Goal: Transaction & Acquisition: Purchase product/service

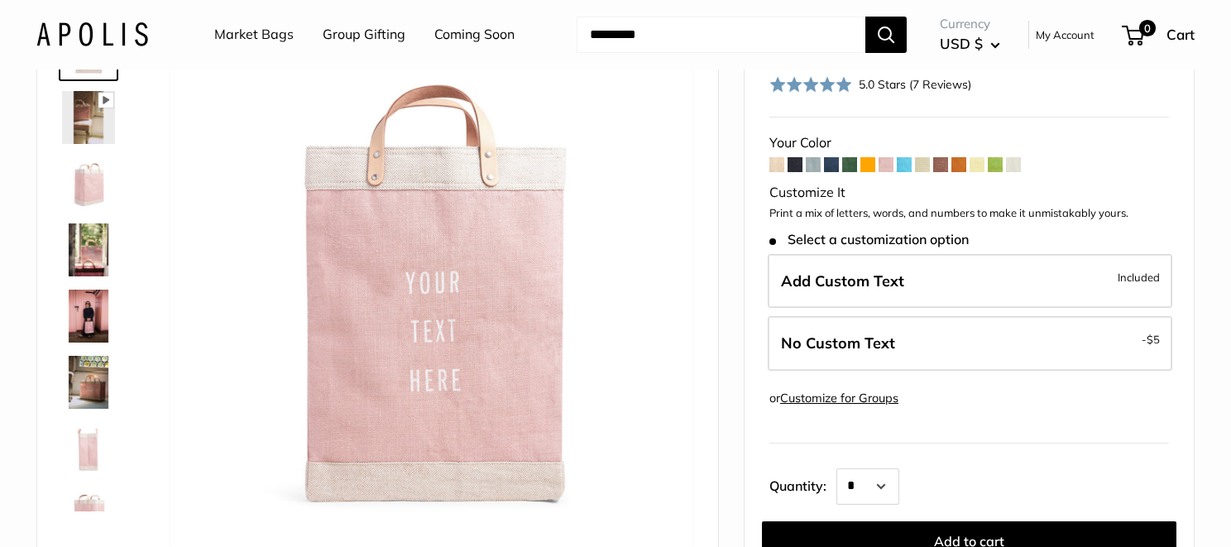
scroll to position [83, 0]
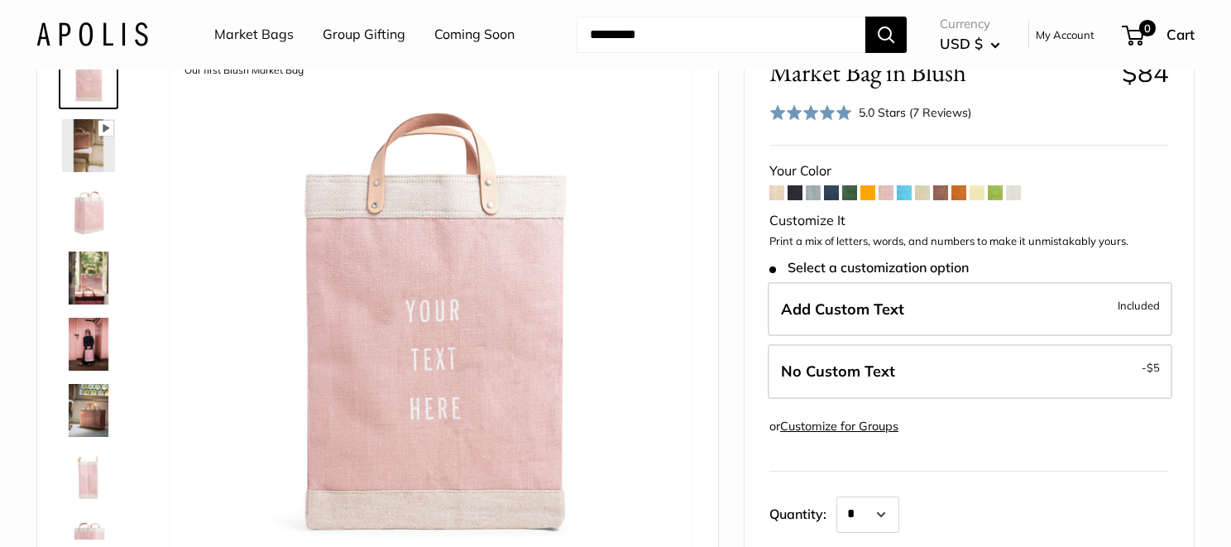
click at [904, 196] on span at bounding box center [903, 192] width 15 height 15
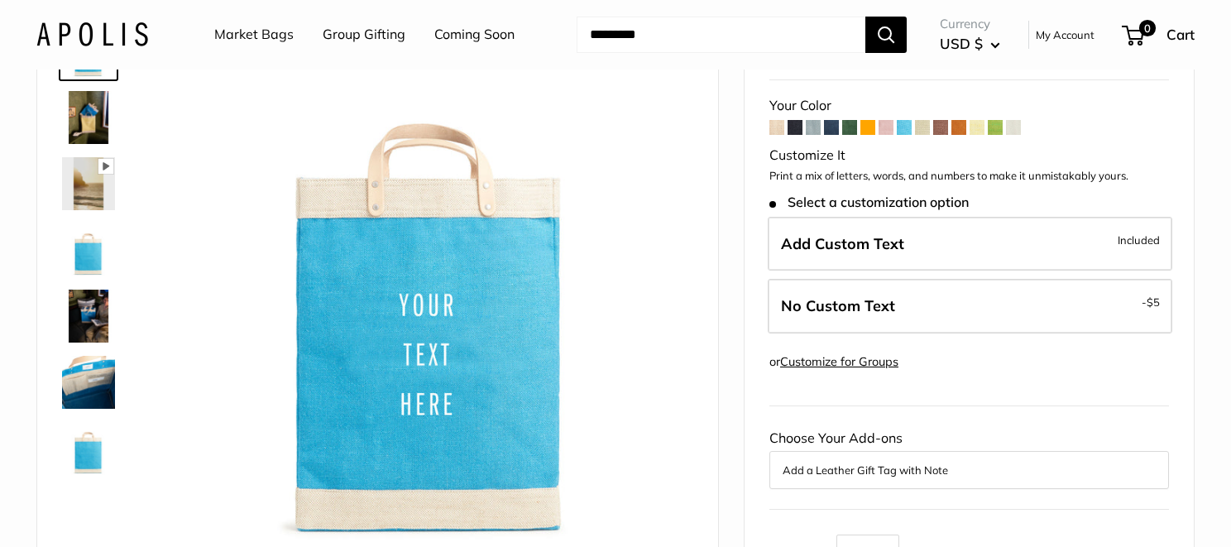
scroll to position [165, 0]
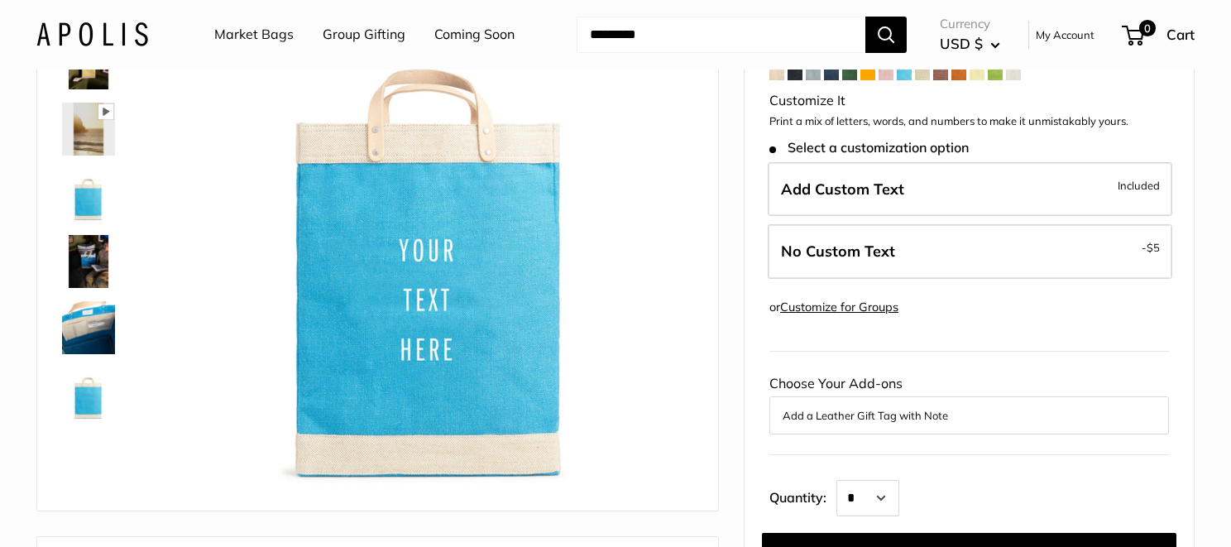
click at [97, 262] on img at bounding box center [88, 261] width 53 height 53
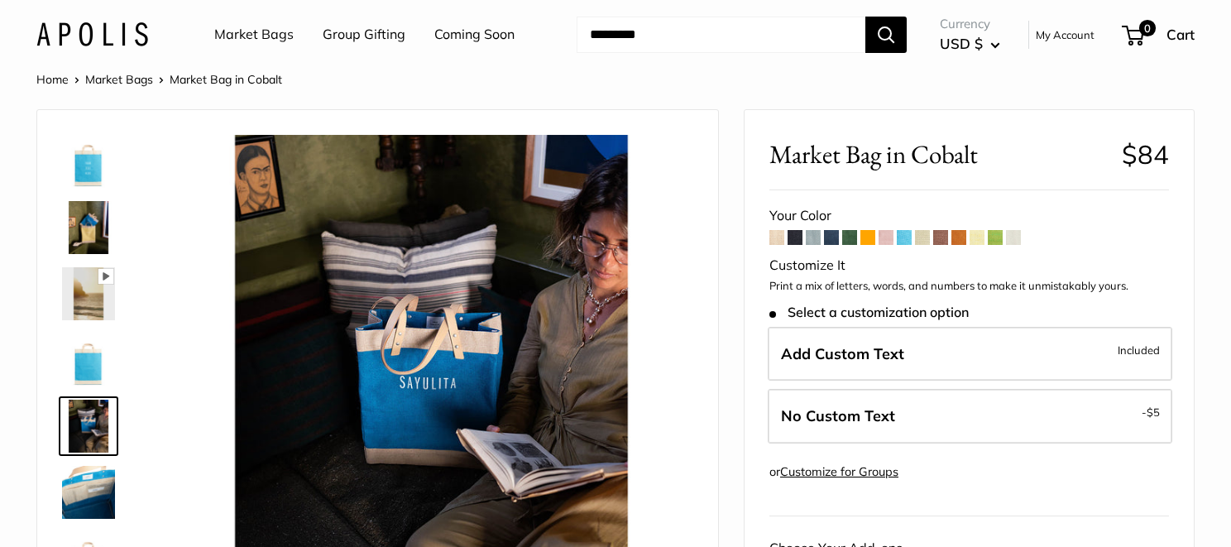
scroll to position [0, 0]
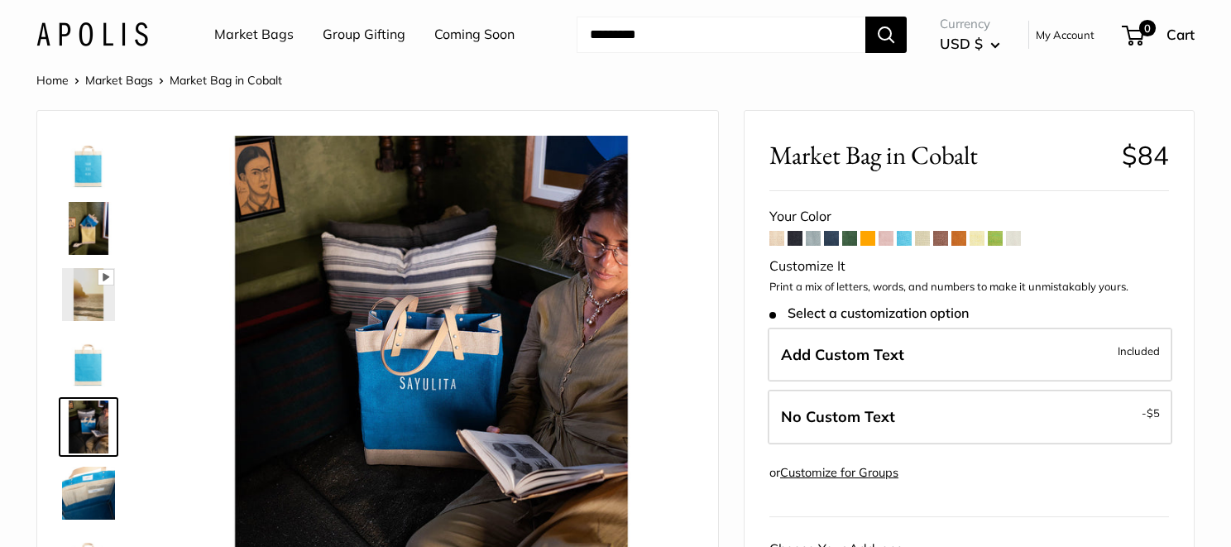
click at [884, 237] on span at bounding box center [885, 238] width 15 height 15
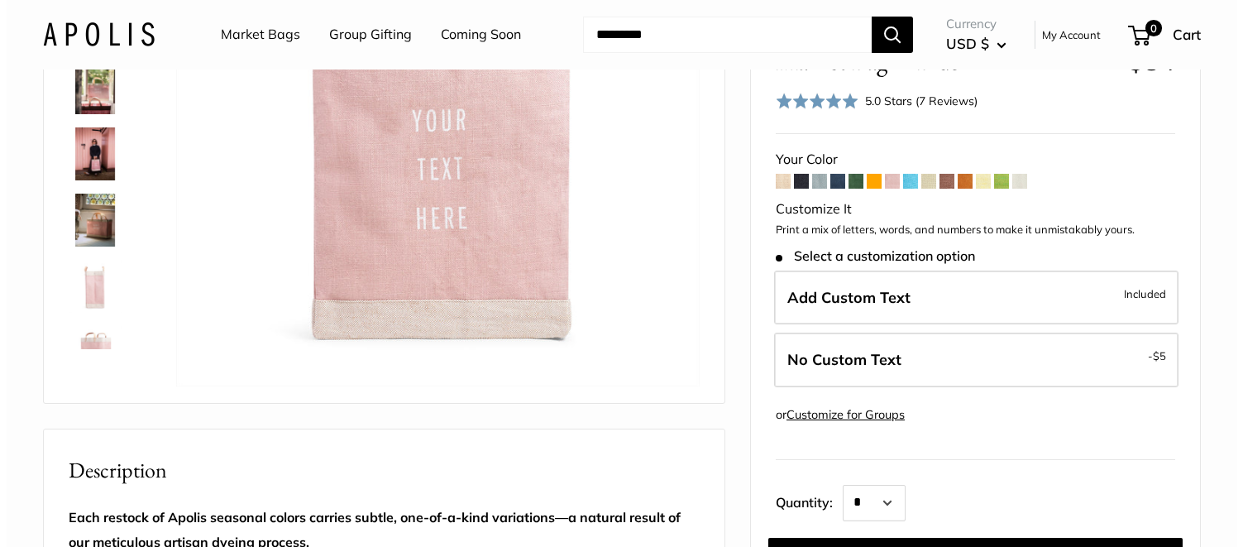
scroll to position [248, 0]
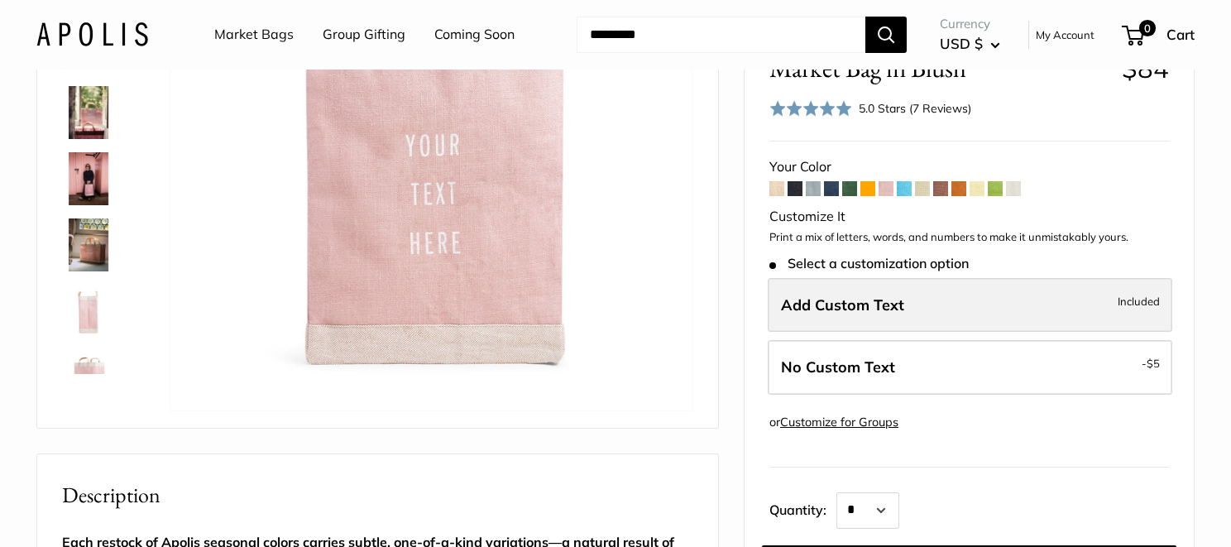
click at [841, 304] on span "Add Custom Text" at bounding box center [842, 303] width 123 height 19
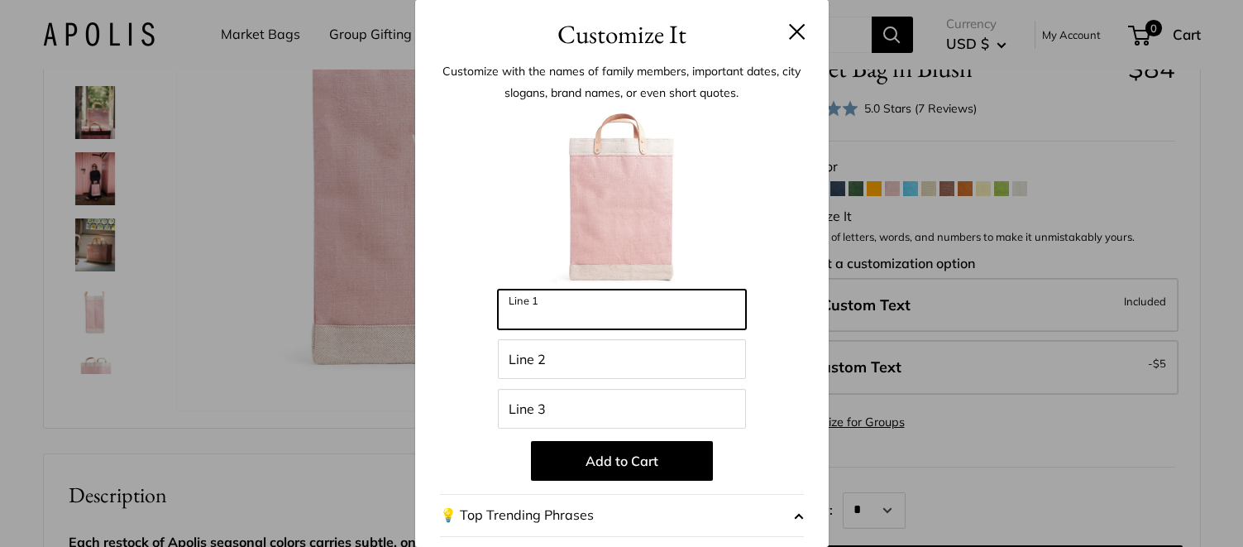
click at [629, 314] on input "Line 1" at bounding box center [622, 309] width 248 height 40
type input "*******"
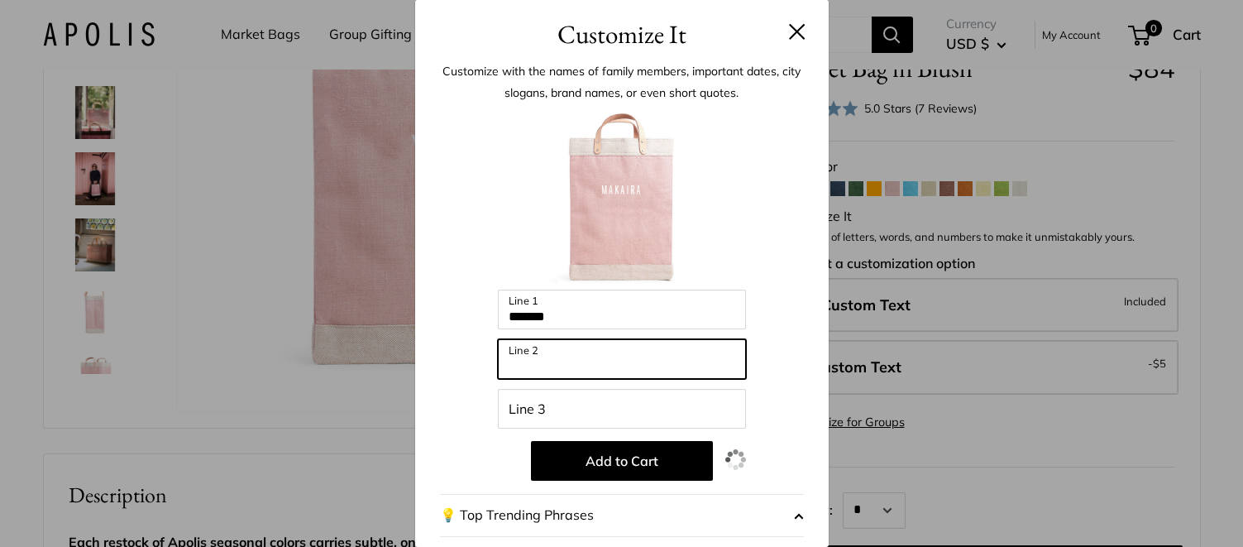
click at [629, 353] on input "Line 2" at bounding box center [622, 359] width 248 height 40
type input "********"
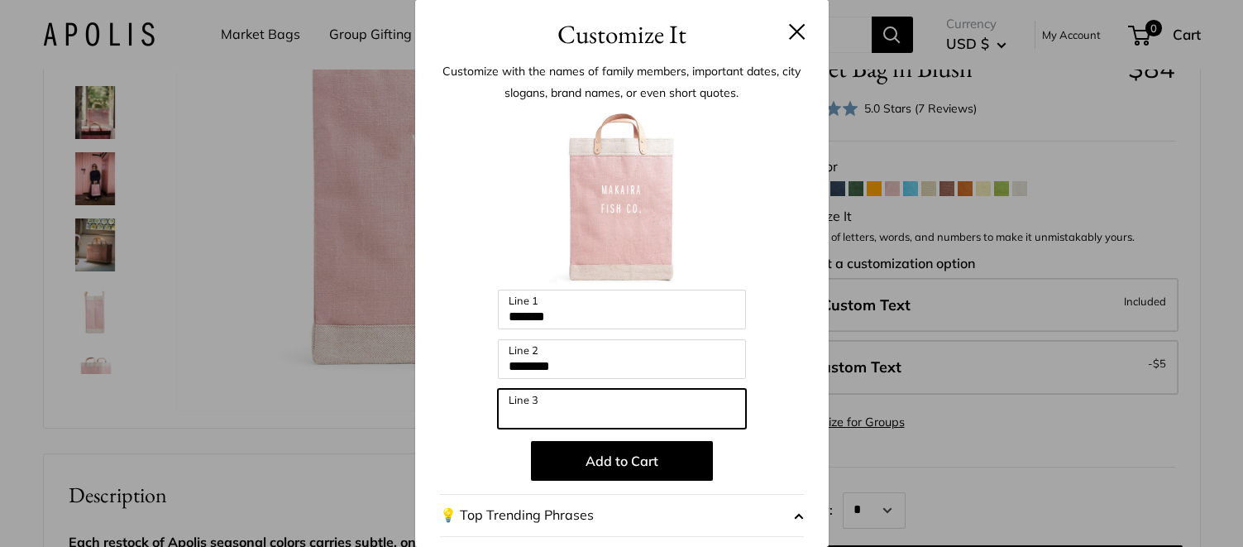
click at [605, 407] on input "Line 3" at bounding box center [622, 409] width 248 height 40
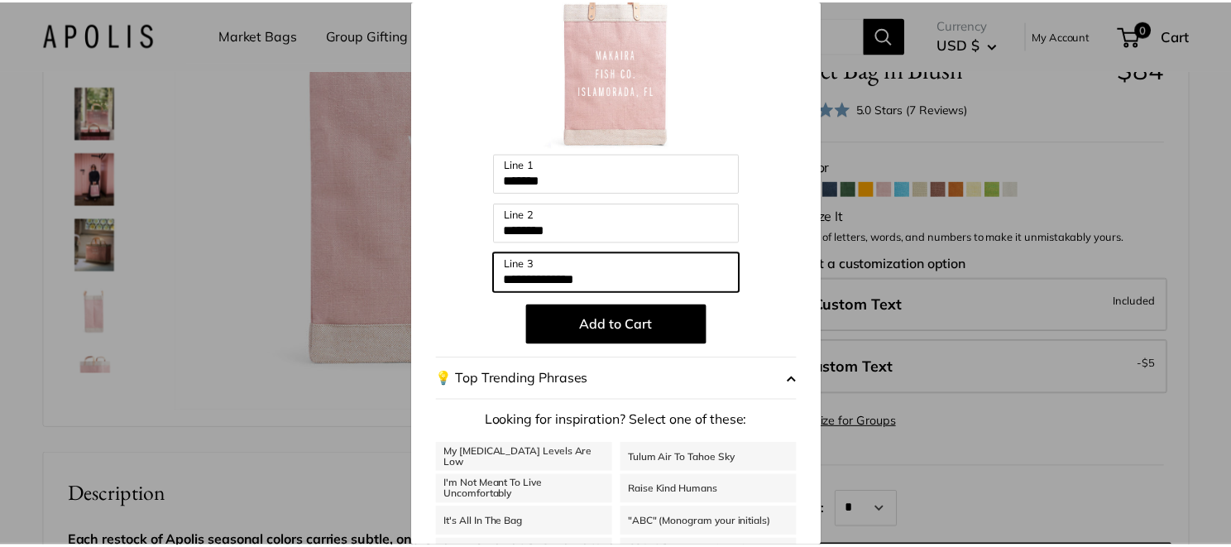
scroll to position [165, 0]
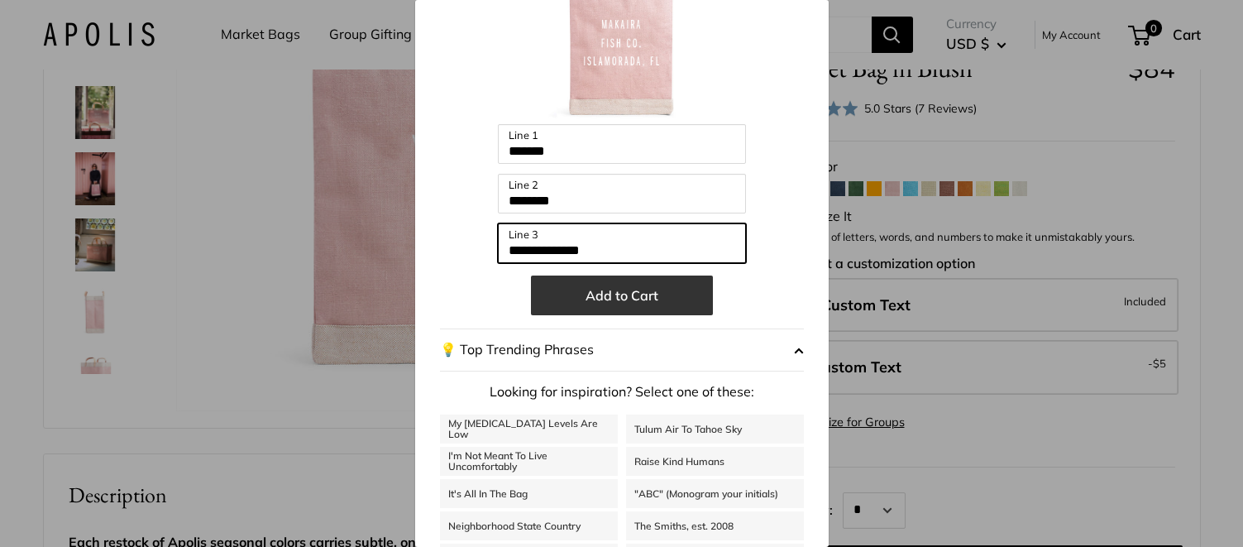
type input "**********"
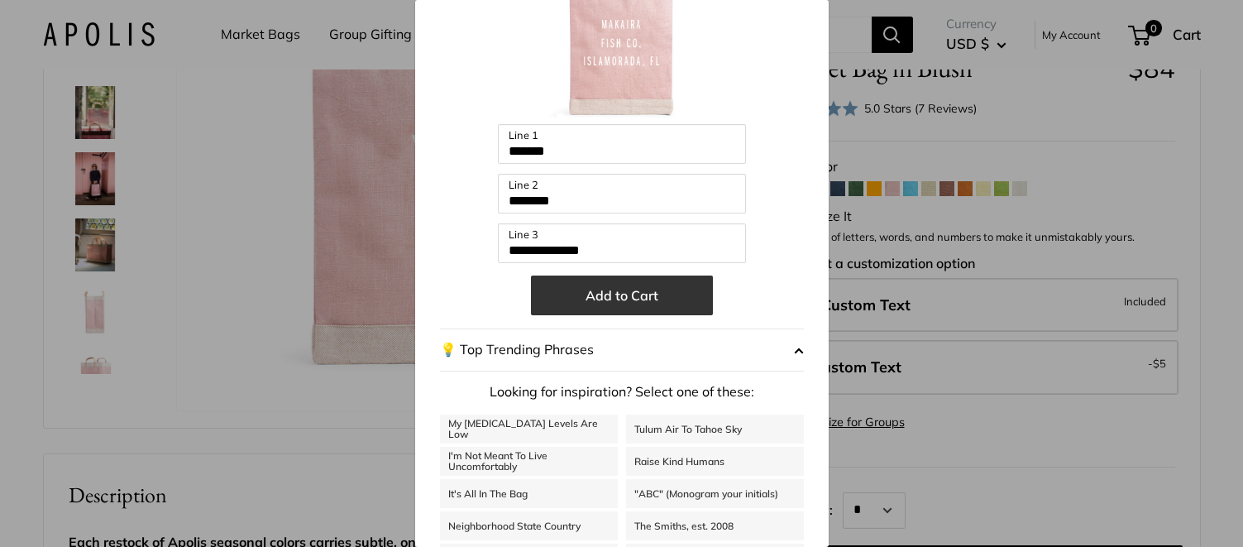
click at [613, 300] on button "Add to Cart" at bounding box center [622, 295] width 182 height 40
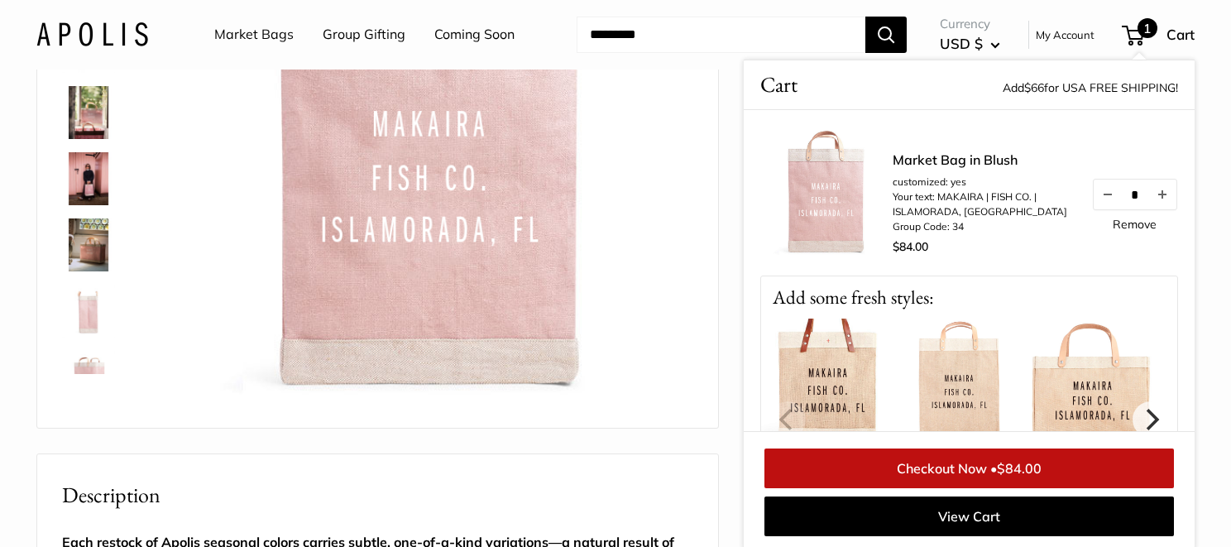
scroll to position [250, 0]
click at [642, 35] on input "Search..." at bounding box center [720, 35] width 289 height 36
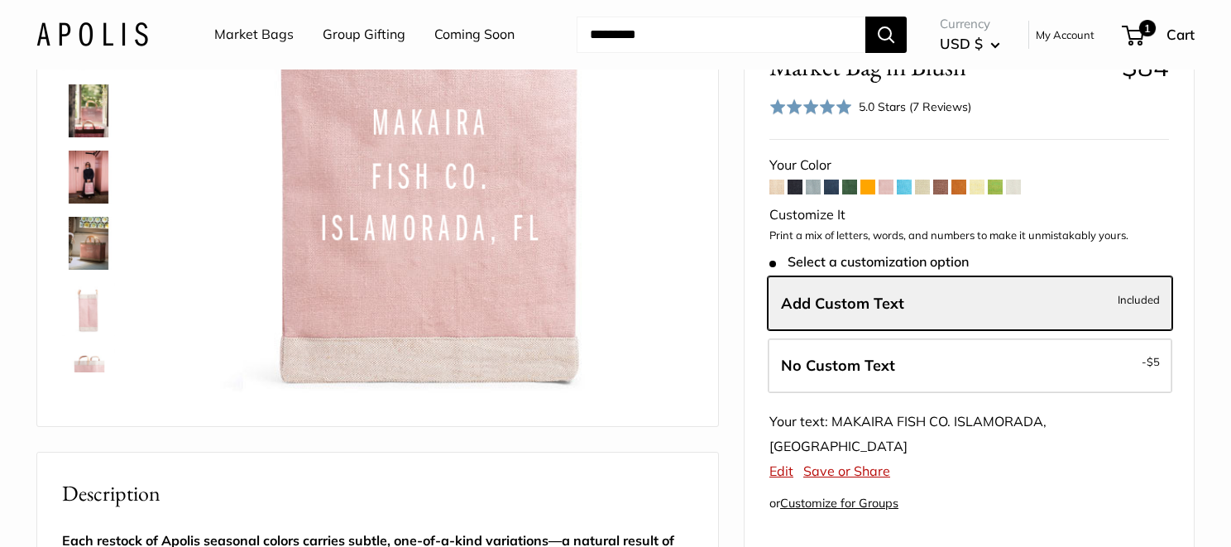
click at [642, 37] on input "Search..." at bounding box center [720, 35] width 289 height 36
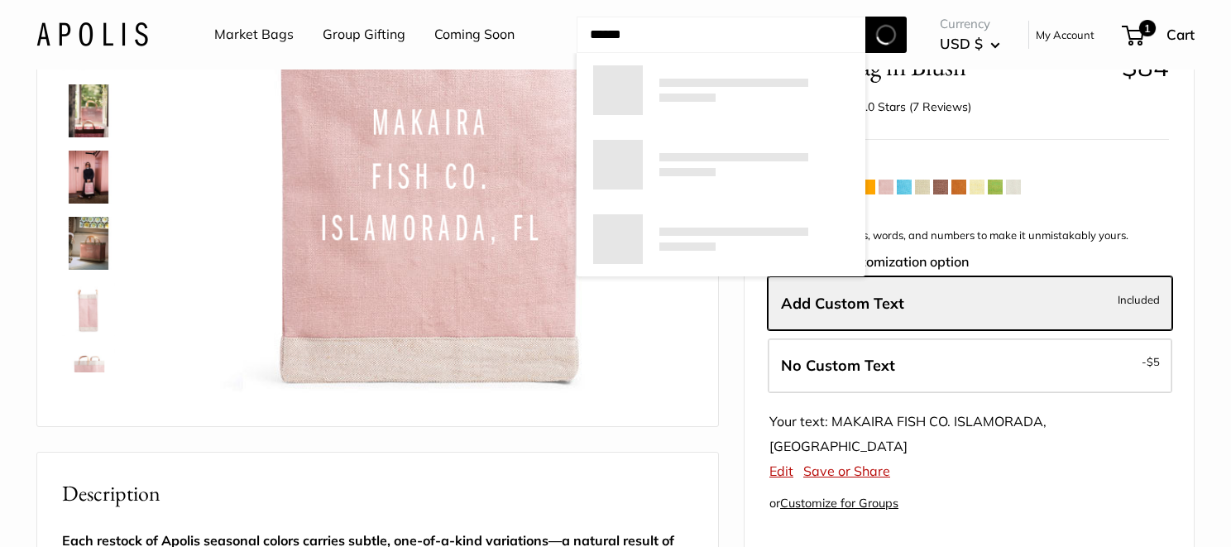
type input "******"
click at [865, 17] on button "Search" at bounding box center [885, 35] width 41 height 36
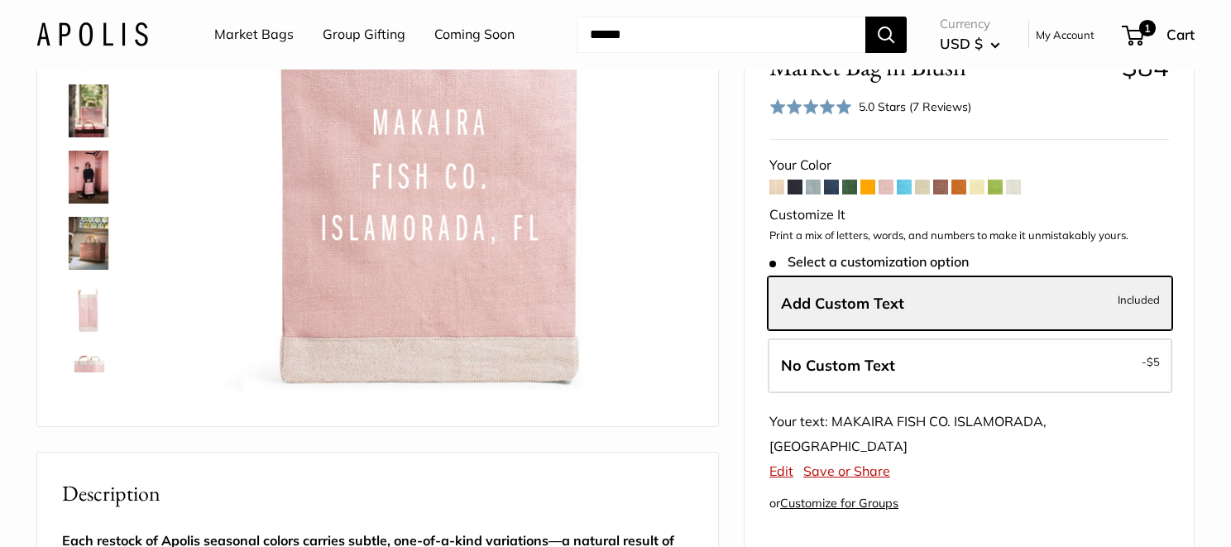
click at [84, 290] on img at bounding box center [88, 309] width 53 height 53
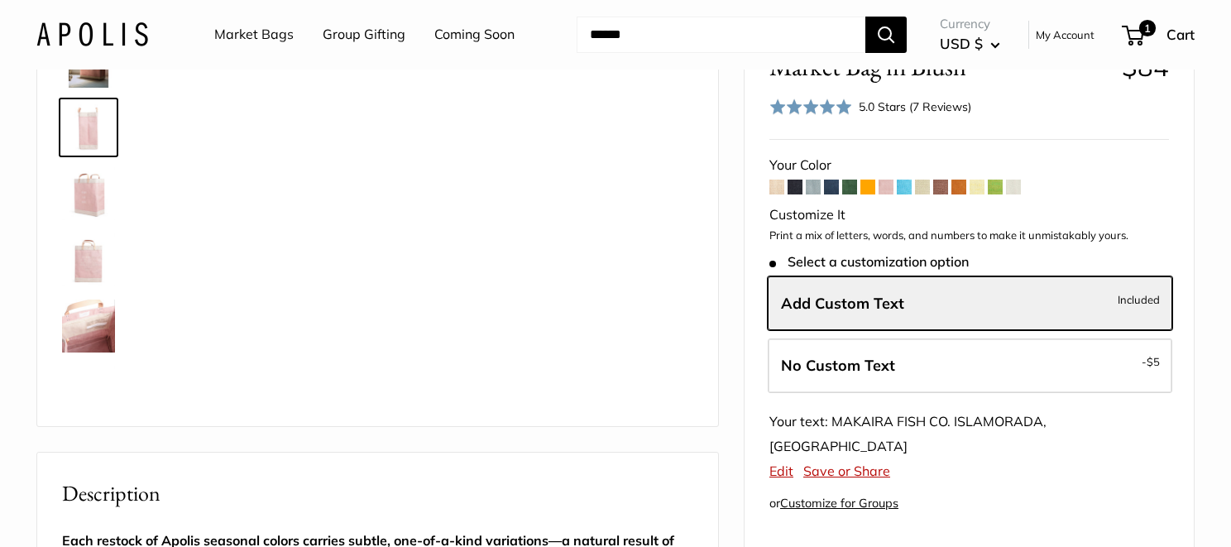
scroll to position [184, 0]
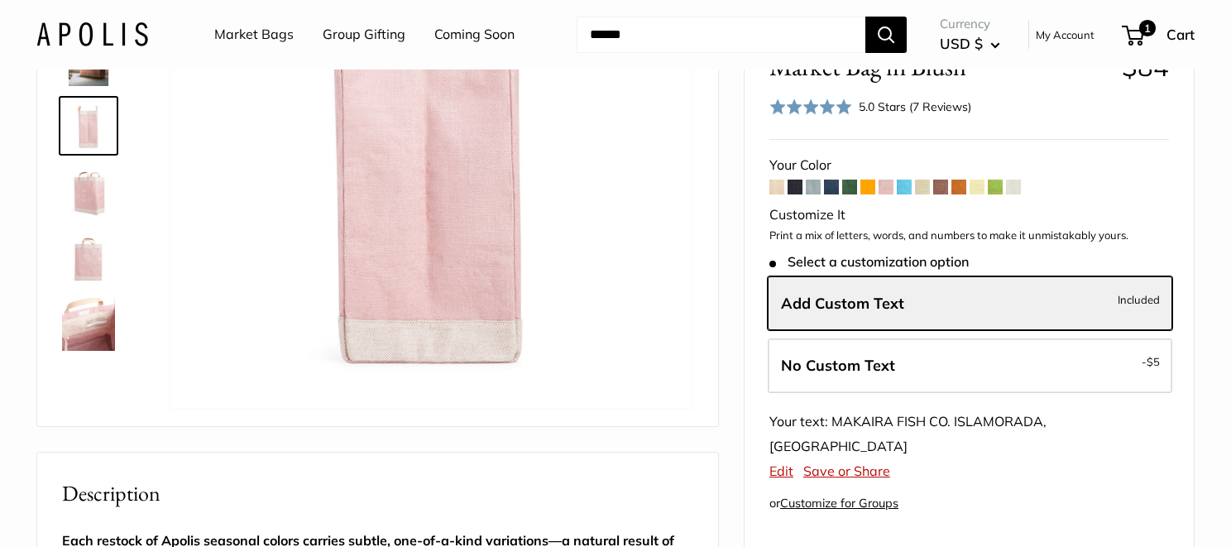
click at [92, 270] on img at bounding box center [88, 258] width 53 height 53
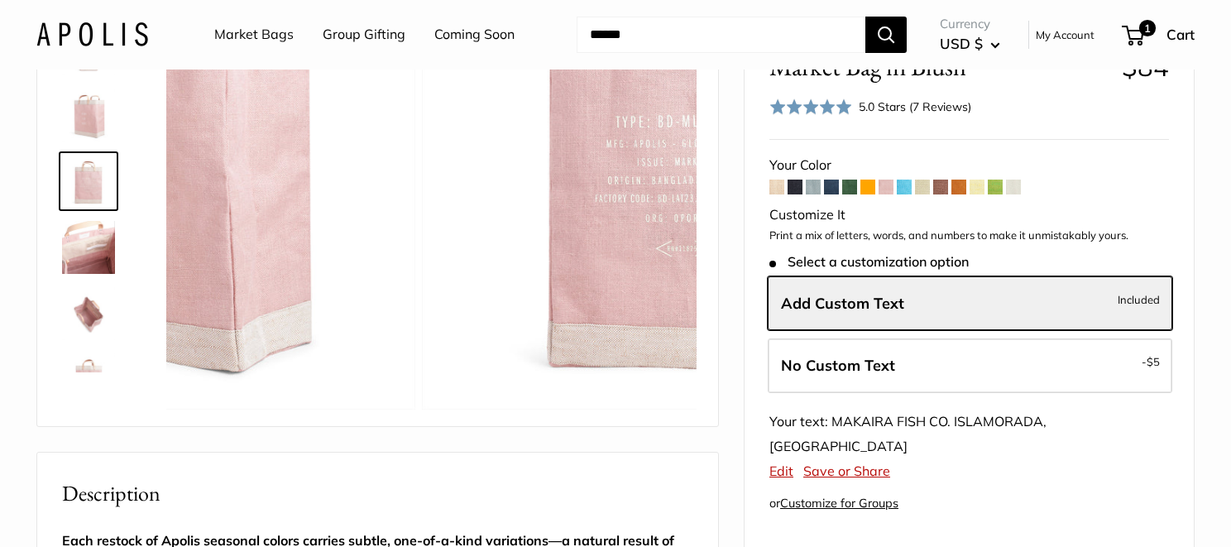
scroll to position [304, 0]
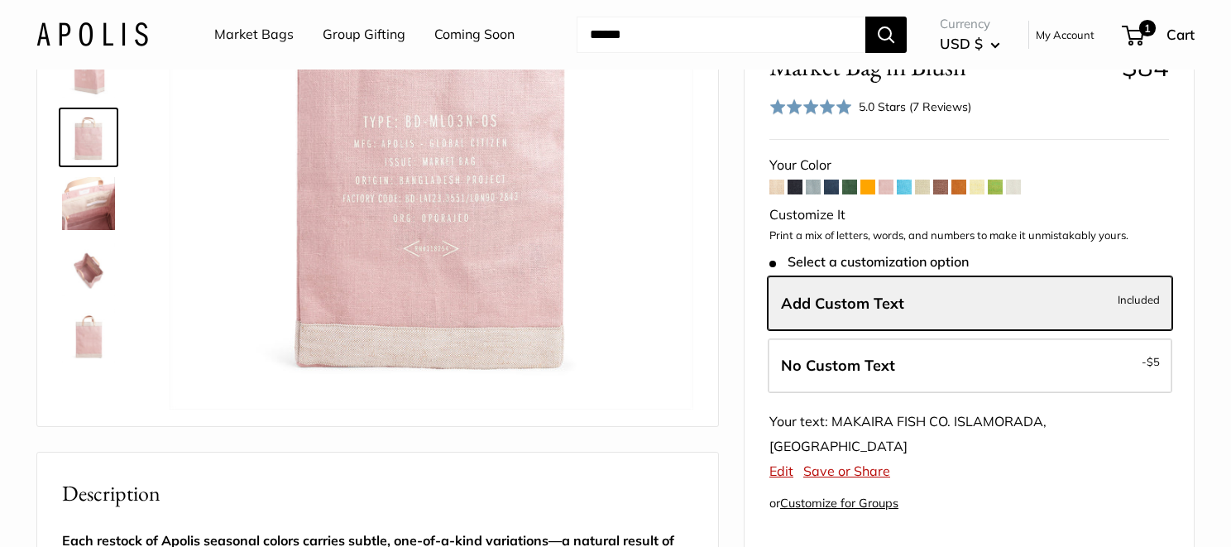
click at [95, 217] on img at bounding box center [88, 203] width 53 height 53
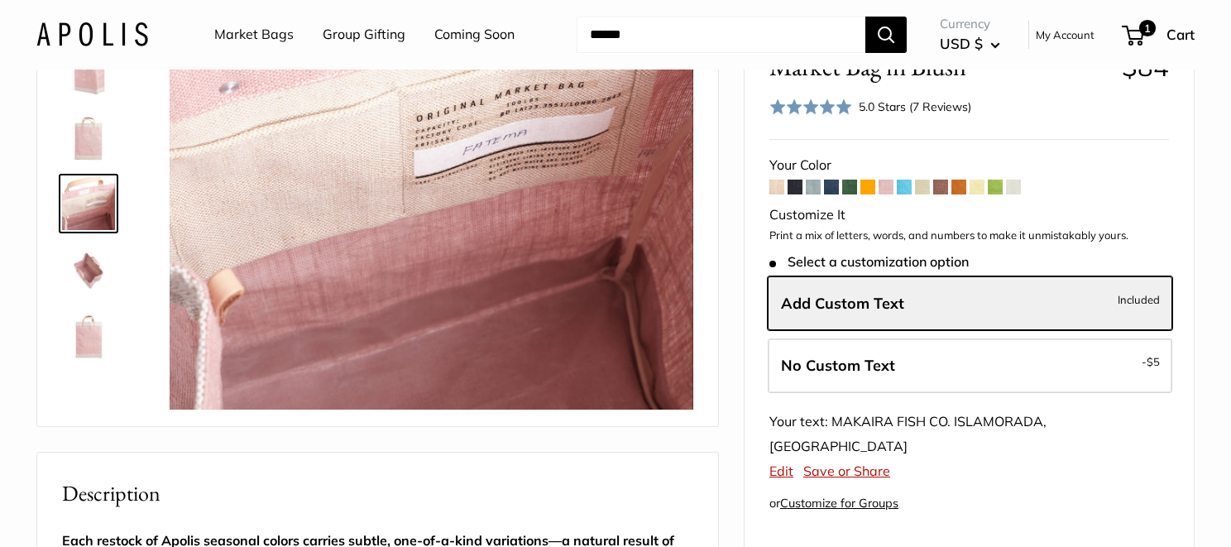
click at [85, 262] on img at bounding box center [88, 269] width 53 height 53
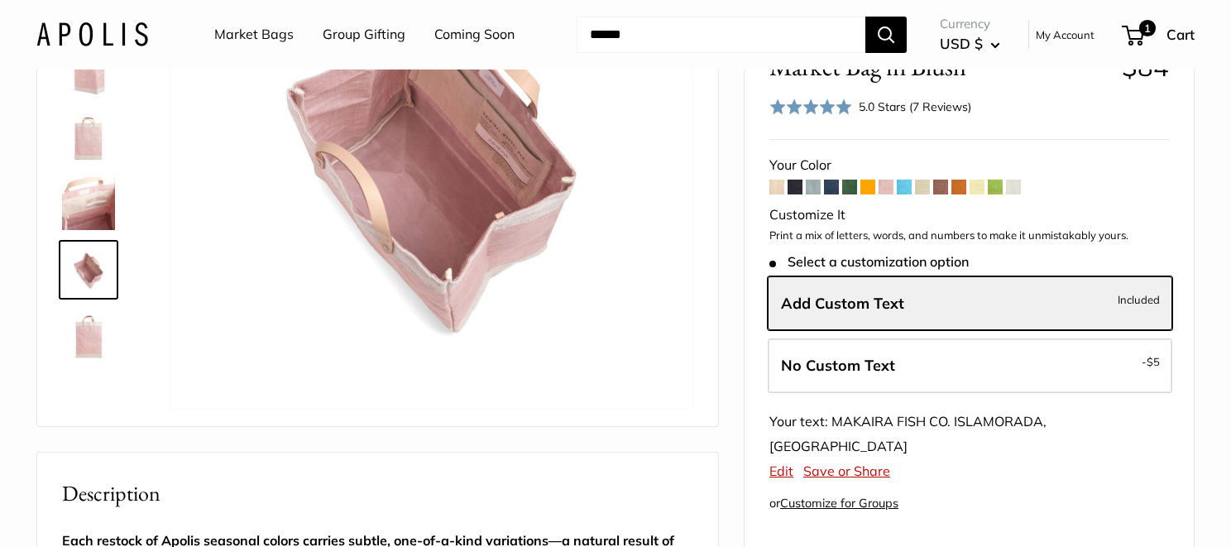
click at [96, 342] on img at bounding box center [88, 335] width 53 height 53
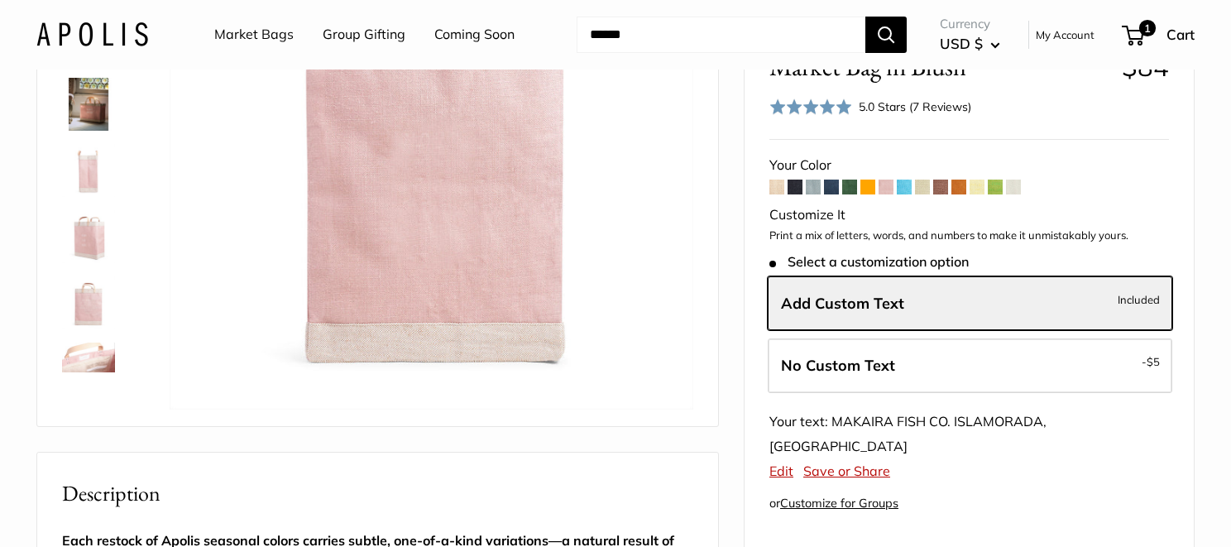
click at [93, 240] on img at bounding box center [88, 236] width 53 height 53
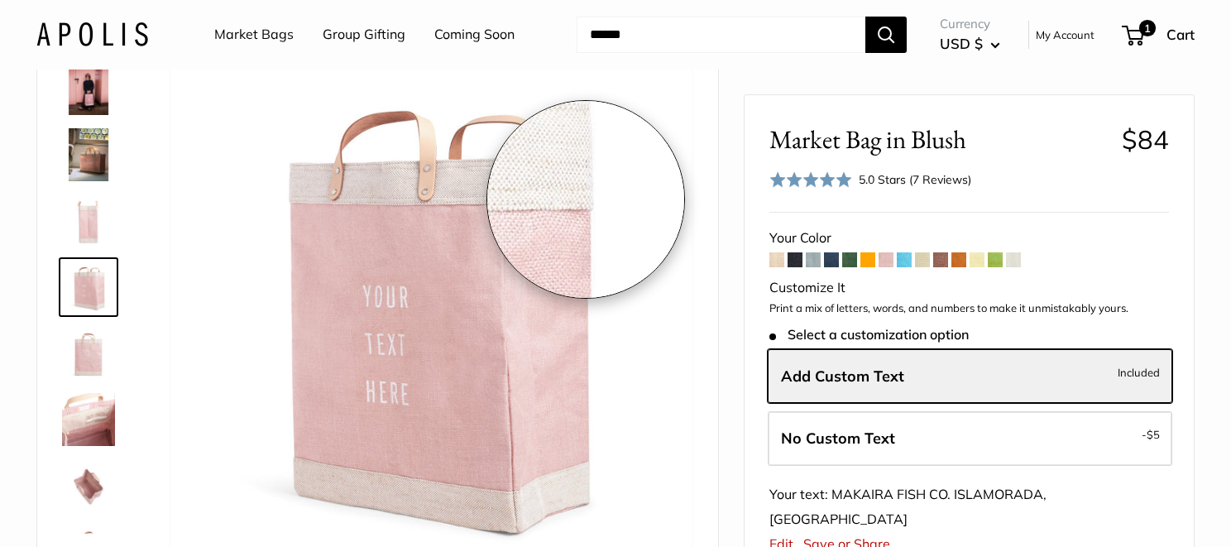
scroll to position [2, 0]
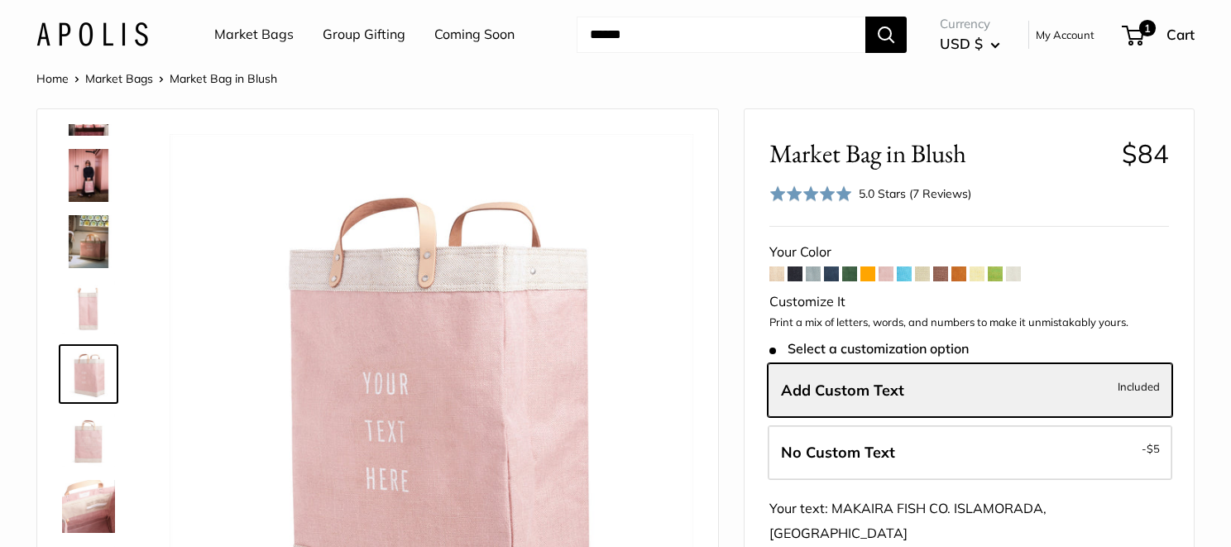
click at [79, 229] on img at bounding box center [88, 241] width 53 height 53
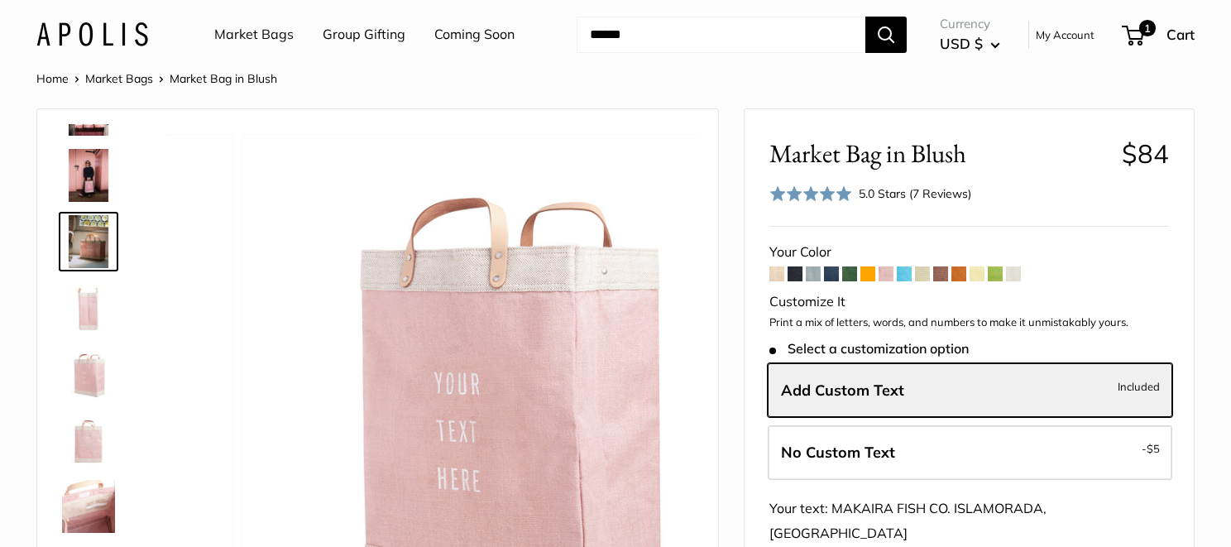
scroll to position [117, 0]
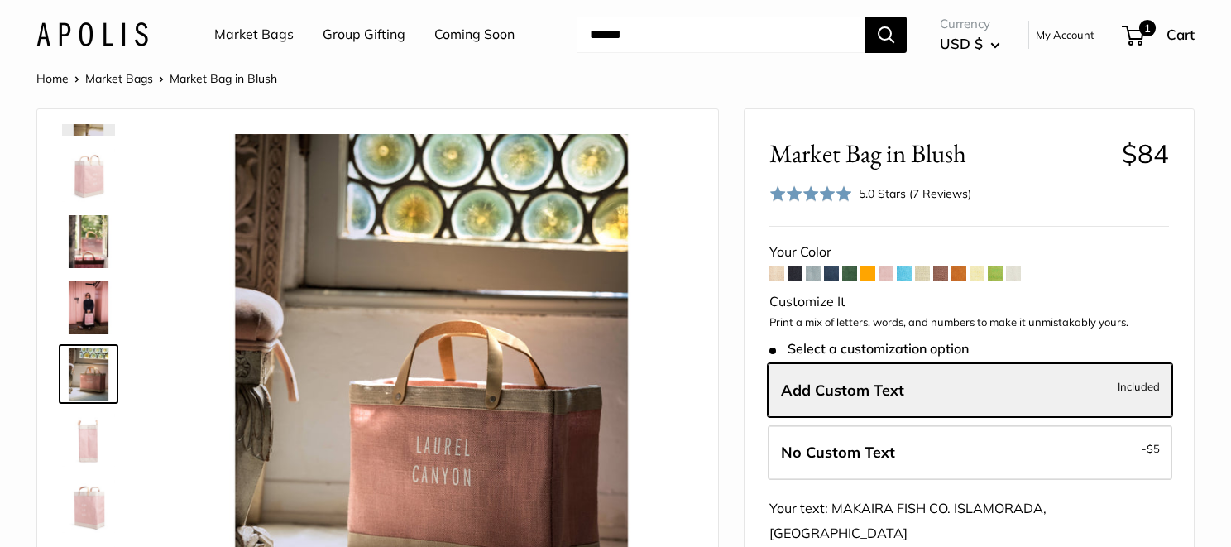
click at [92, 308] on img at bounding box center [88, 307] width 53 height 53
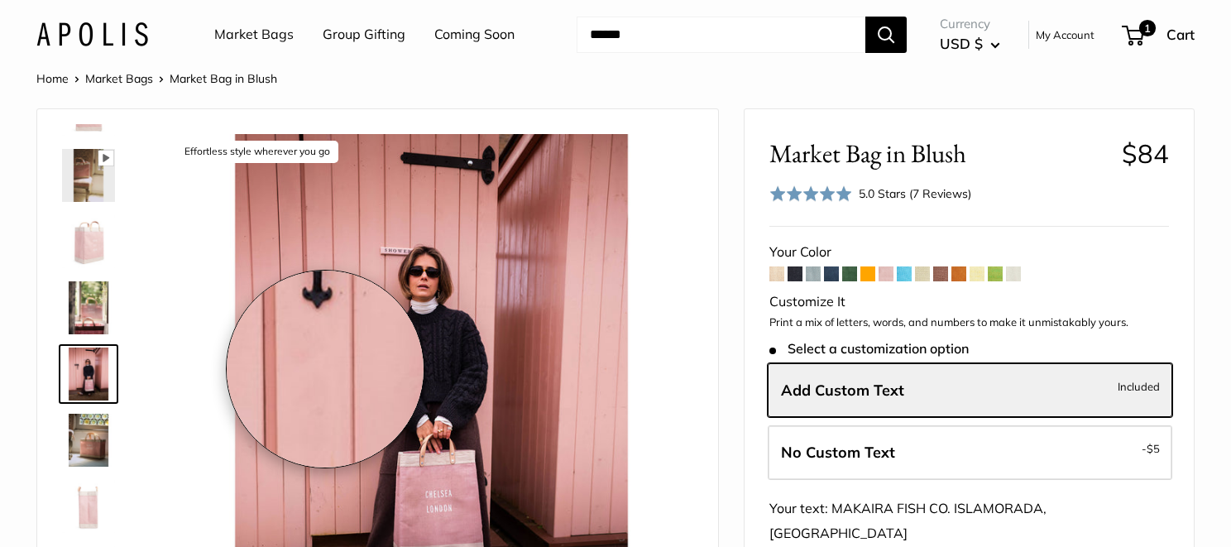
scroll to position [84, 0]
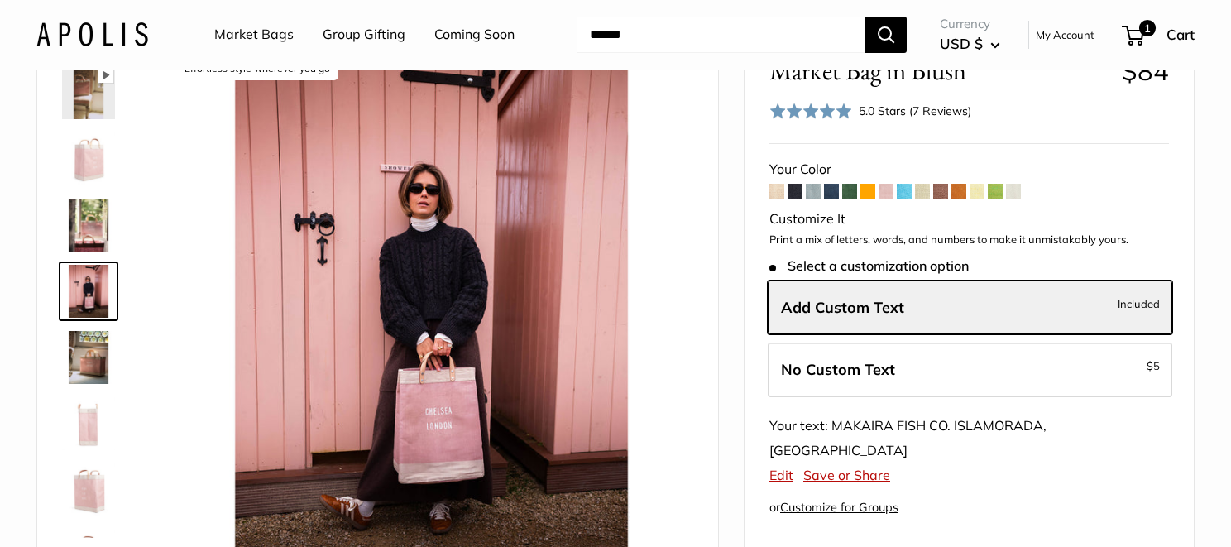
click at [901, 194] on span at bounding box center [903, 191] width 15 height 15
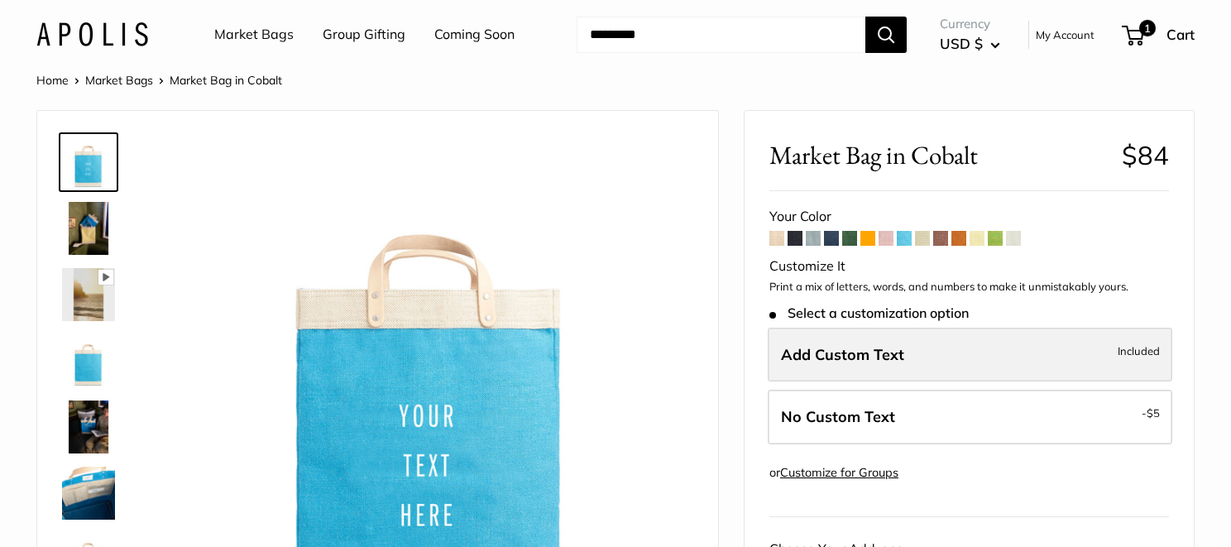
click at [883, 345] on span "Add Custom Text" at bounding box center [842, 354] width 123 height 19
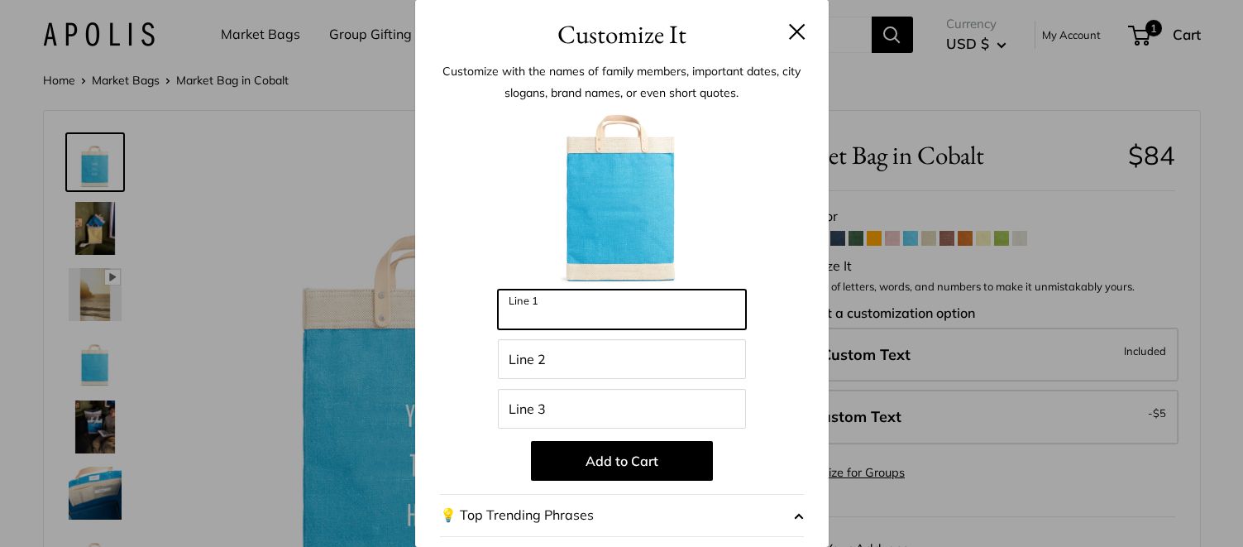
click at [560, 313] on input "Line 1" at bounding box center [622, 309] width 248 height 40
type input "*******"
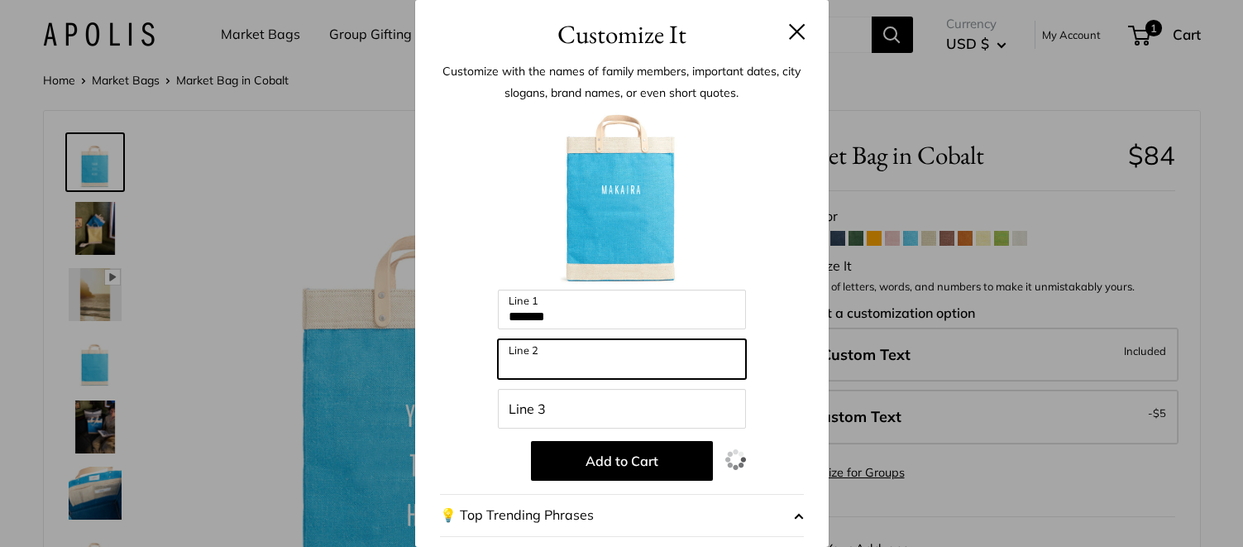
click at [593, 366] on input "Line 2" at bounding box center [622, 359] width 248 height 40
type input "********"
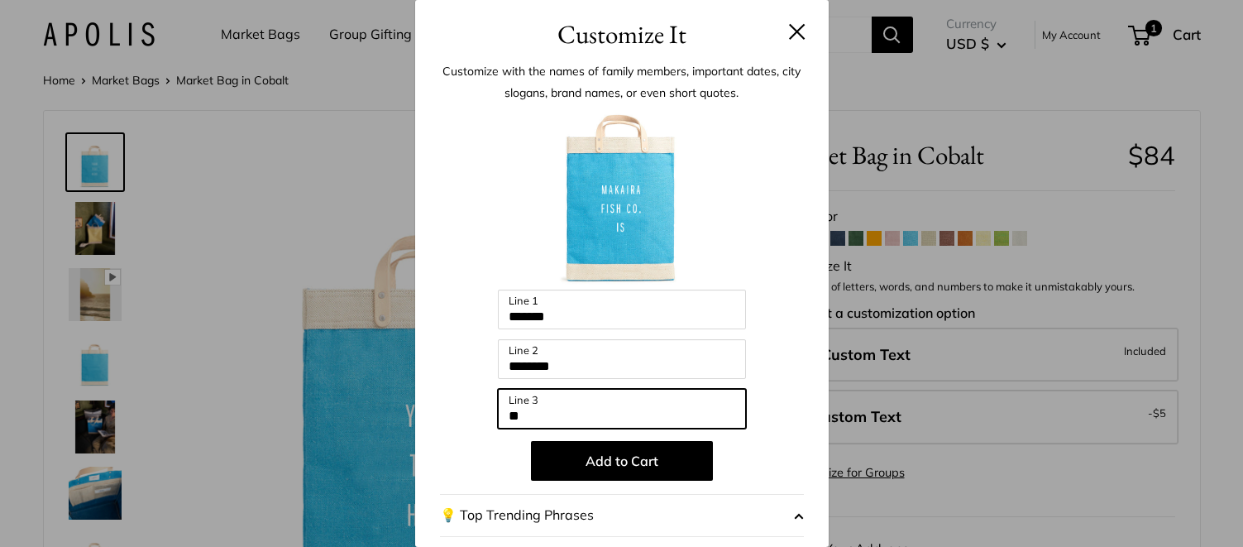
type input "**********"
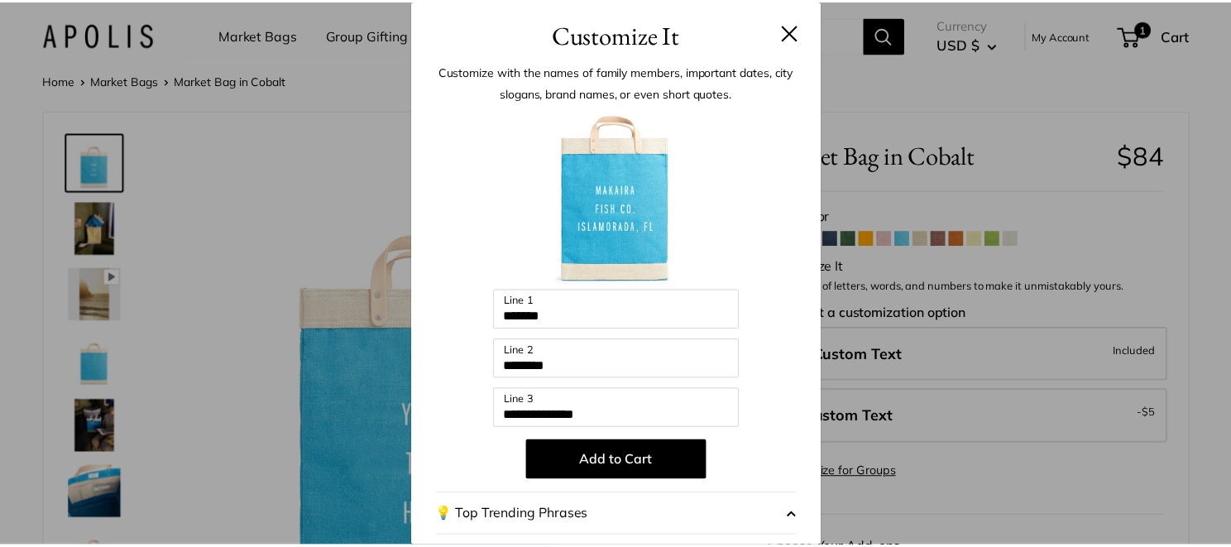
scroll to position [83, 0]
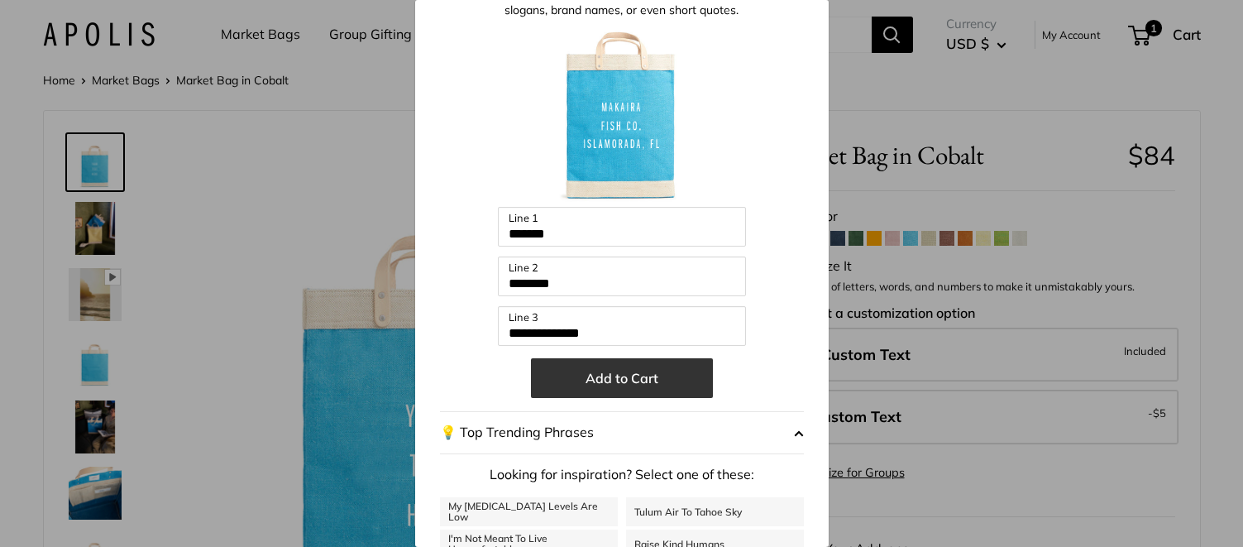
click at [577, 373] on button "Add to Cart" at bounding box center [622, 378] width 182 height 40
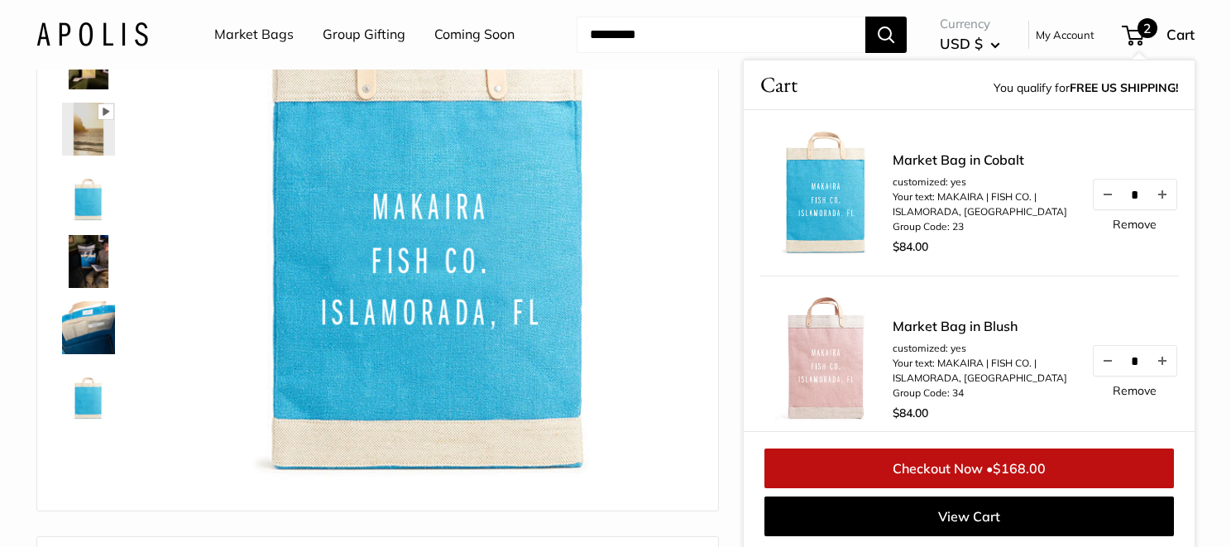
click at [90, 334] on img at bounding box center [88, 327] width 53 height 53
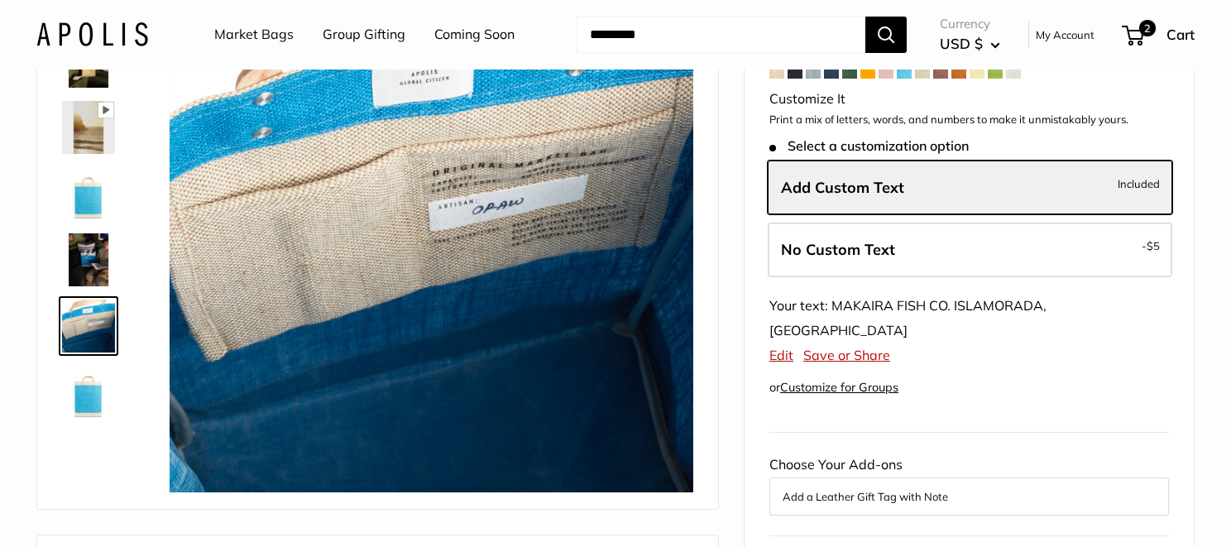
click at [84, 382] on img at bounding box center [88, 392] width 53 height 53
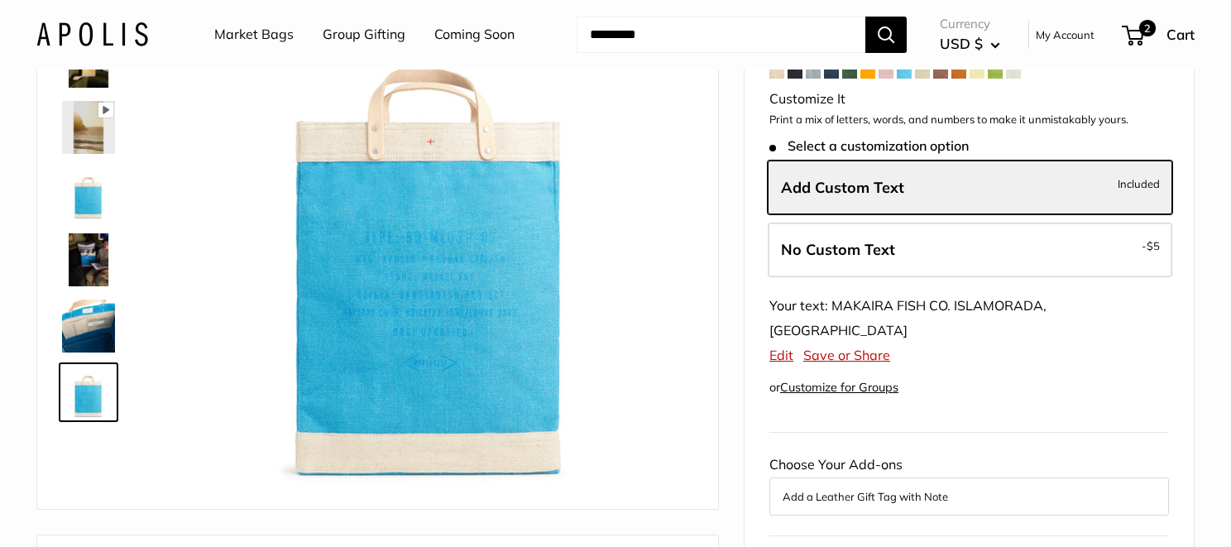
click at [92, 324] on img at bounding box center [88, 325] width 53 height 53
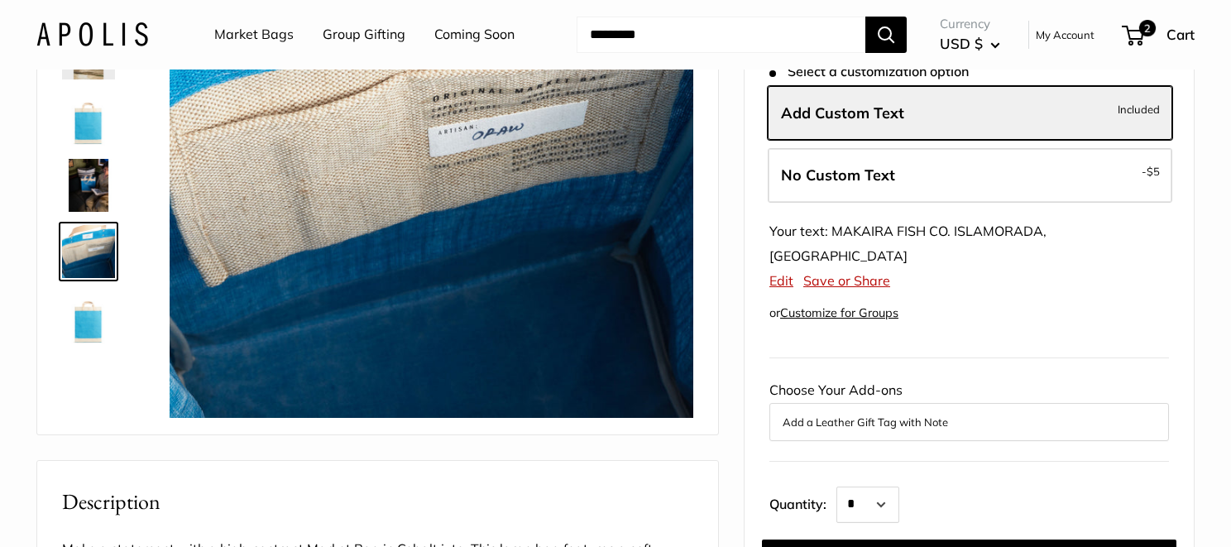
scroll to position [332, 0]
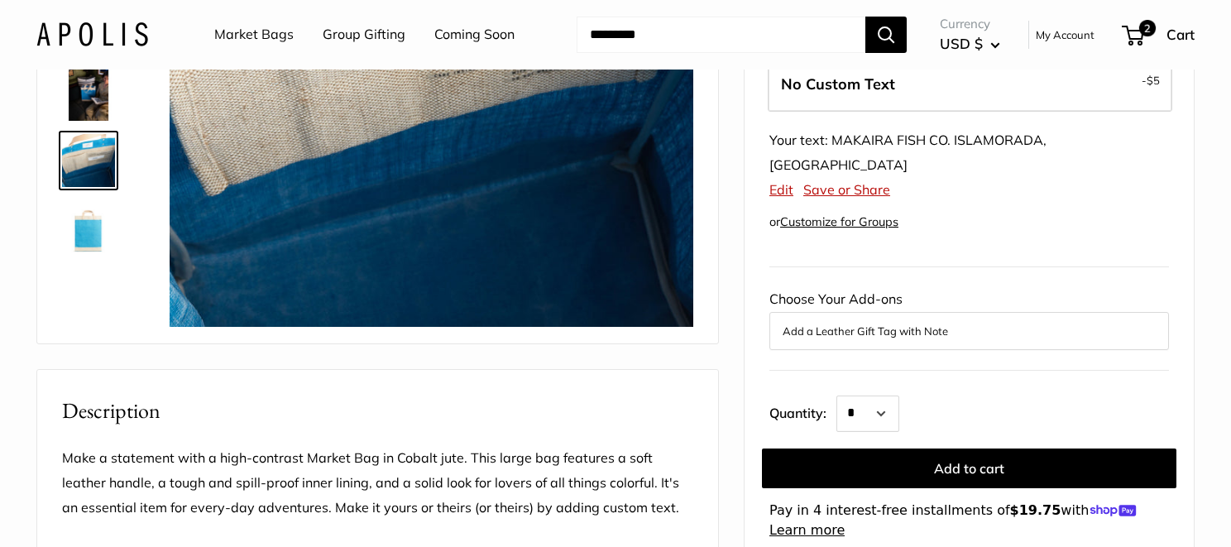
click at [887, 321] on button "Add a Leather Gift Tag with Note" at bounding box center [968, 331] width 373 height 20
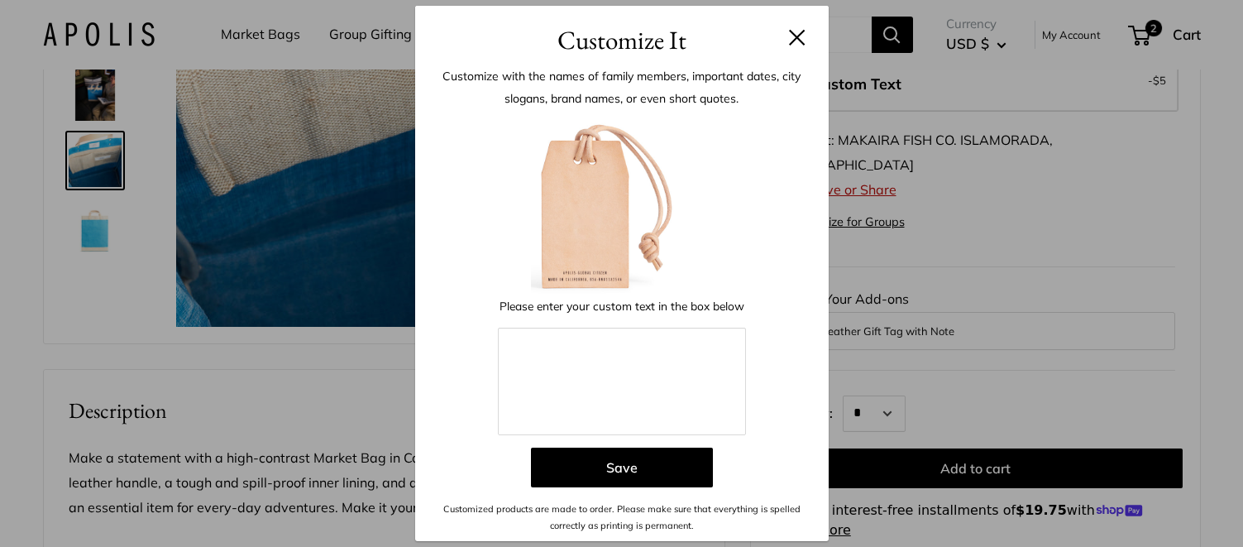
click at [803, 35] on button at bounding box center [797, 37] width 17 height 17
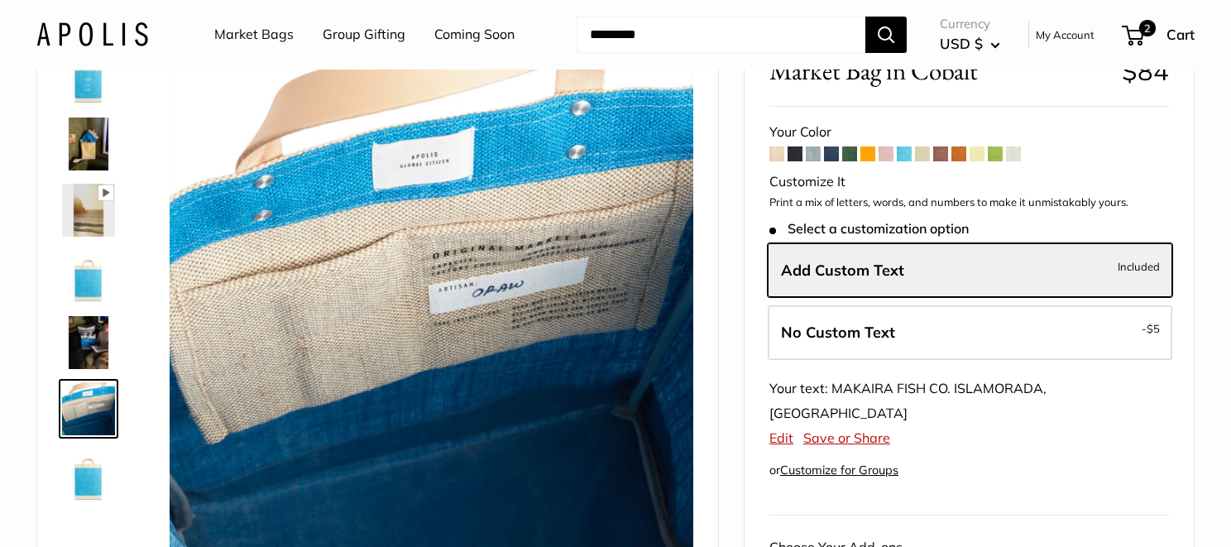
scroll to position [2, 0]
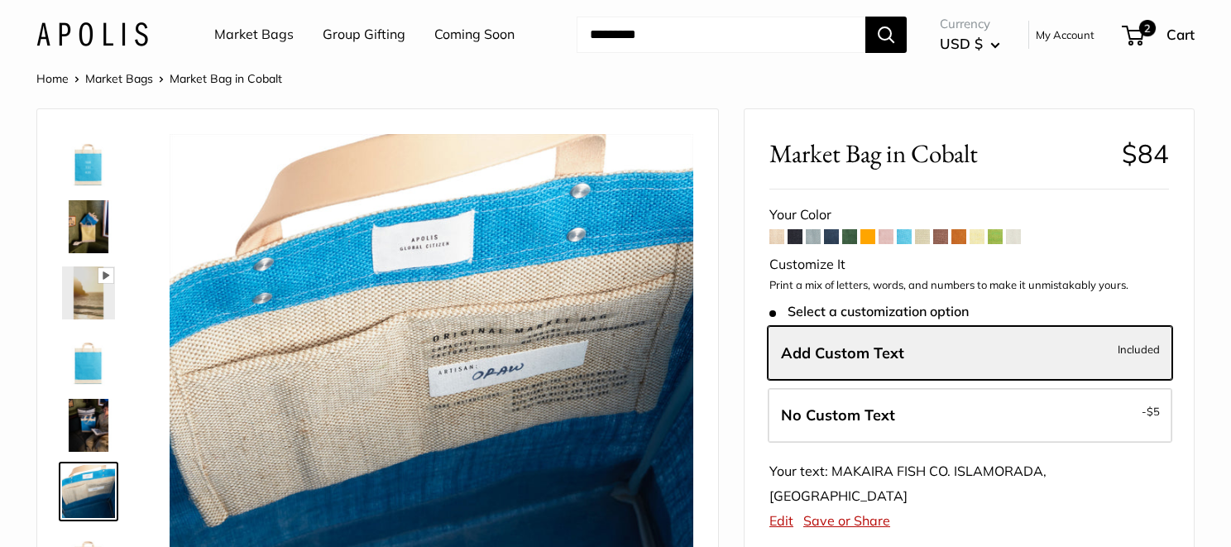
click at [92, 224] on img at bounding box center [88, 226] width 53 height 53
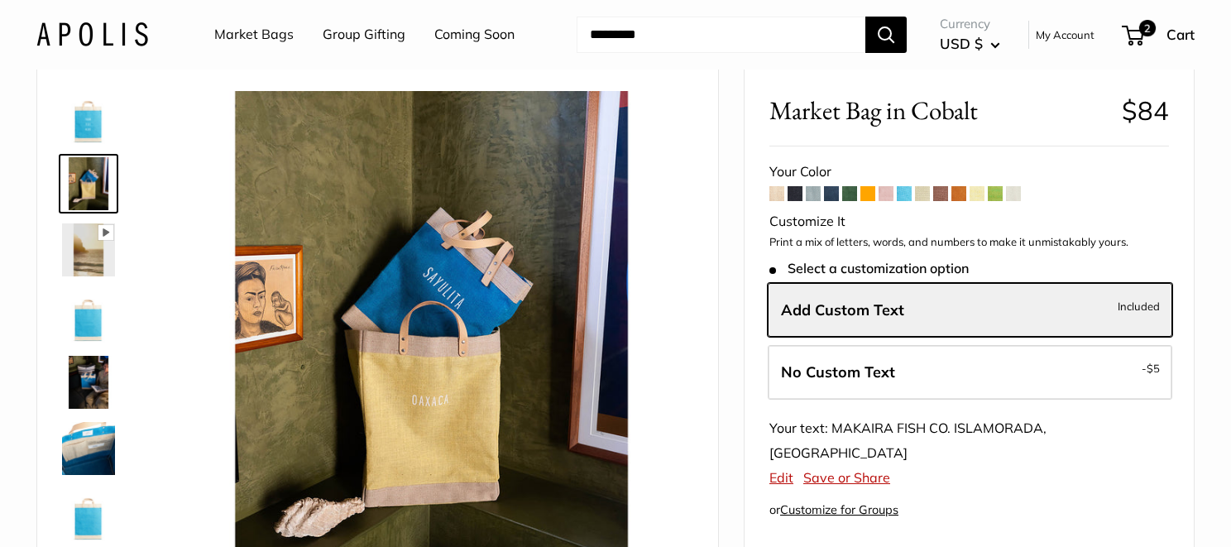
scroll to position [84, 0]
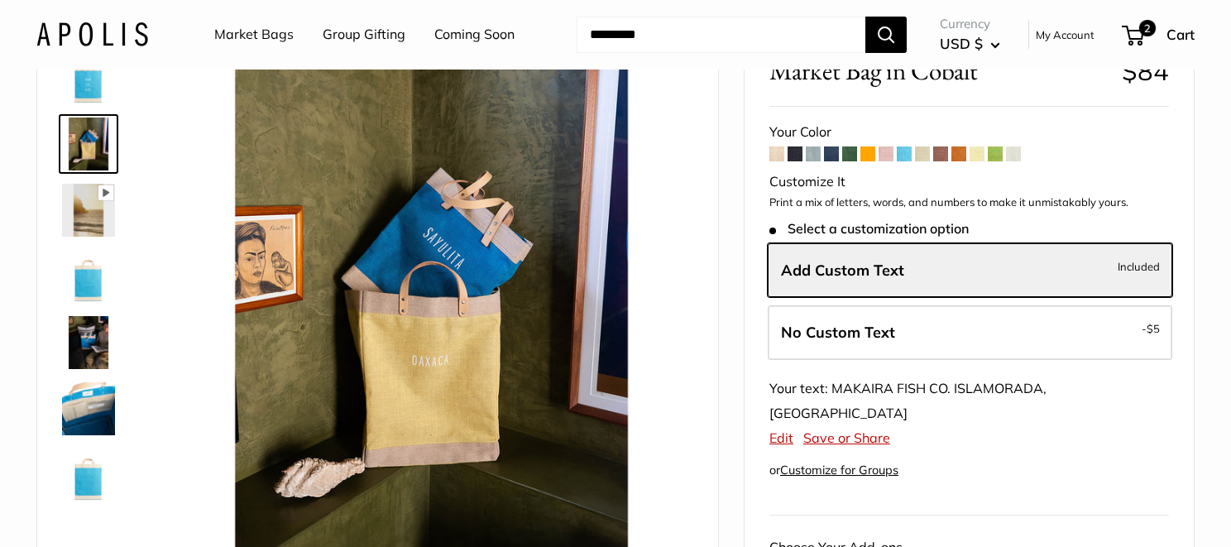
click at [79, 401] on img at bounding box center [88, 408] width 53 height 53
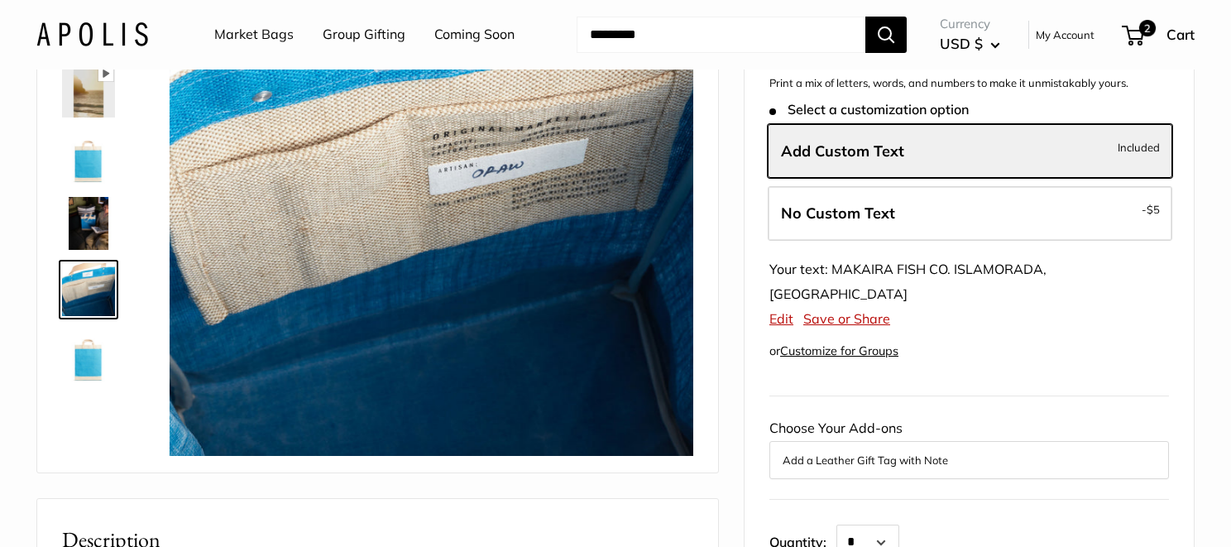
scroll to position [250, 0]
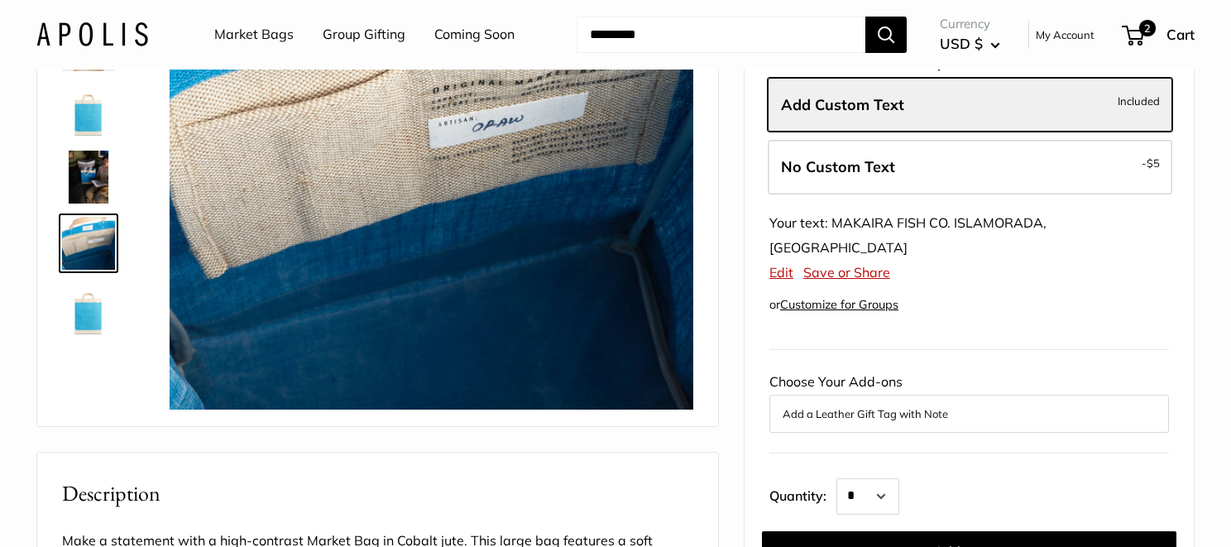
click at [89, 327] on img at bounding box center [88, 309] width 53 height 53
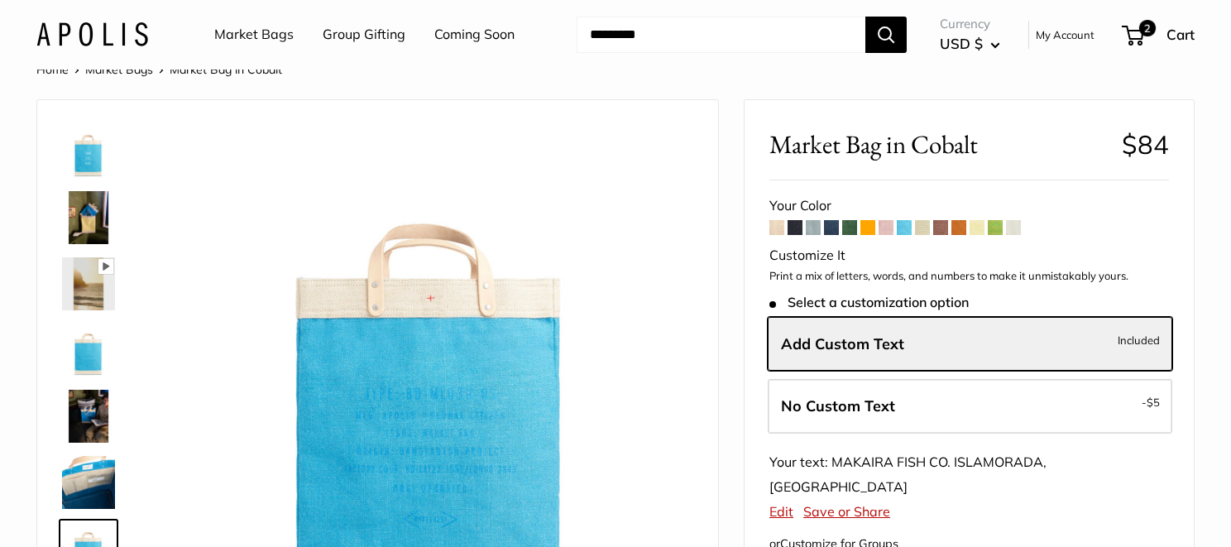
scroll to position [2, 0]
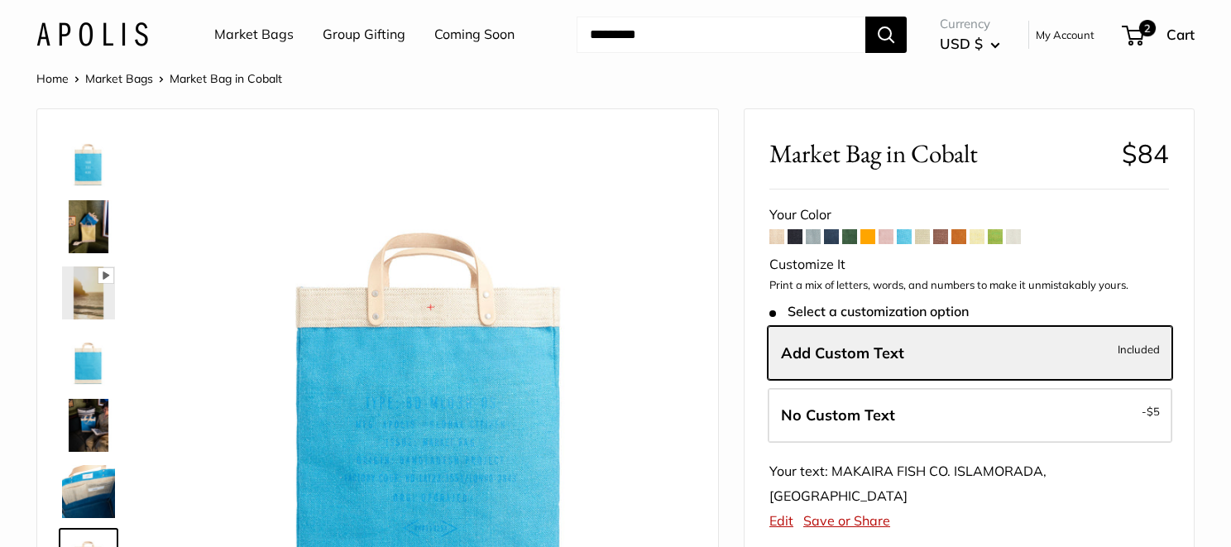
click at [88, 179] on img at bounding box center [88, 160] width 53 height 53
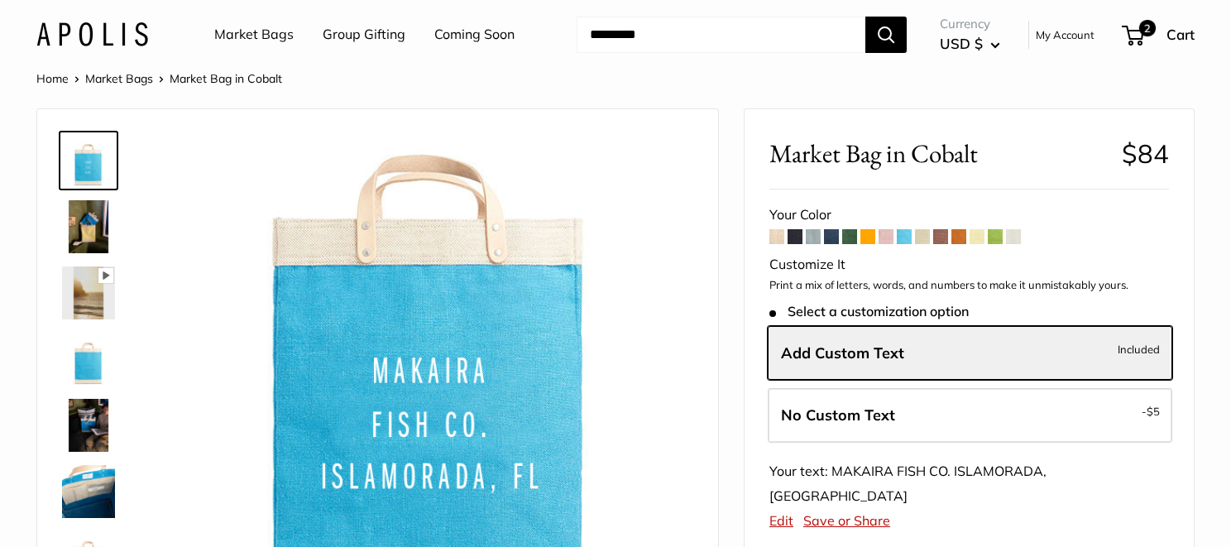
click at [888, 231] on span at bounding box center [885, 236] width 15 height 15
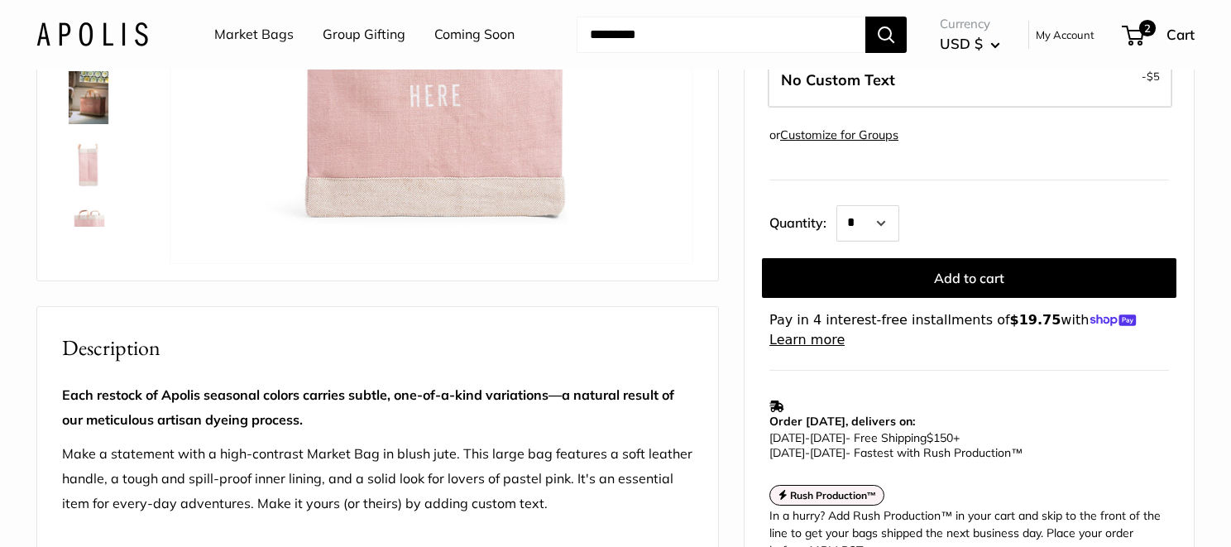
scroll to position [248, 0]
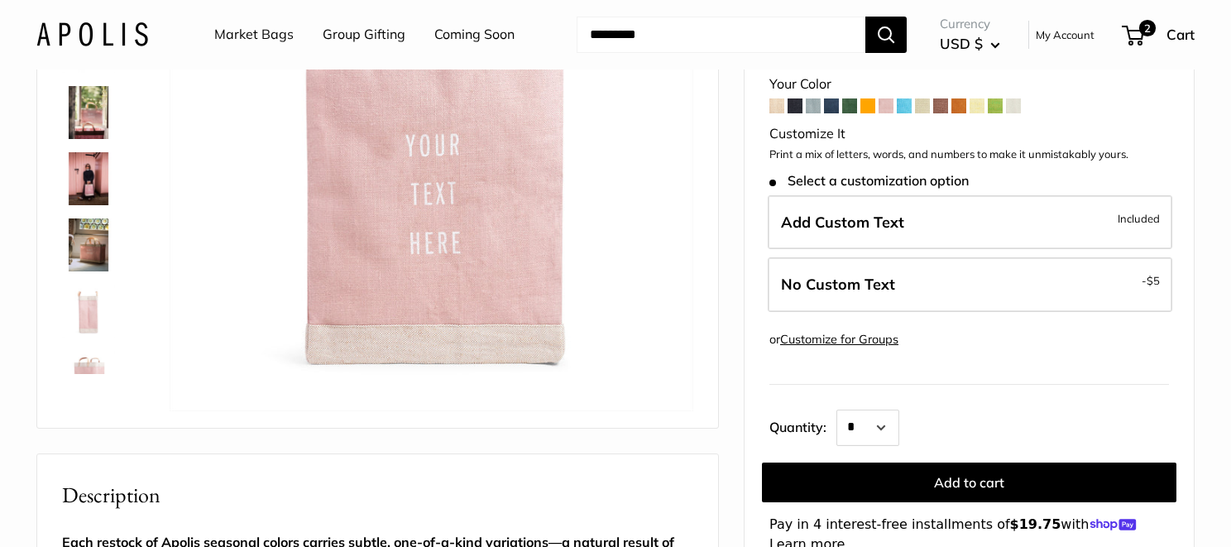
click at [93, 232] on img at bounding box center [88, 244] width 53 height 53
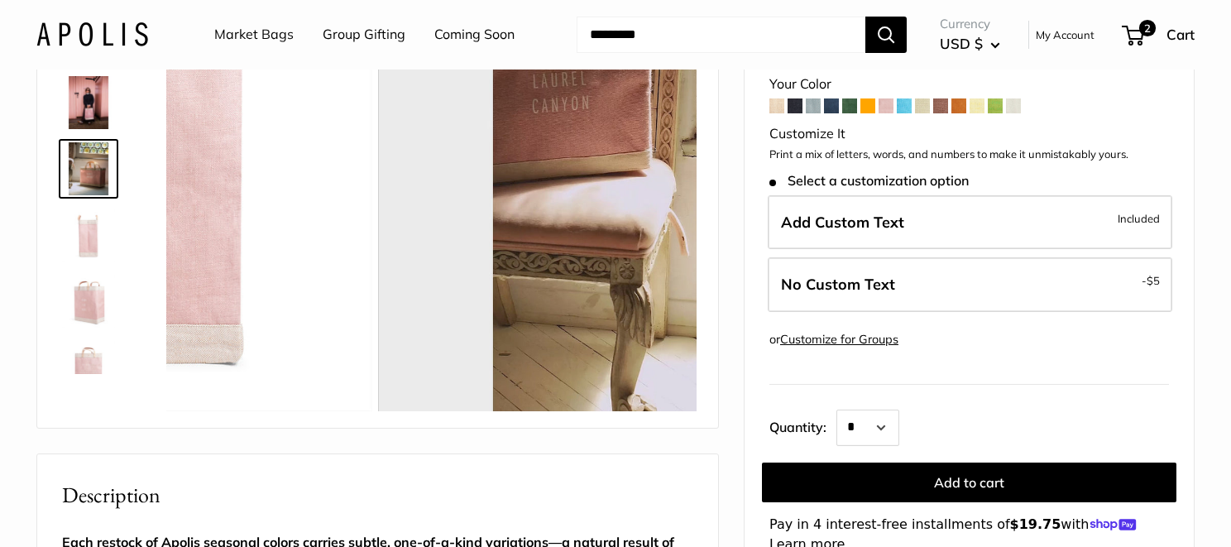
scroll to position [117, 0]
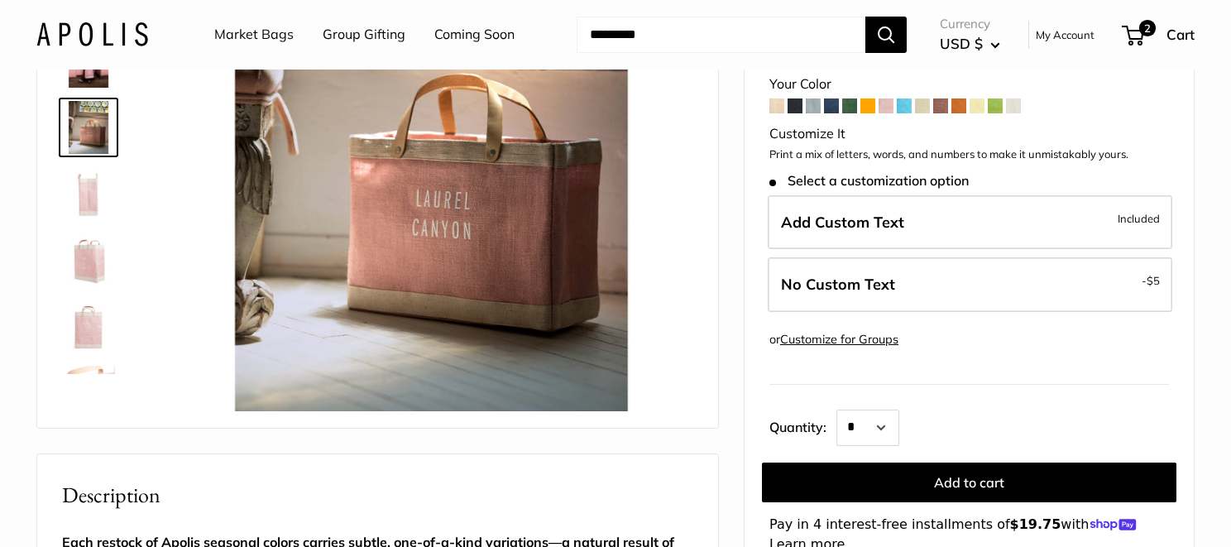
click at [96, 269] on img at bounding box center [88, 259] width 53 height 53
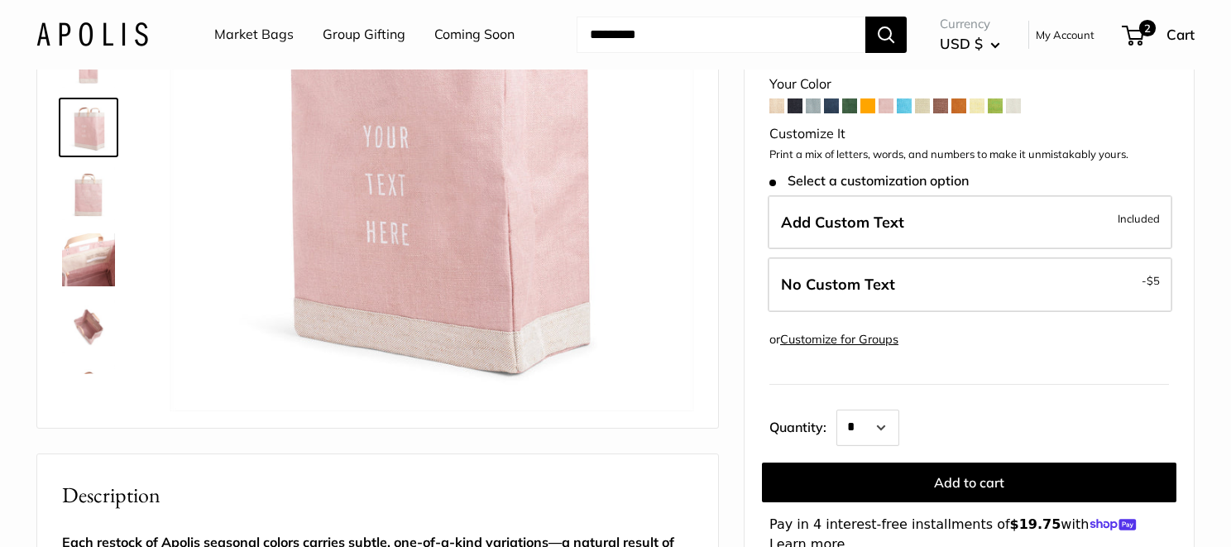
click at [88, 275] on img at bounding box center [88, 259] width 53 height 53
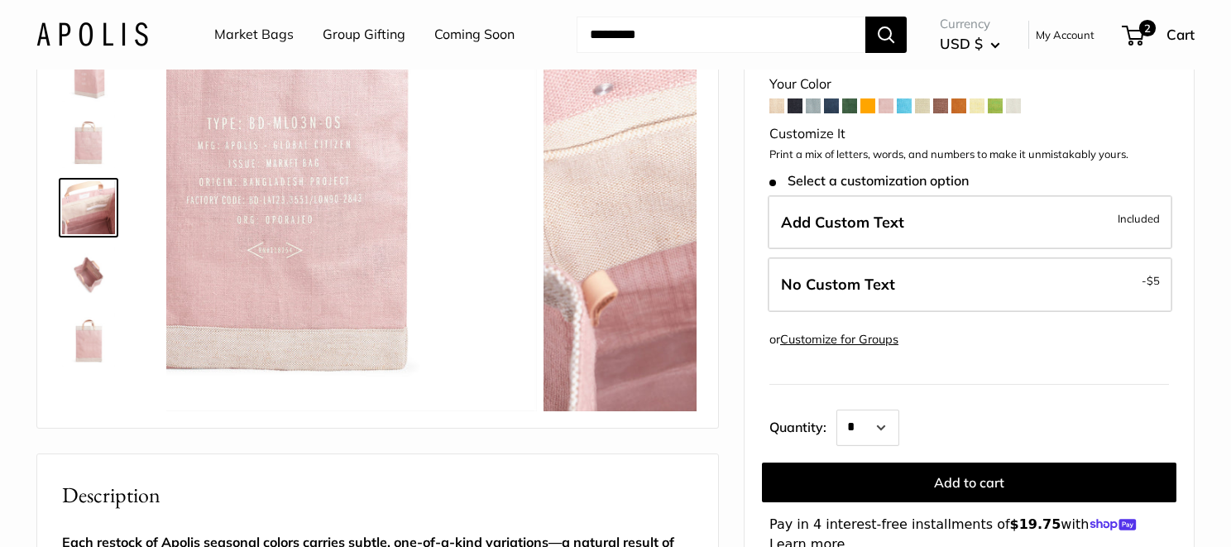
scroll to position [304, 0]
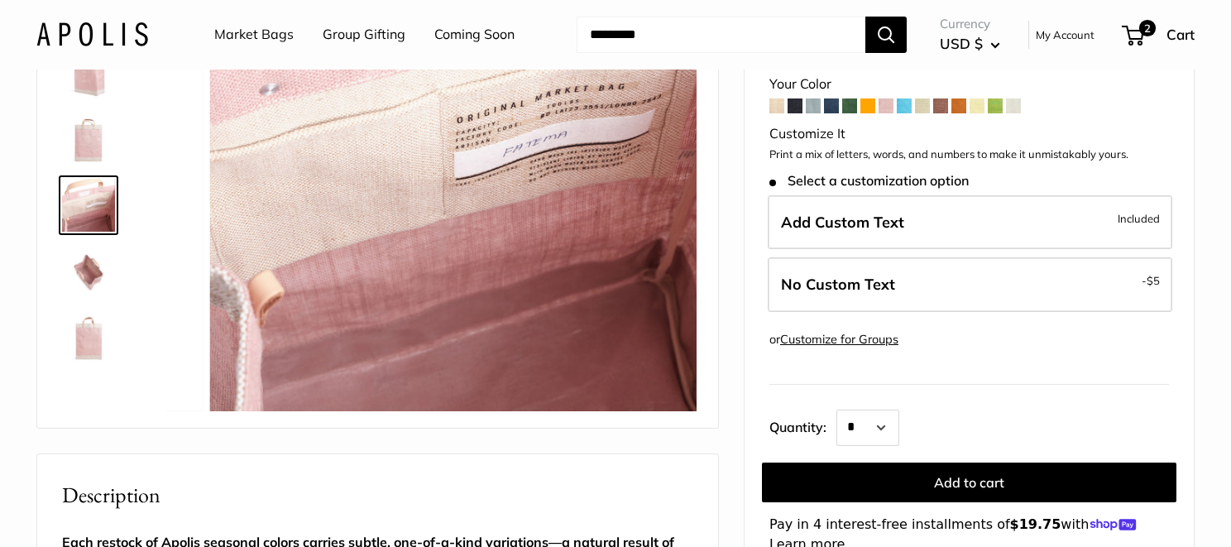
click at [84, 264] on img at bounding box center [88, 271] width 53 height 53
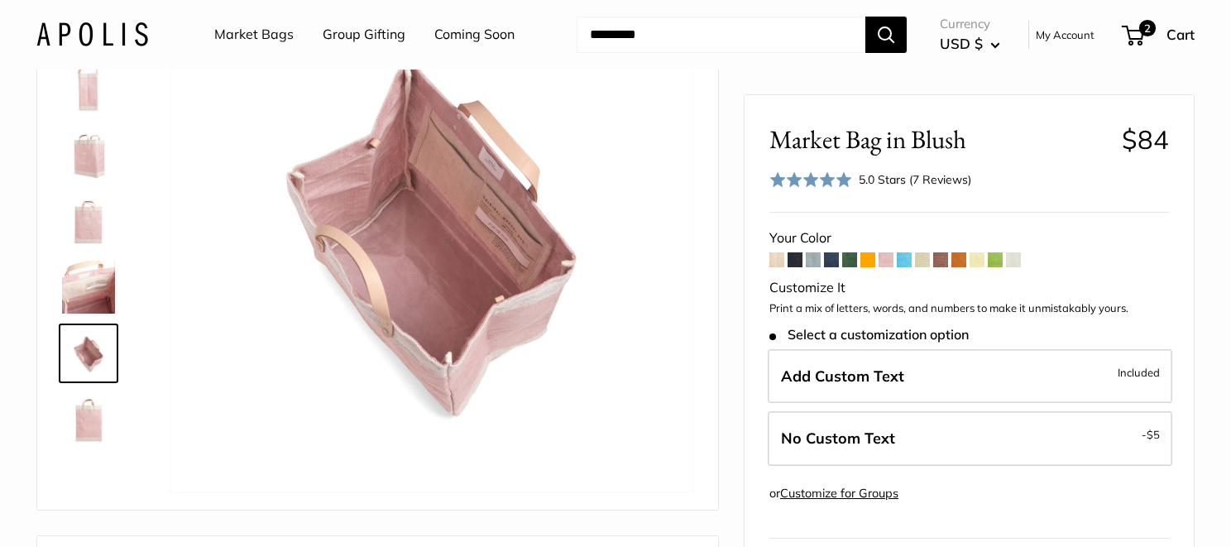
scroll to position [165, 0]
click at [246, 28] on link "Market Bags" at bounding box center [253, 34] width 79 height 25
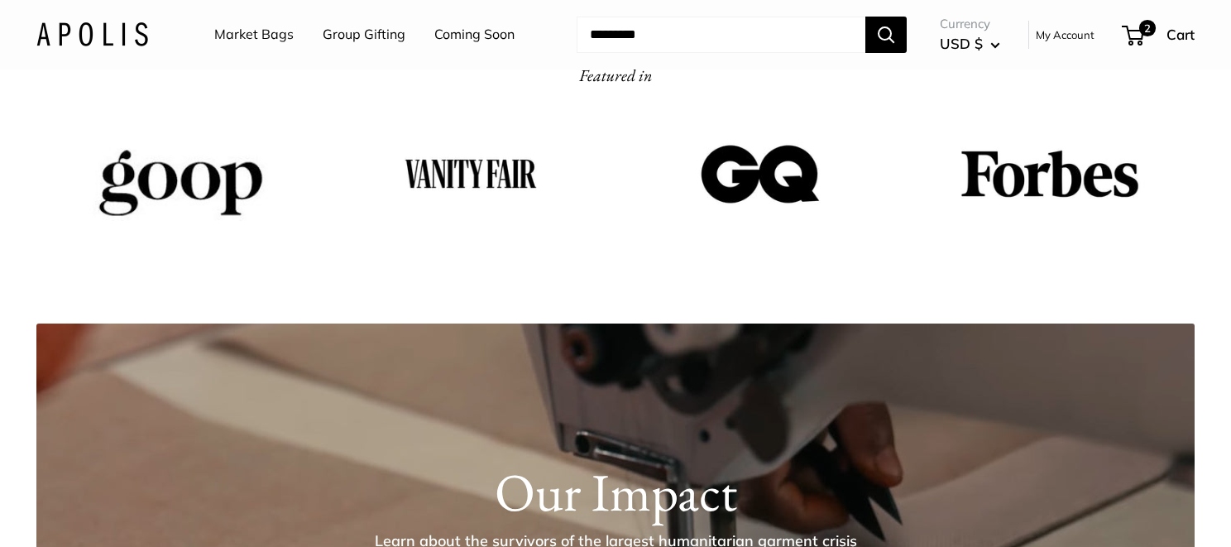
scroll to position [1985, 0]
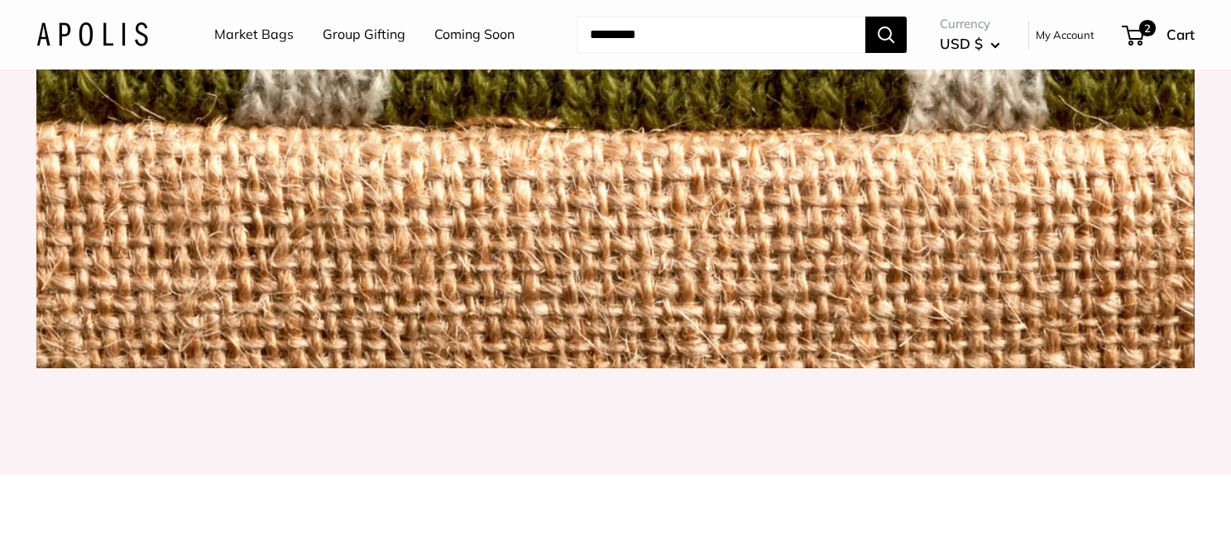
click at [475, 36] on link "Coming Soon" at bounding box center [474, 34] width 80 height 25
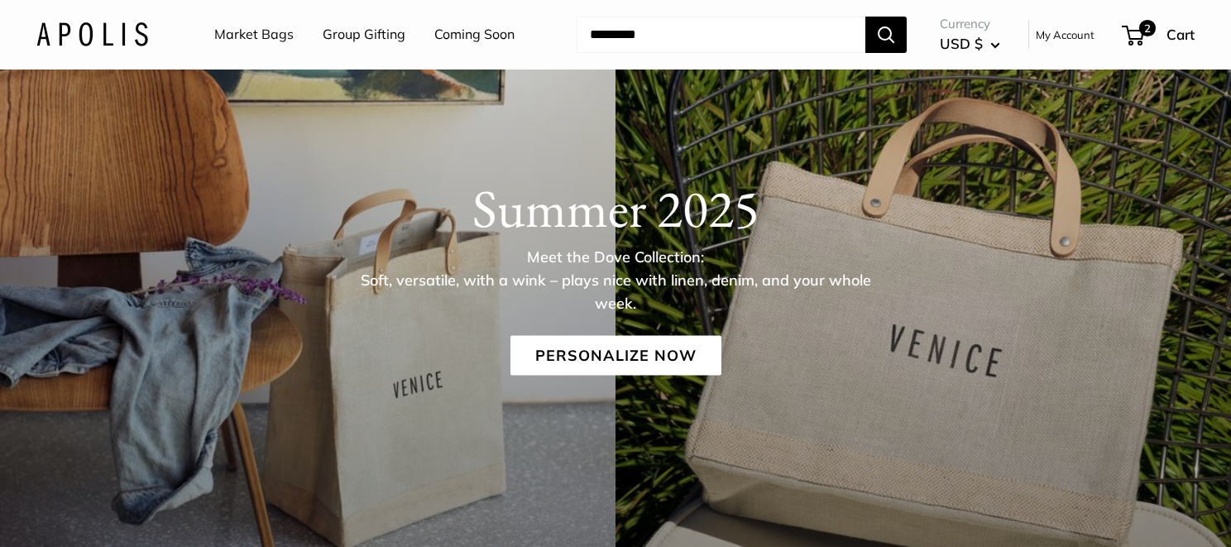
scroll to position [0, 0]
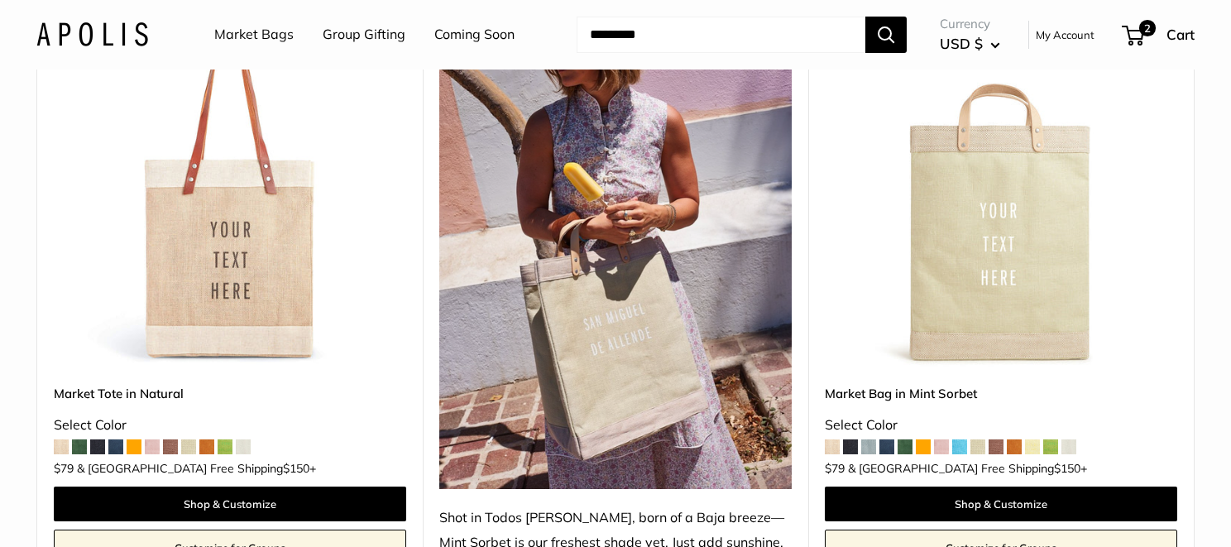
scroll to position [1075, 0]
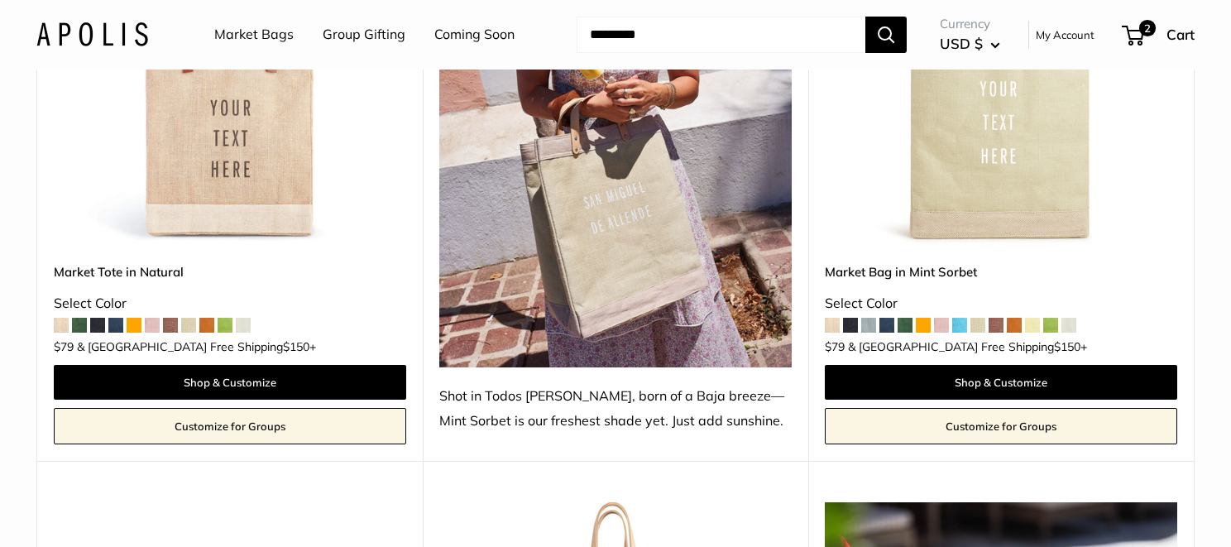
click at [154, 318] on span at bounding box center [152, 325] width 15 height 15
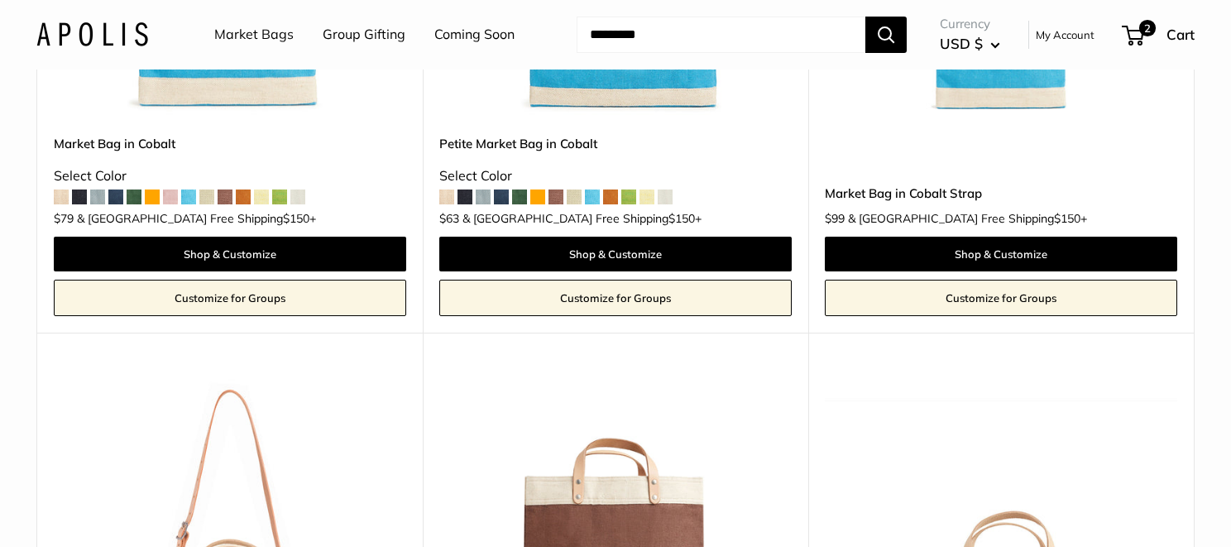
scroll to position [4797, 0]
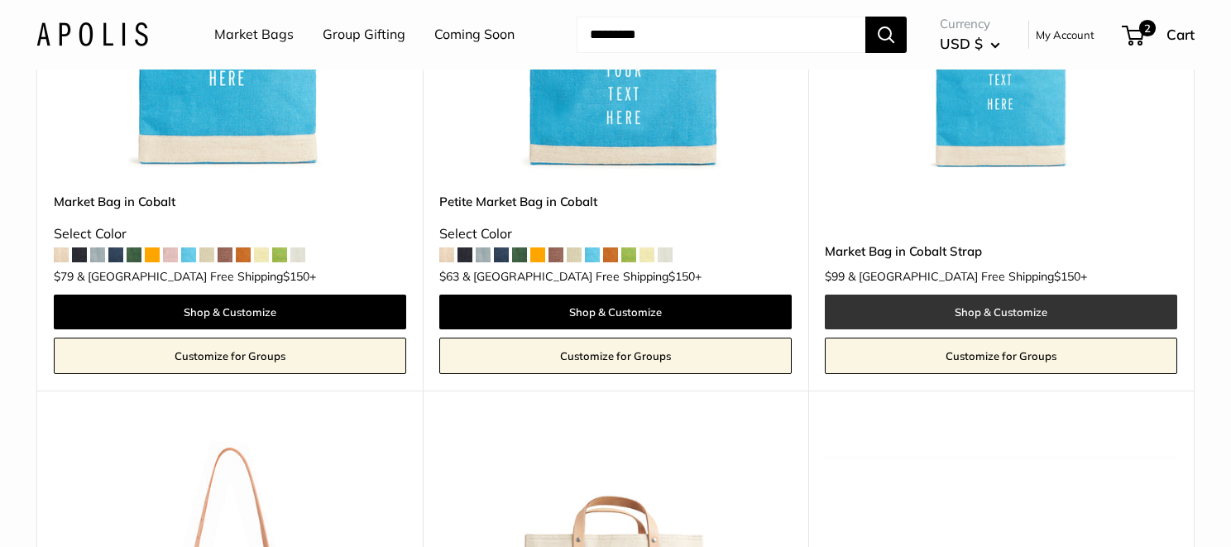
click at [1021, 294] on link "Shop & Customize" at bounding box center [1001, 311] width 352 height 35
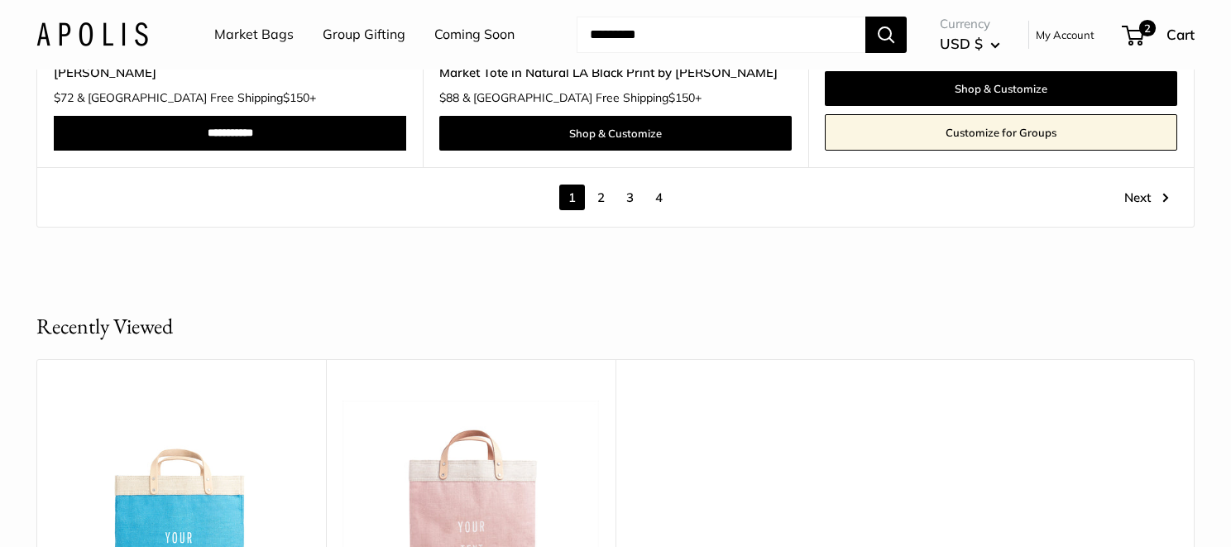
scroll to position [9676, 0]
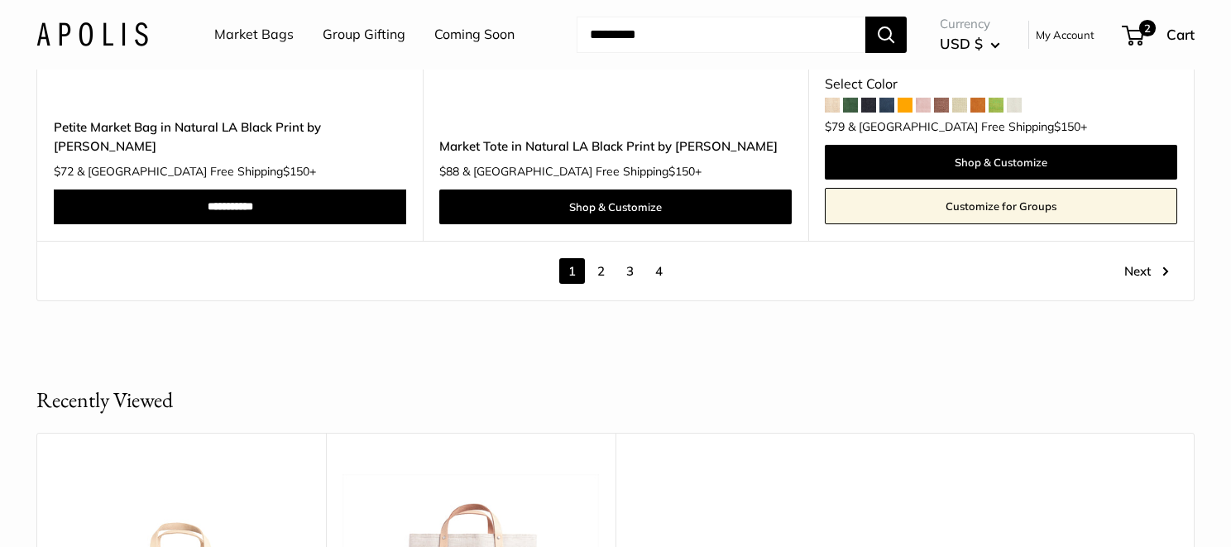
click at [600, 258] on link "2" at bounding box center [601, 271] width 26 height 26
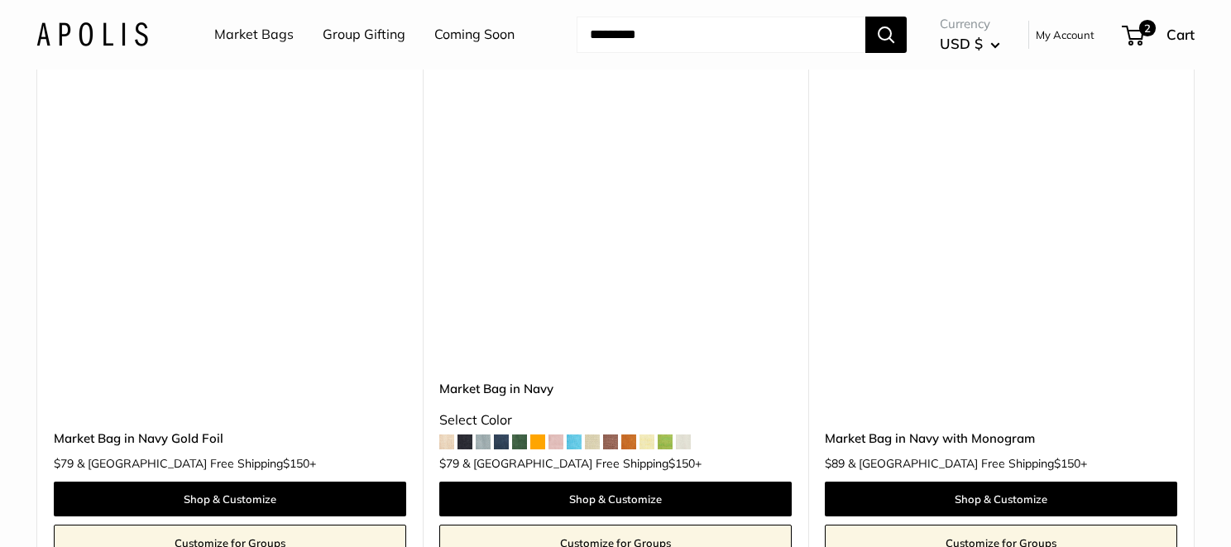
scroll to position [268, 0]
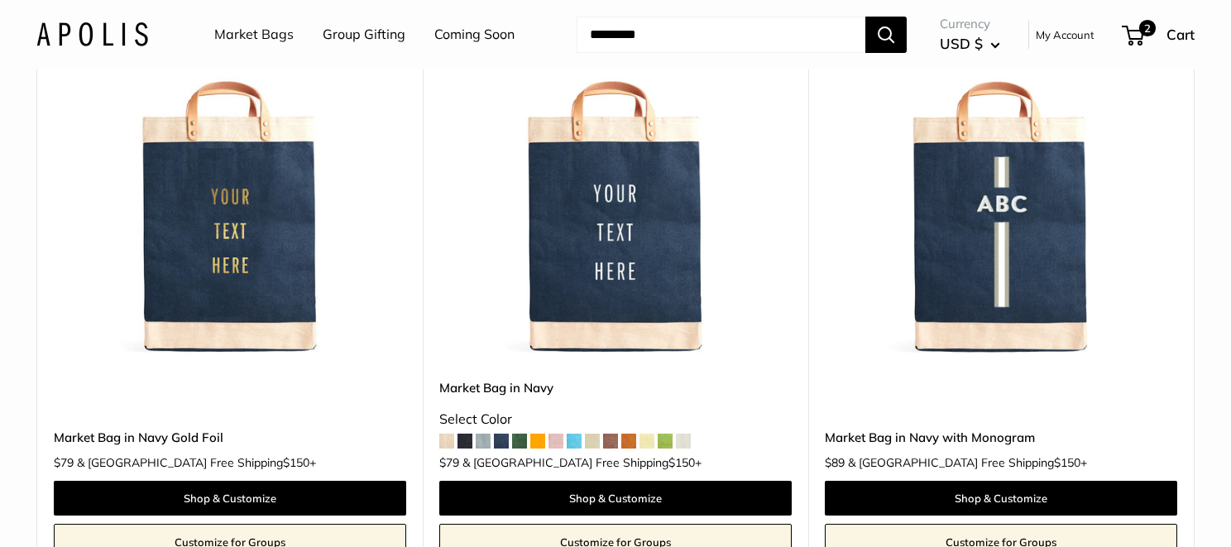
click at [0, 0] on img at bounding box center [0, 0] width 0 height 0
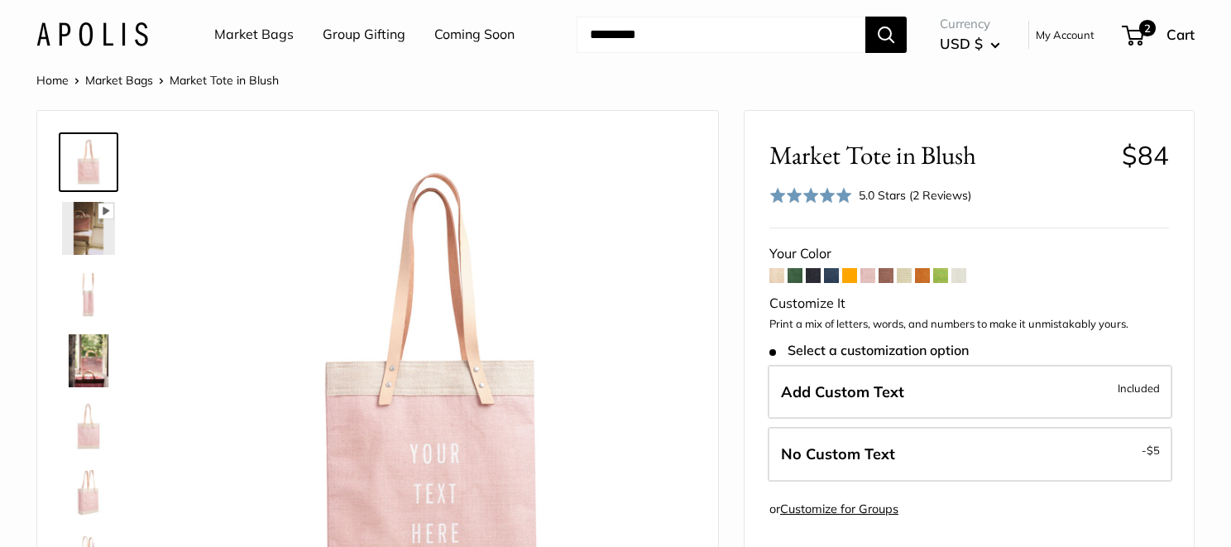
click at [67, 360] on img at bounding box center [88, 360] width 53 height 53
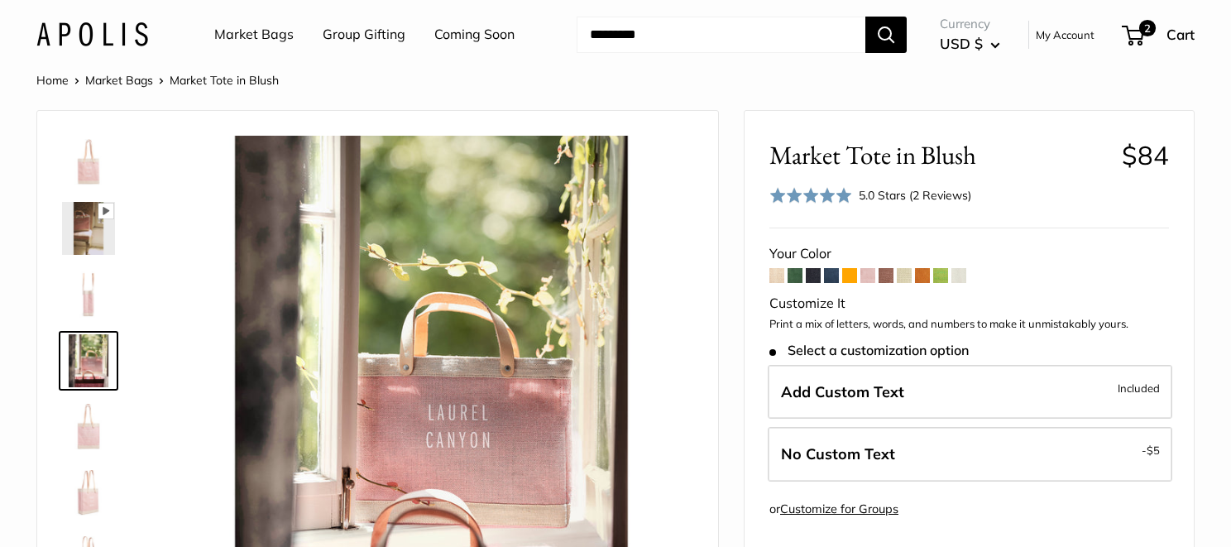
click at [96, 434] on img at bounding box center [88, 426] width 53 height 53
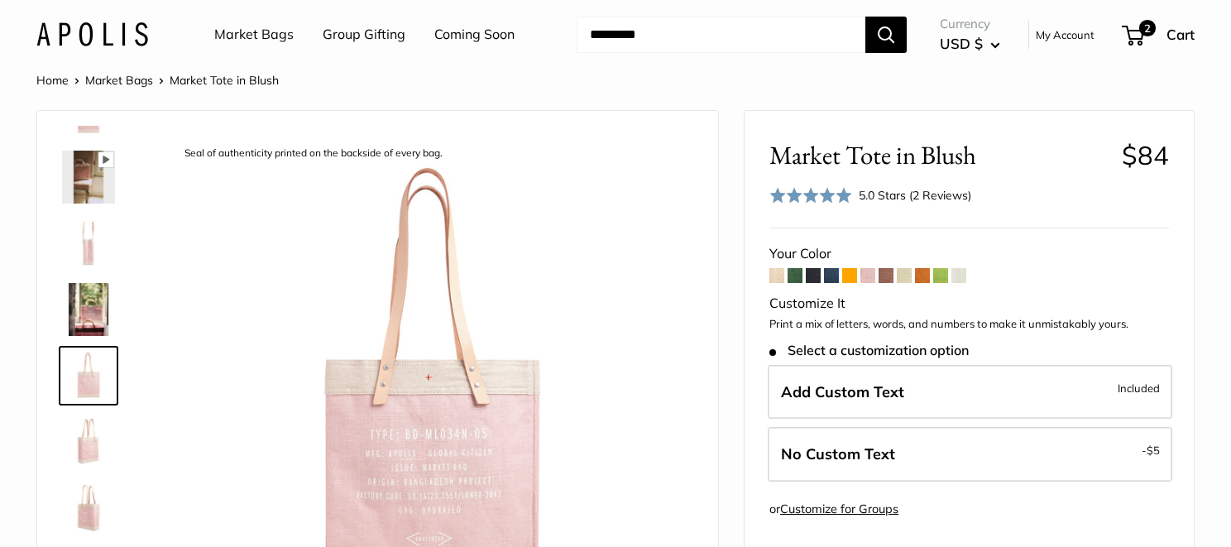
scroll to position [134, 0]
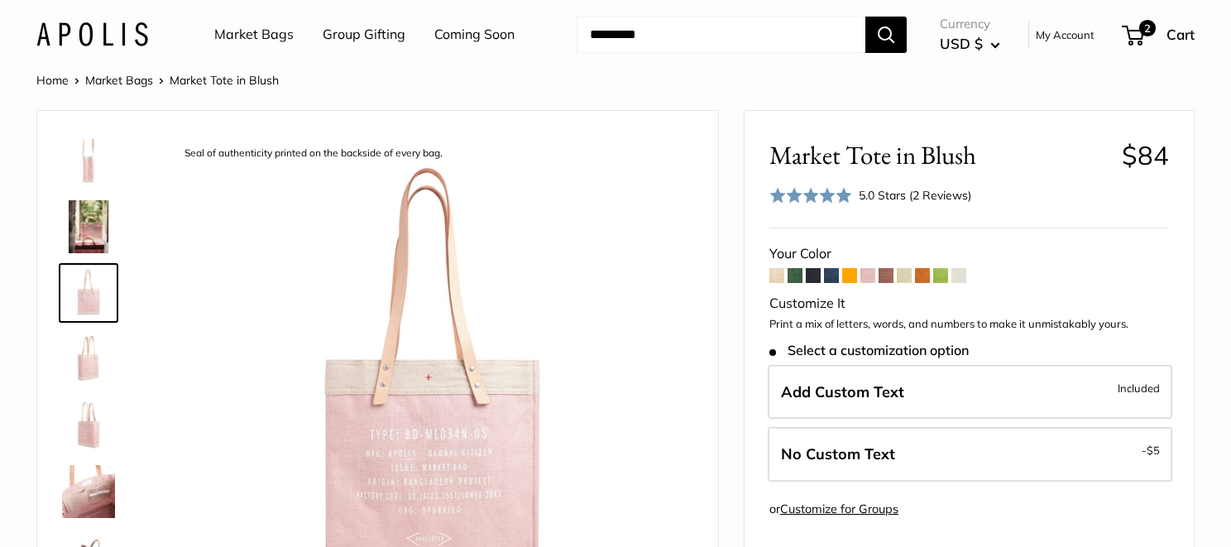
click at [97, 487] on img at bounding box center [88, 491] width 53 height 53
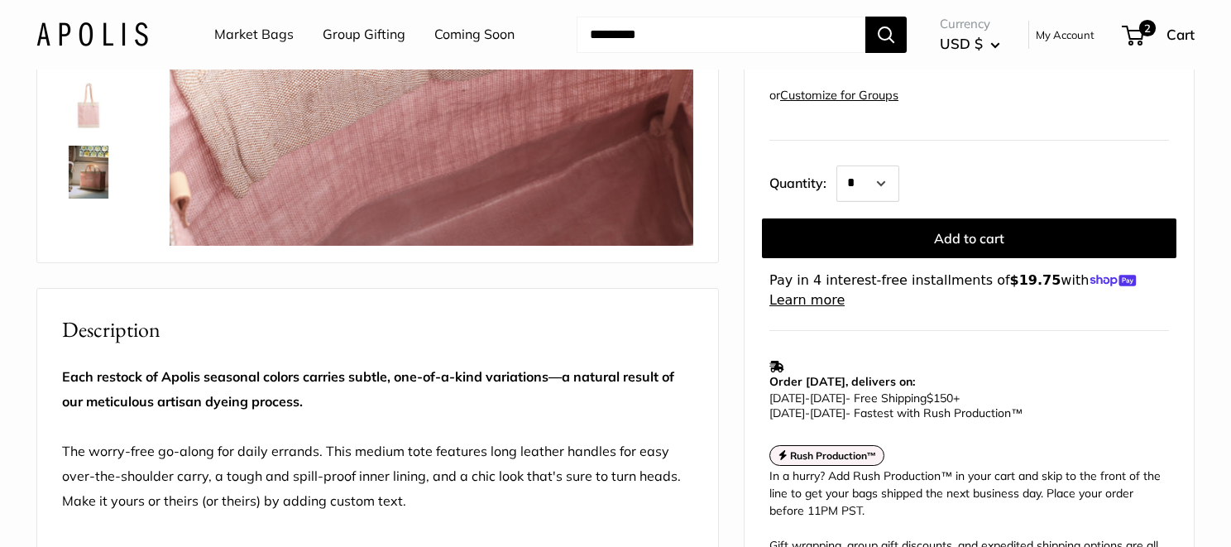
scroll to position [744, 0]
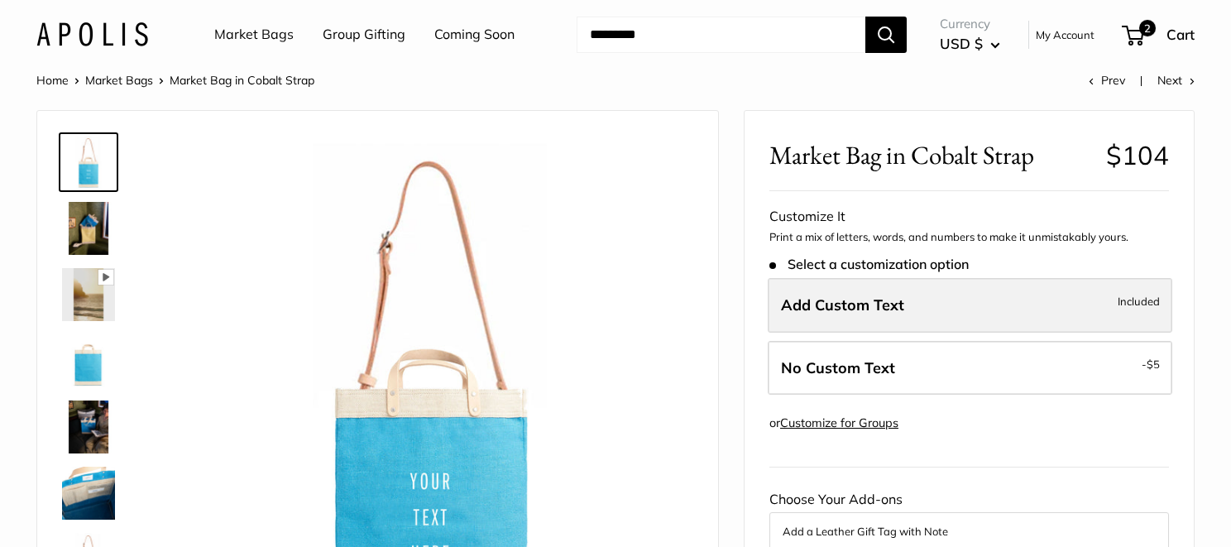
click at [950, 309] on label "Add Custom Text Included" at bounding box center [969, 305] width 404 height 55
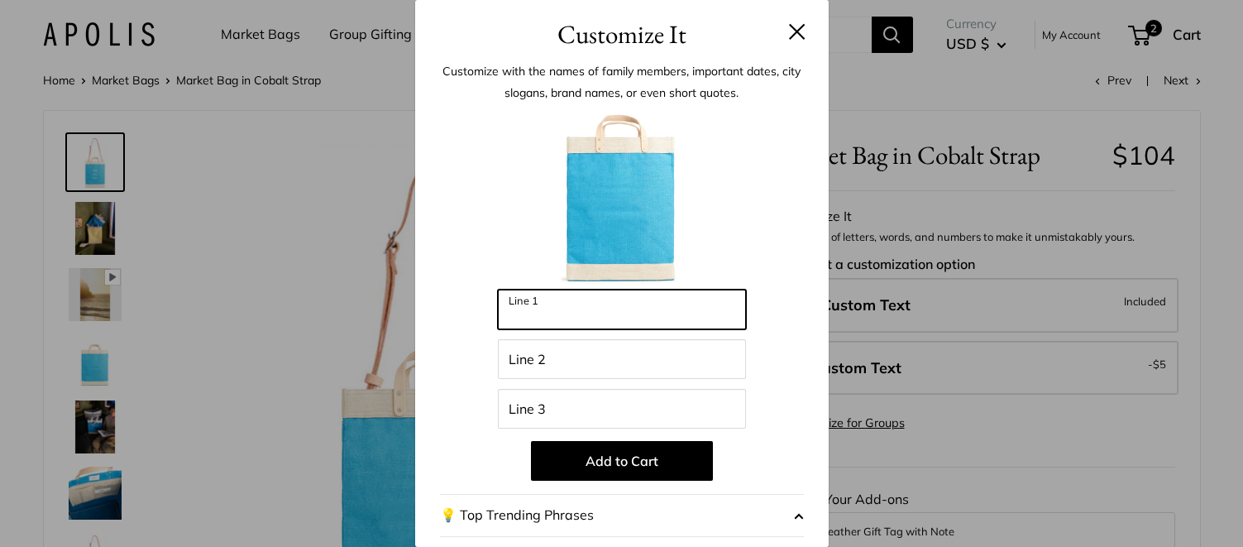
click at [512, 310] on input "Line 1" at bounding box center [622, 309] width 248 height 40
type input "*******"
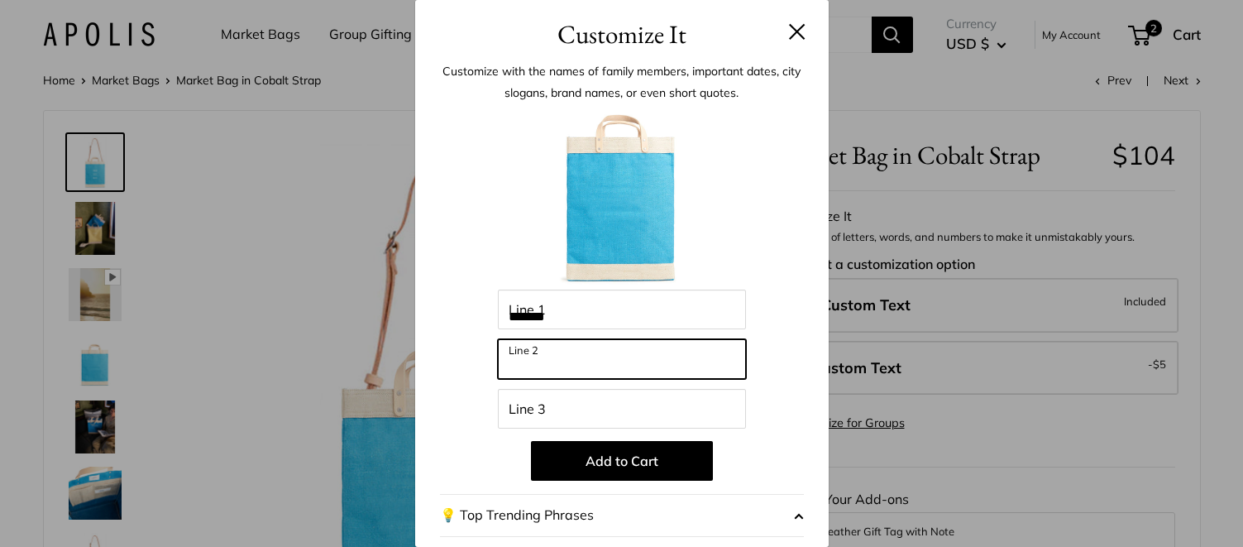
type input "********"
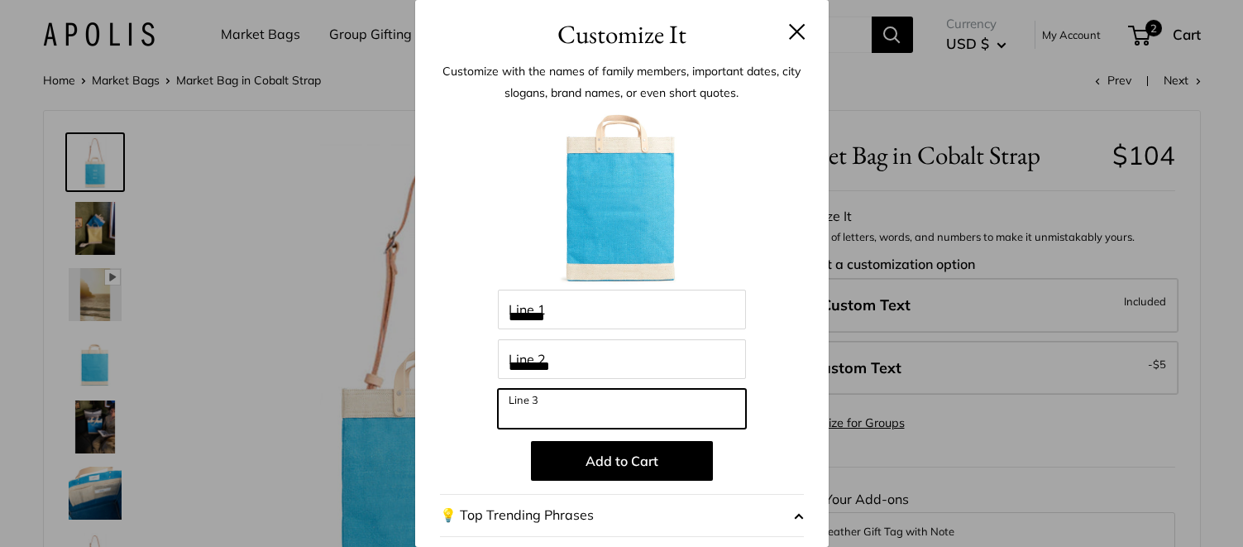
type input "**********"
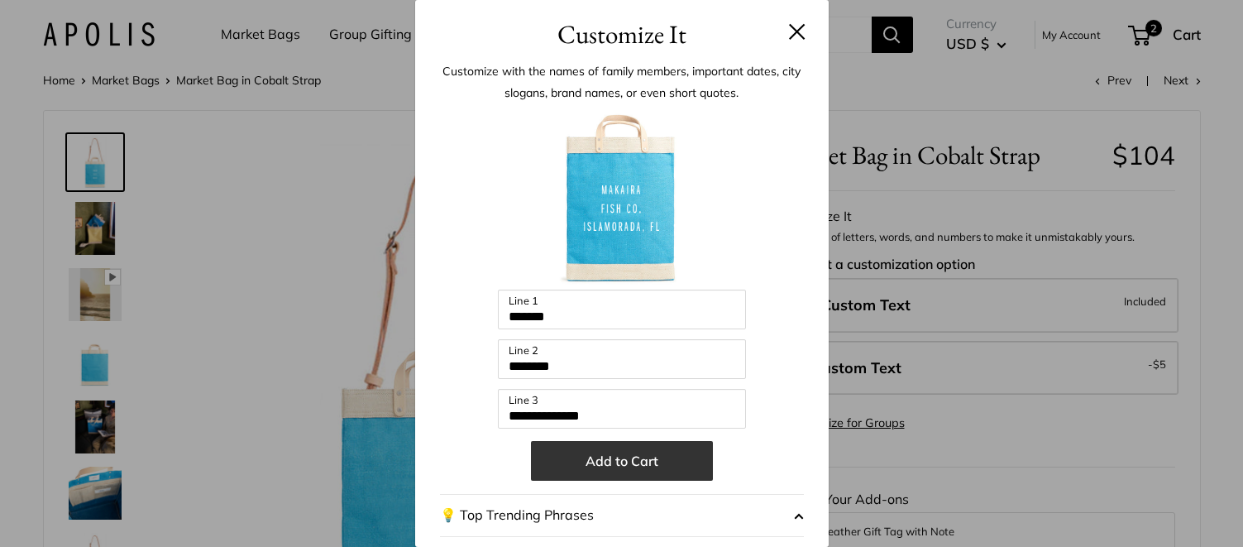
click at [624, 466] on button "Add to Cart" at bounding box center [622, 461] width 182 height 40
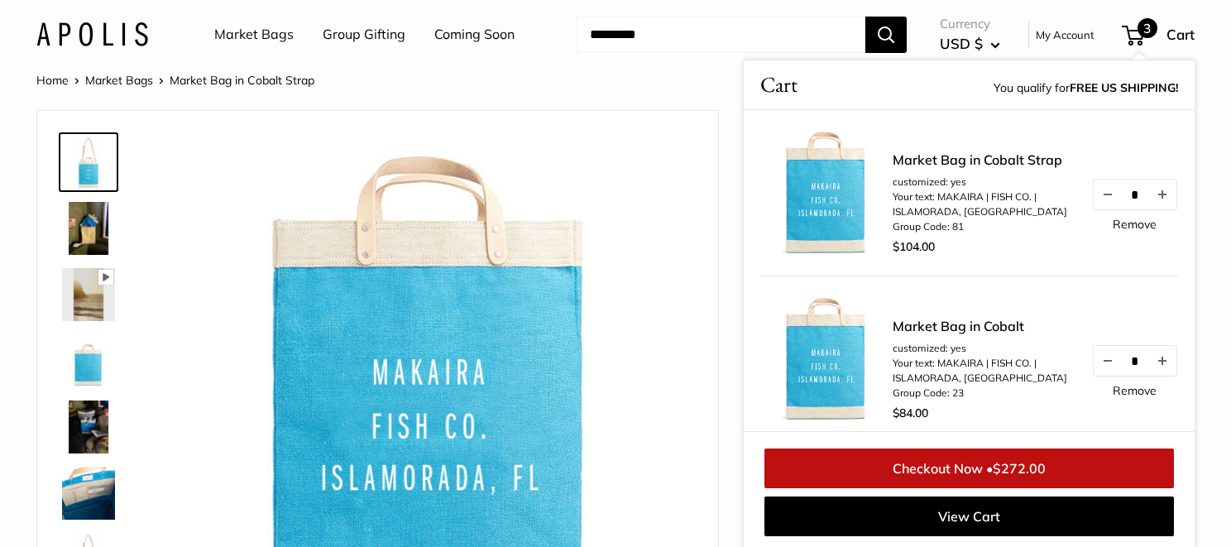
click at [1112, 390] on link "Remove" at bounding box center [1134, 391] width 44 height 12
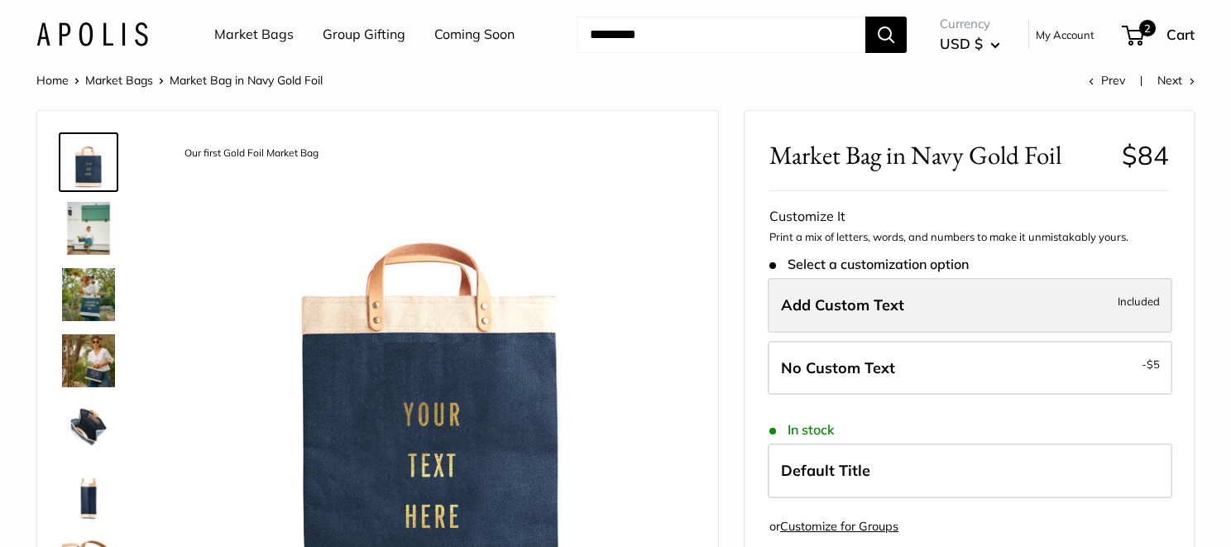
click at [881, 303] on span "Add Custom Text" at bounding box center [842, 304] width 123 height 19
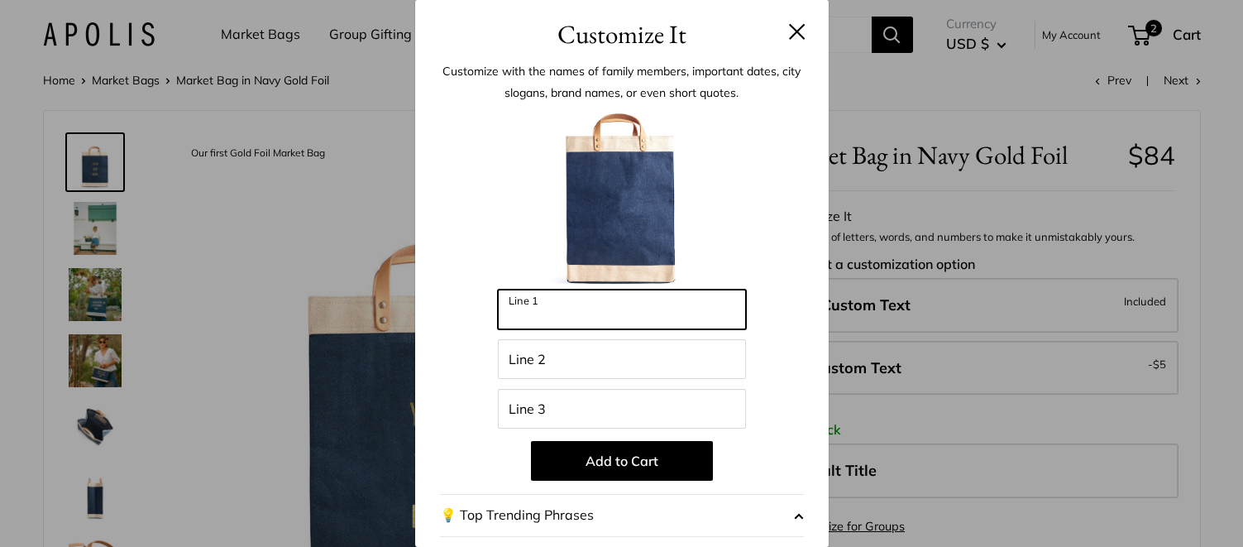
click at [591, 319] on input "Line 1" at bounding box center [622, 309] width 248 height 40
type input "*******"
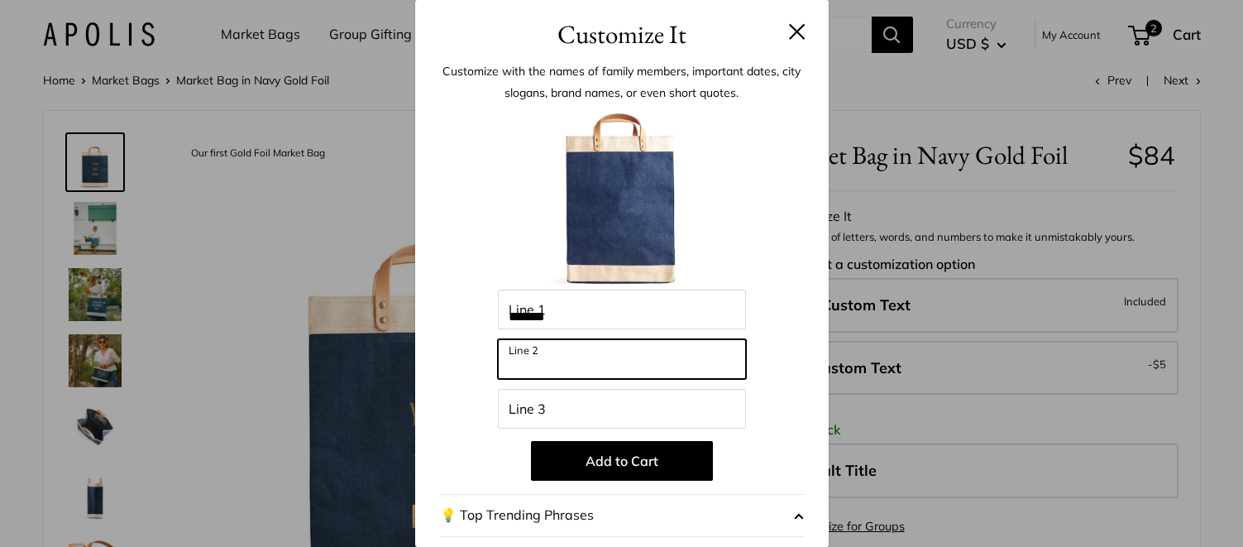
type input "********"
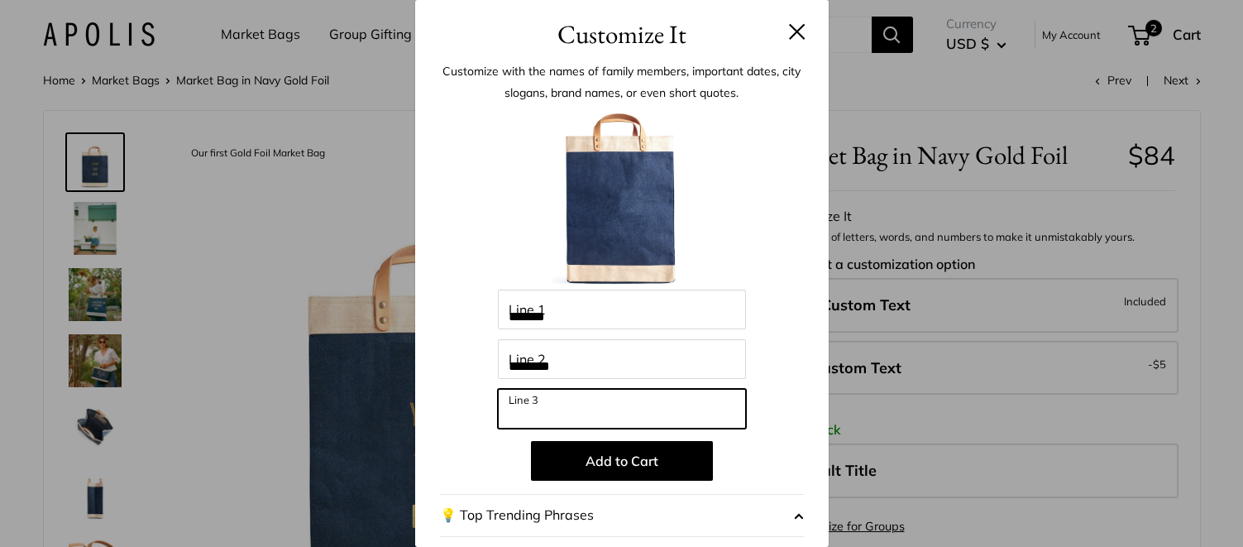
type input "**********"
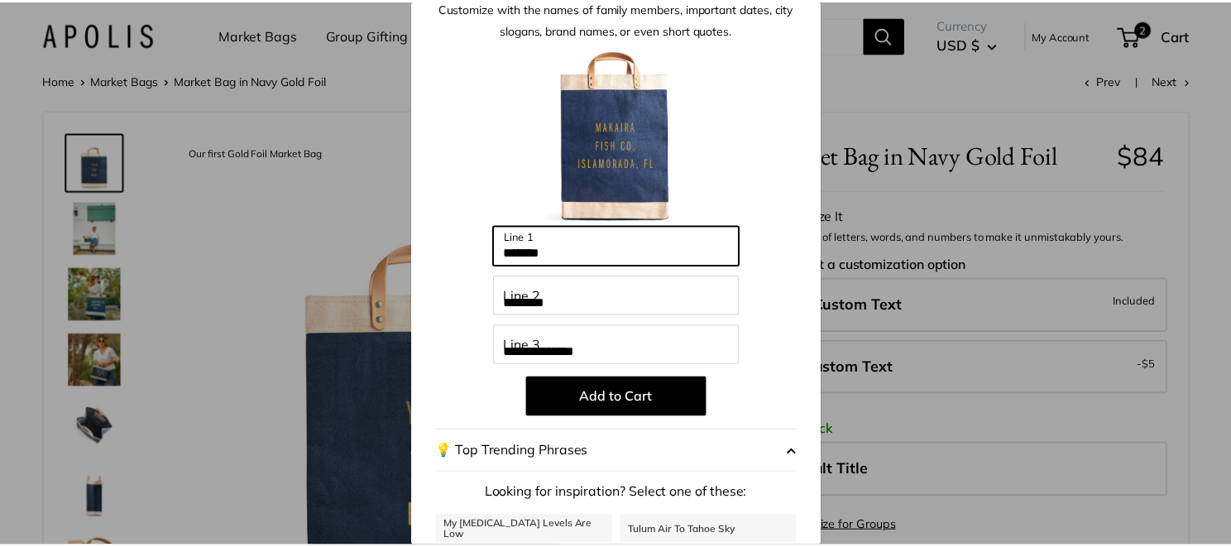
scroll to position [83, 0]
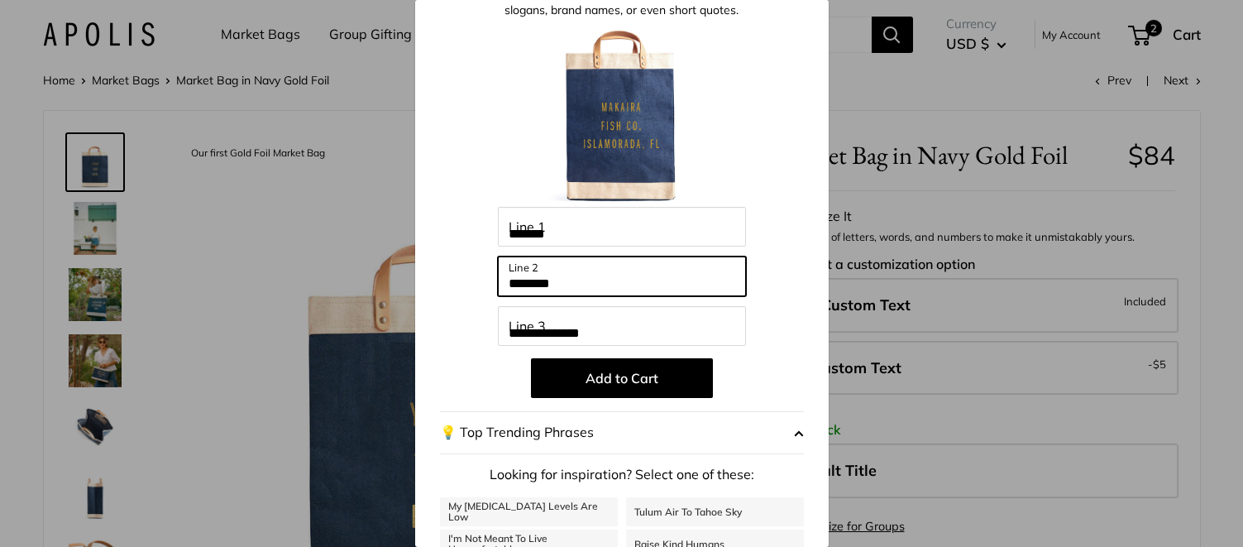
click at [634, 289] on input "********" at bounding box center [622, 276] width 248 height 40
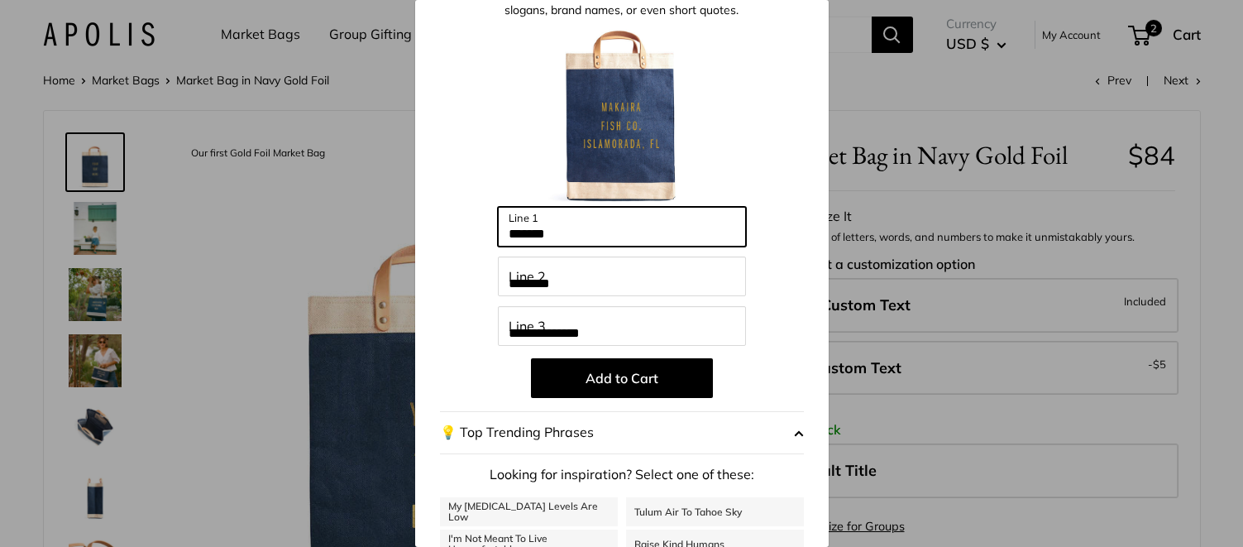
click at [646, 228] on input "*******" at bounding box center [622, 227] width 248 height 40
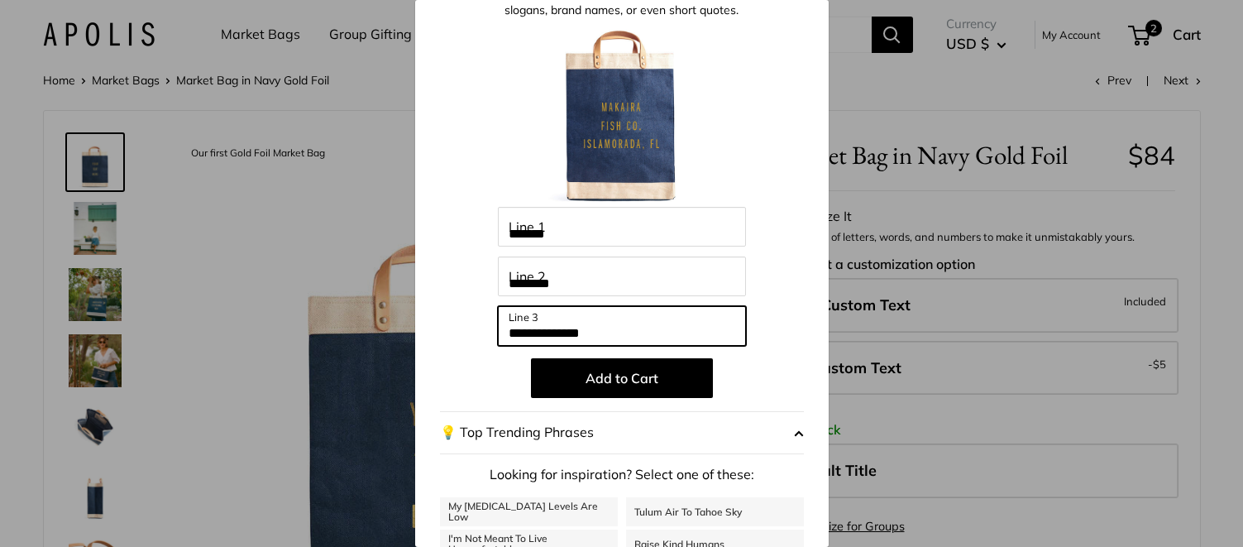
click at [677, 326] on input "**********" at bounding box center [622, 326] width 248 height 40
click at [103, 299] on div "**********" at bounding box center [621, 273] width 1243 height 547
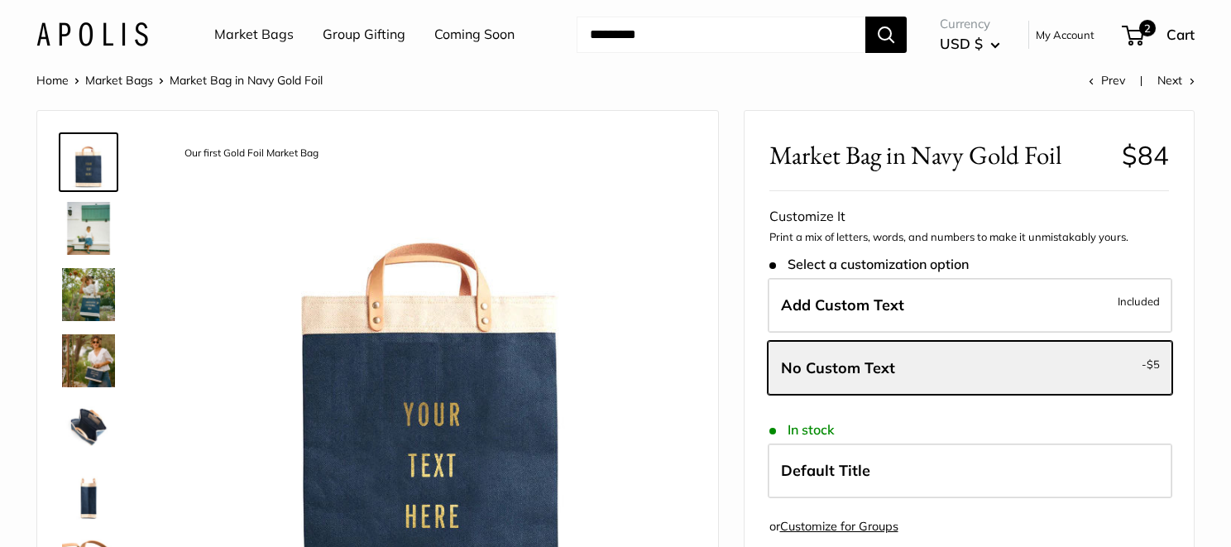
click at [92, 299] on img at bounding box center [88, 294] width 53 height 53
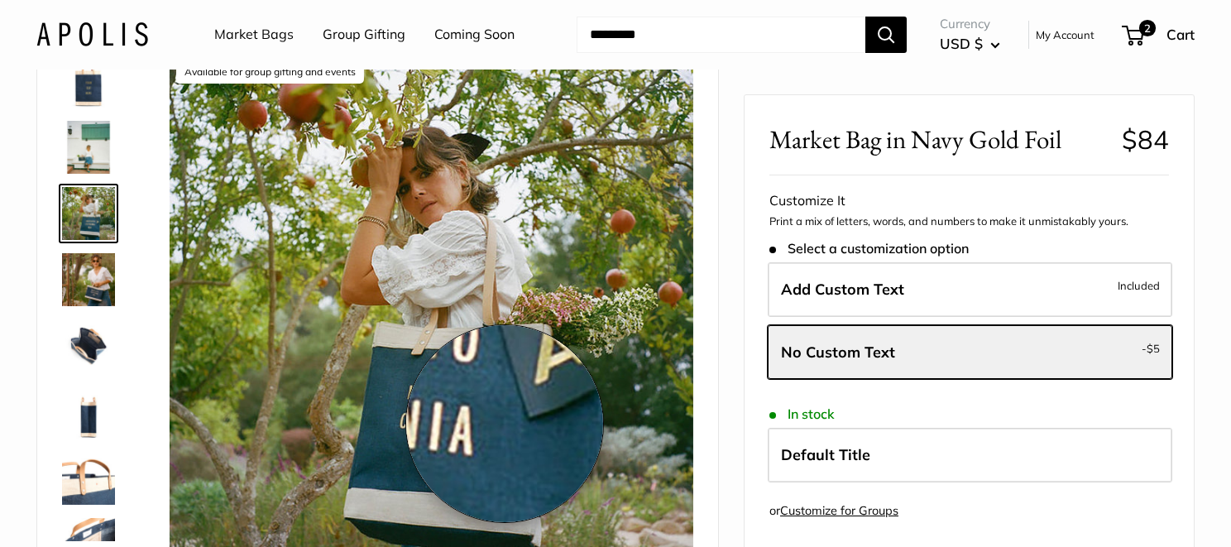
scroll to position [0, 0]
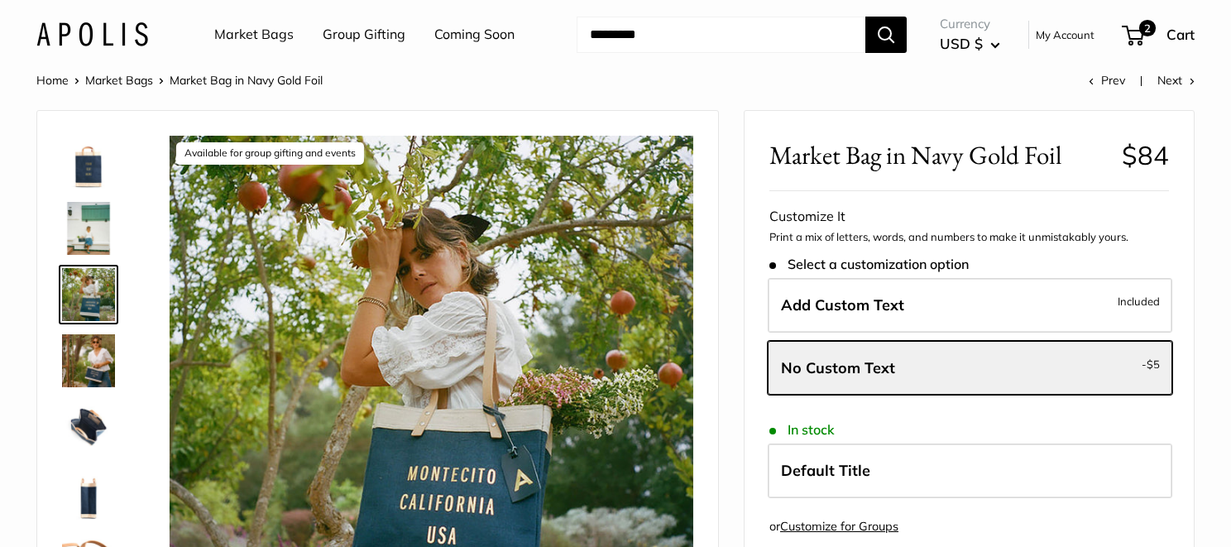
click at [93, 236] on img at bounding box center [88, 228] width 53 height 53
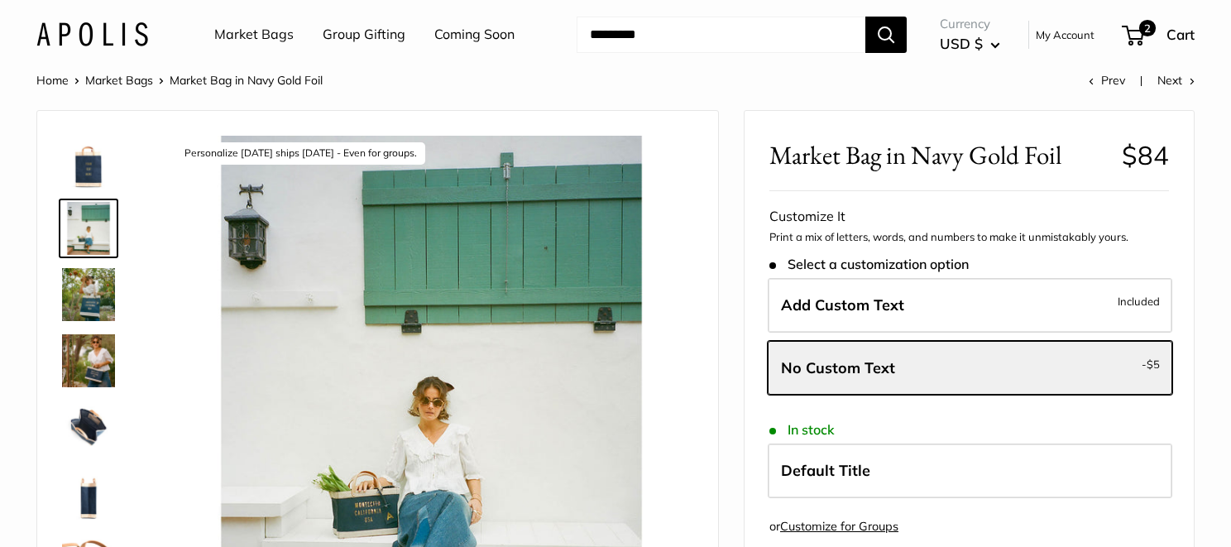
click at [93, 353] on img at bounding box center [88, 360] width 53 height 53
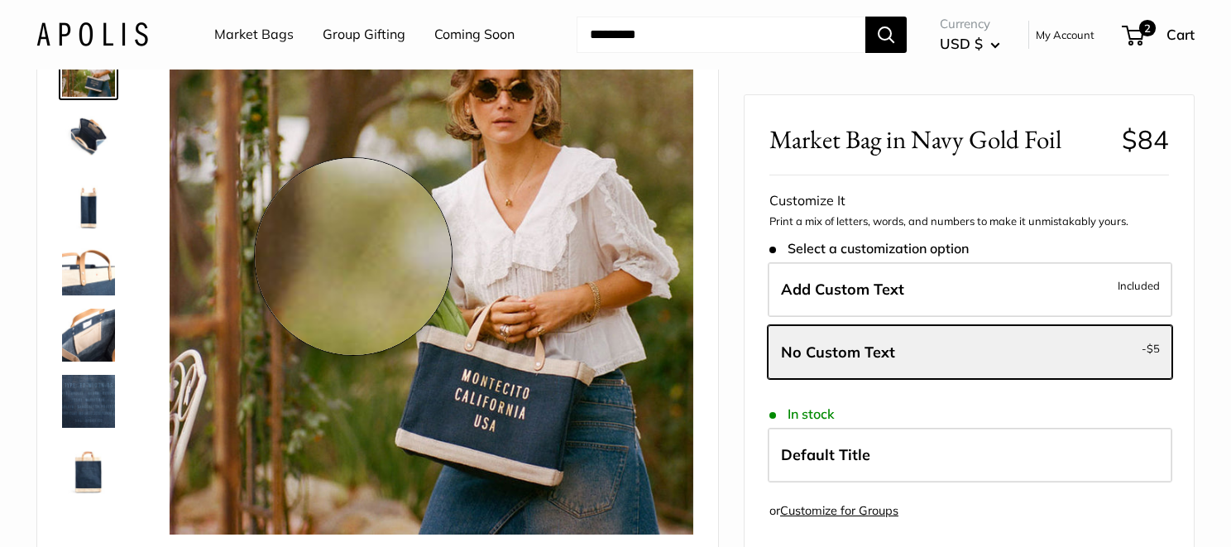
scroll to position [165, 0]
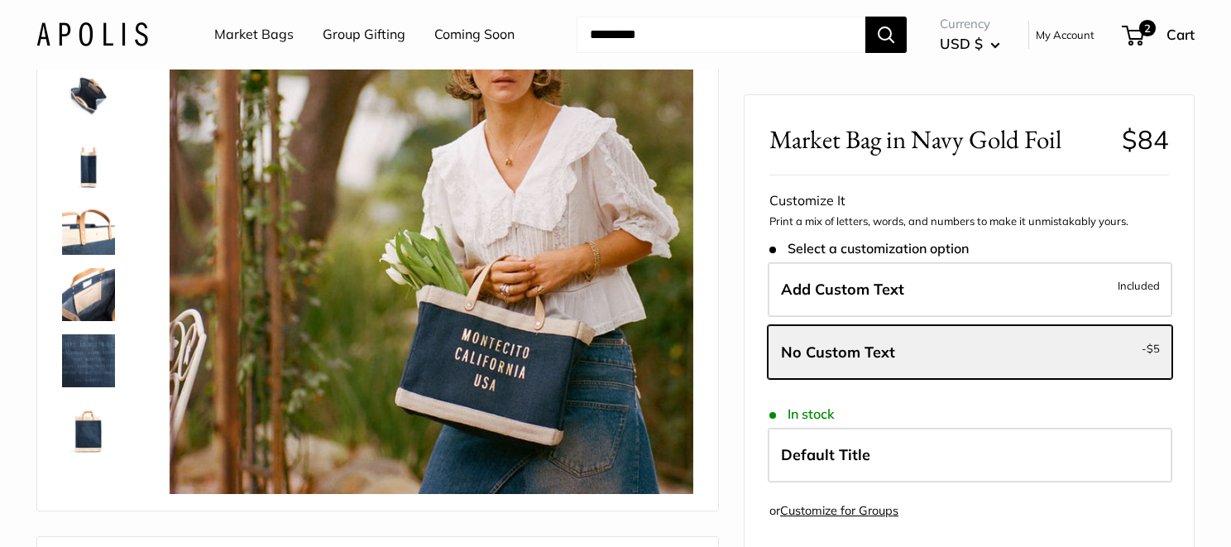
click at [105, 361] on img at bounding box center [88, 360] width 53 height 53
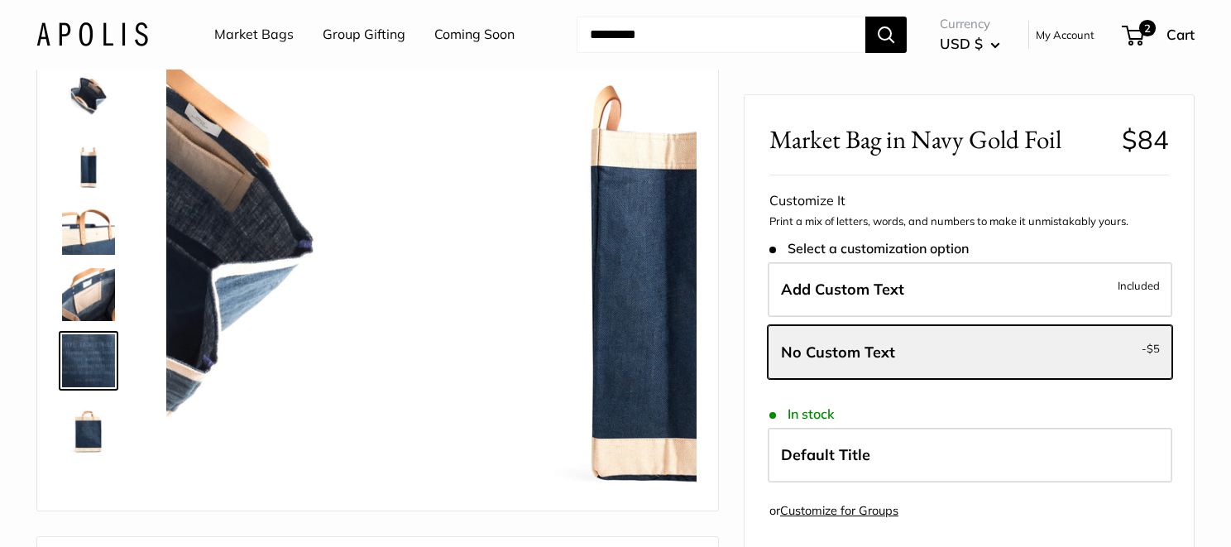
scroll to position [304, 0]
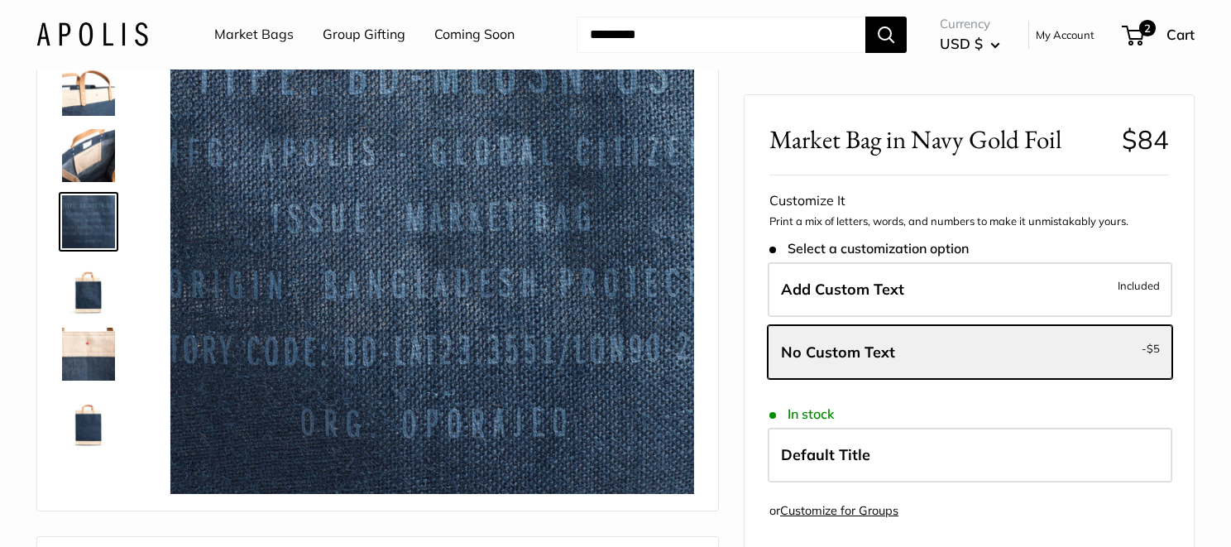
click at [86, 291] on img at bounding box center [88, 287] width 53 height 53
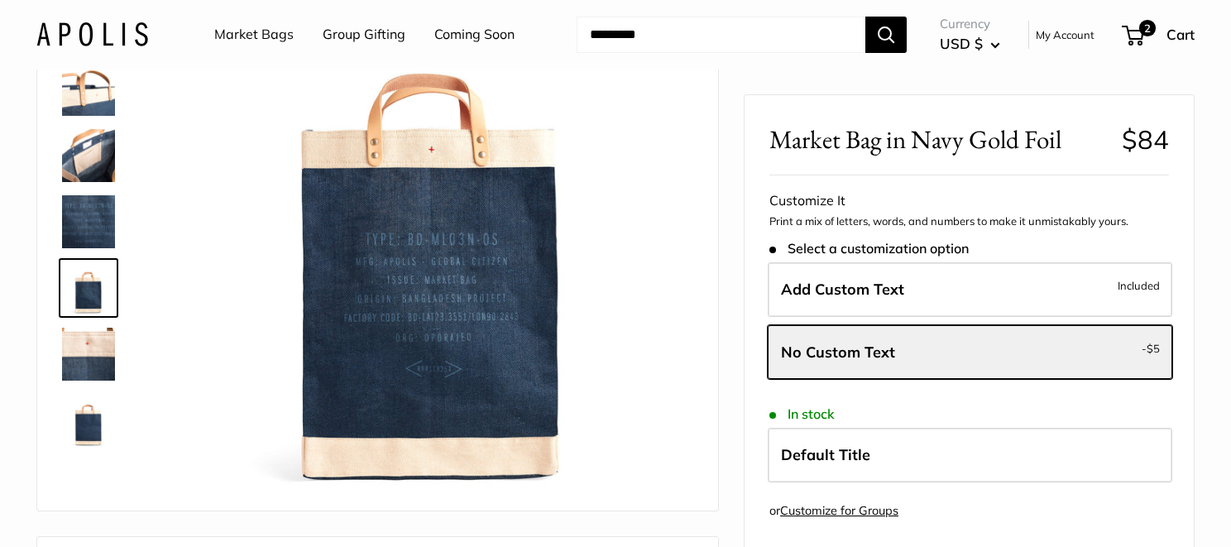
click at [96, 343] on img at bounding box center [88, 353] width 53 height 53
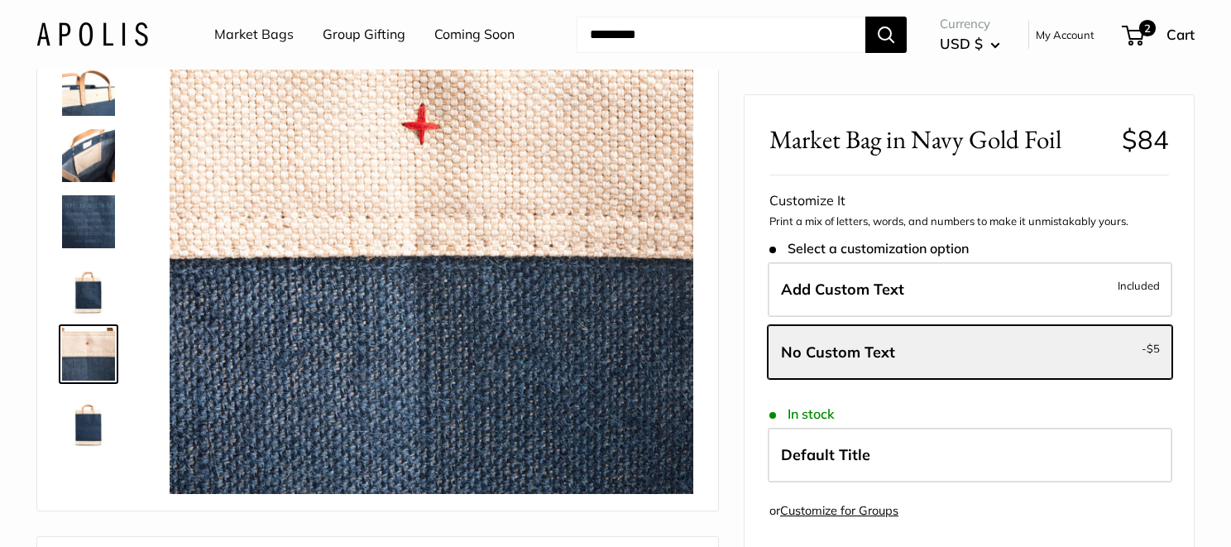
click at [86, 421] on img at bounding box center [88, 420] width 53 height 53
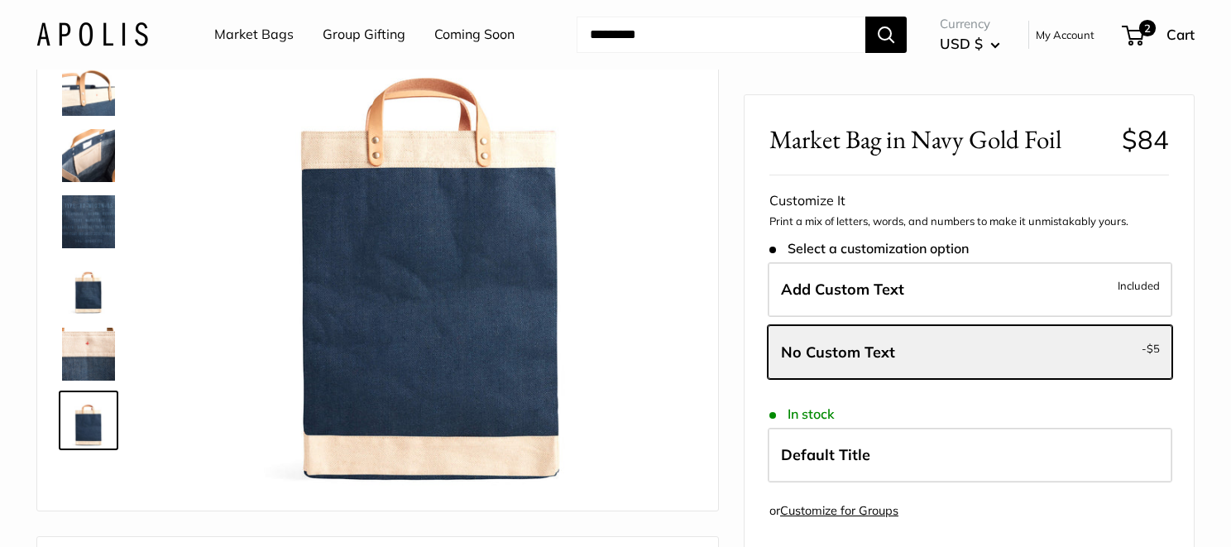
click at [98, 159] on img at bounding box center [88, 155] width 53 height 53
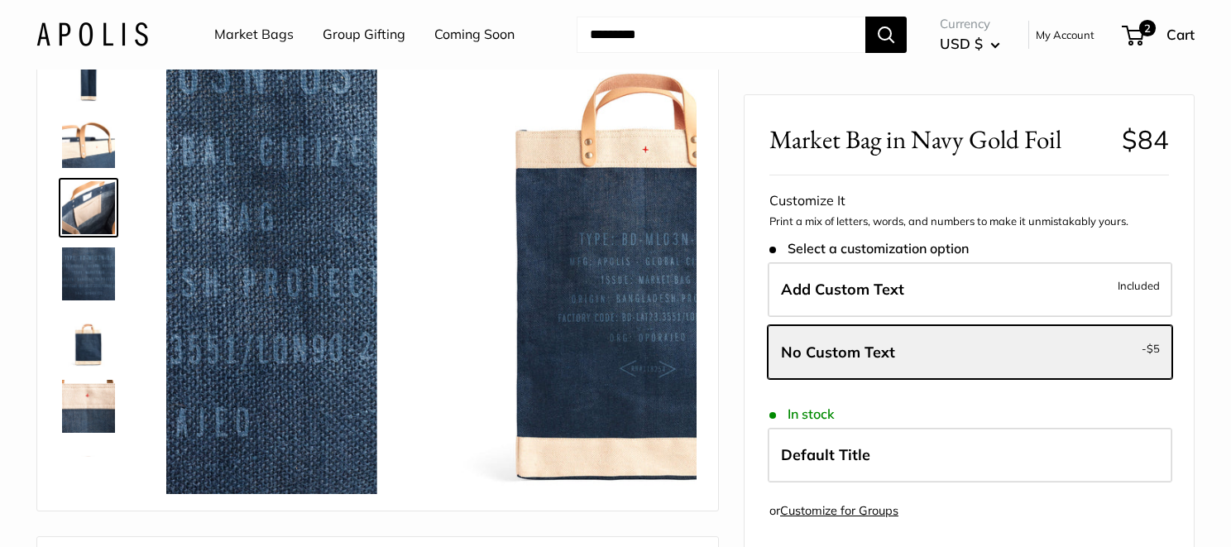
scroll to position [250, 0]
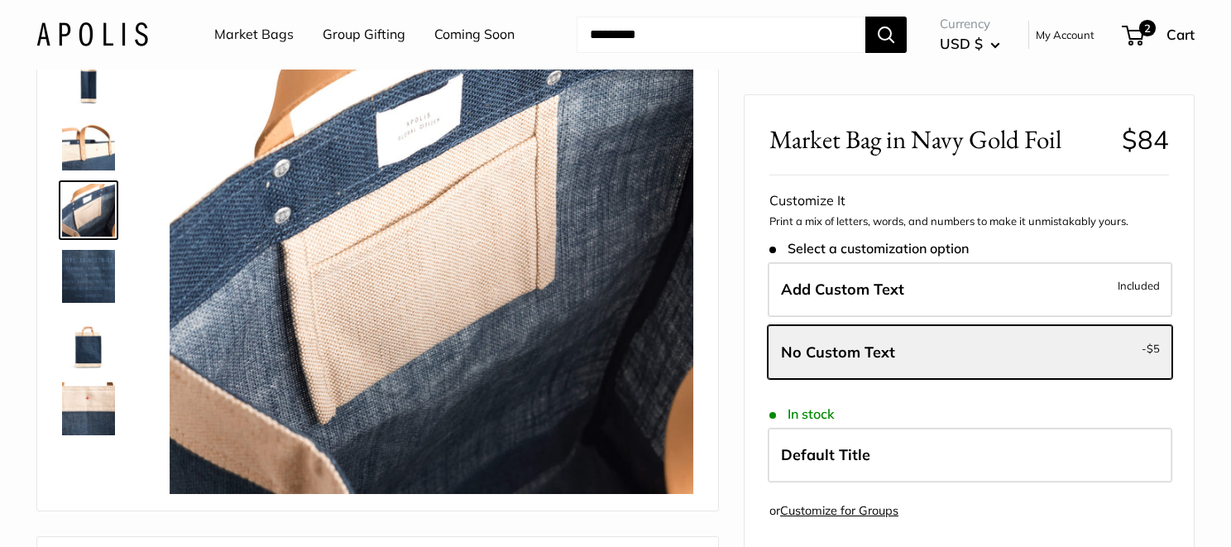
click at [92, 128] on img at bounding box center [88, 143] width 53 height 53
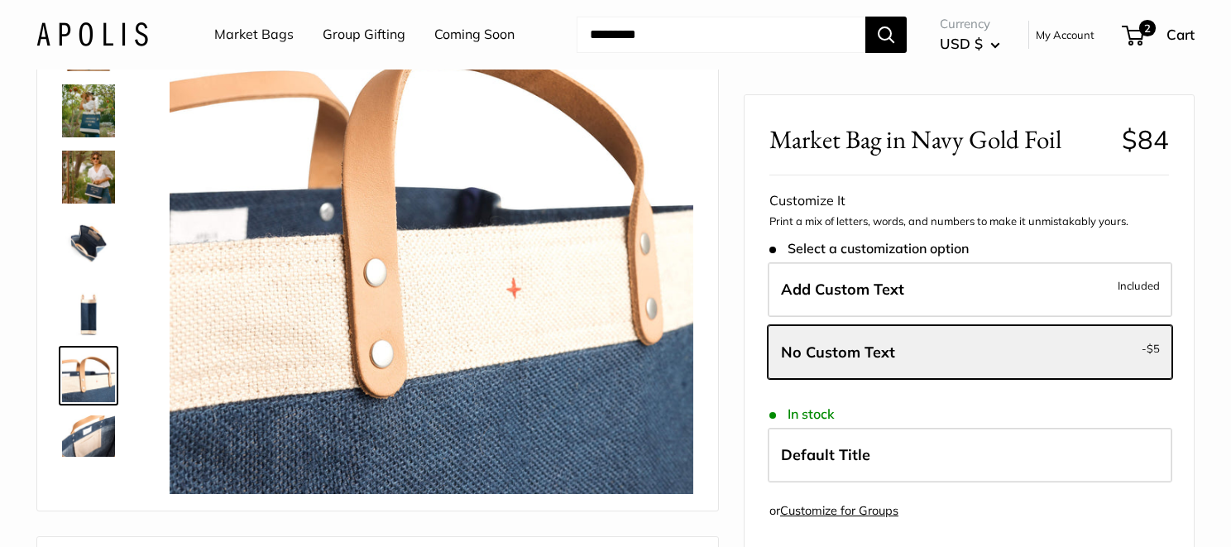
click at [96, 237] on img at bounding box center [88, 243] width 53 height 53
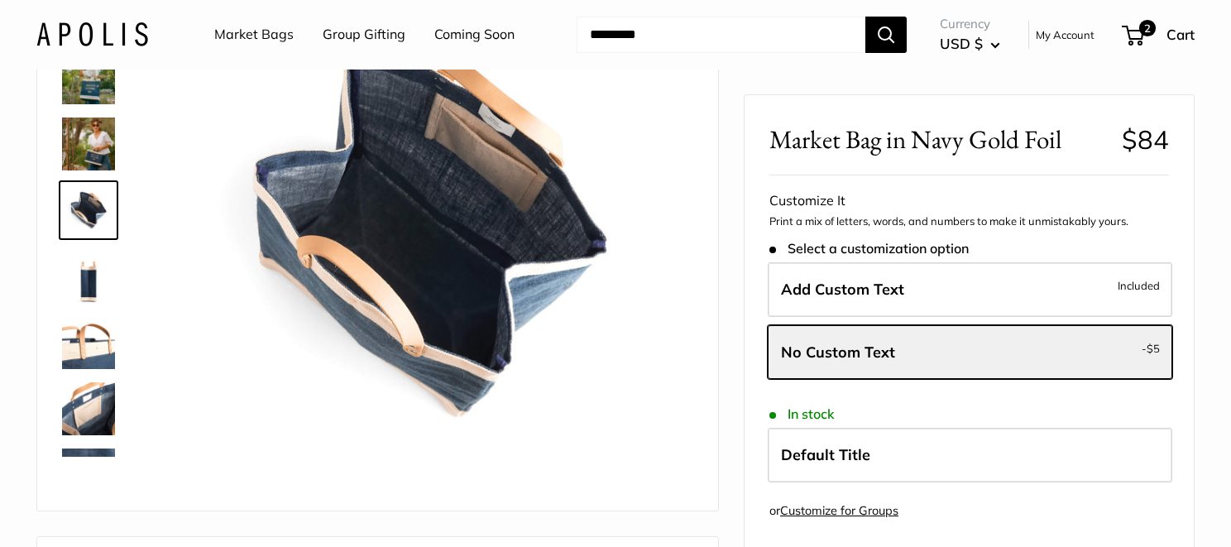
click at [99, 160] on img at bounding box center [88, 143] width 53 height 53
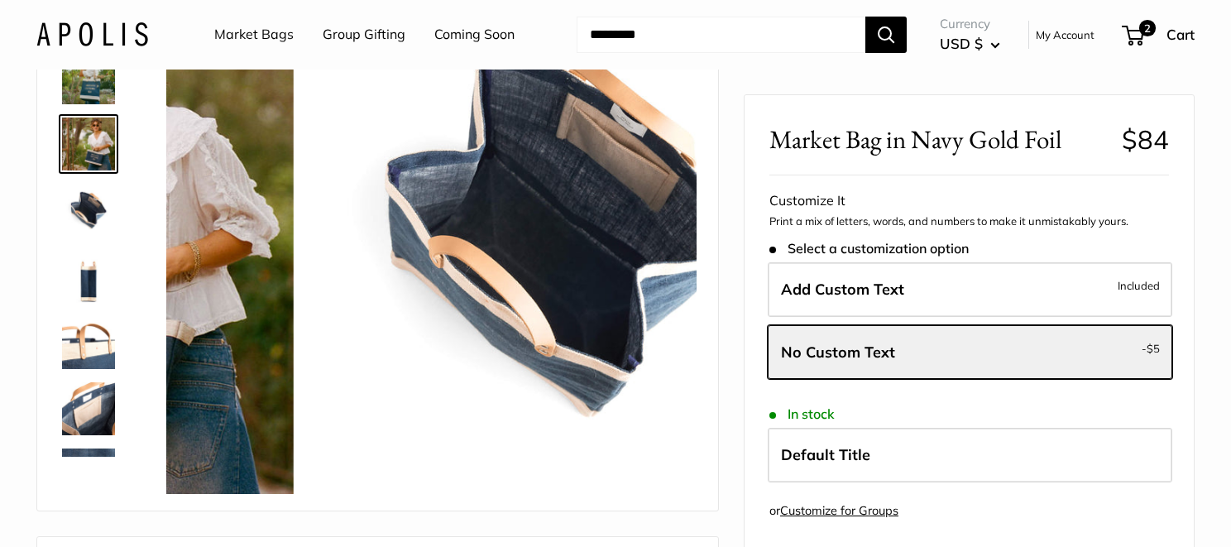
scroll to position [0, 0]
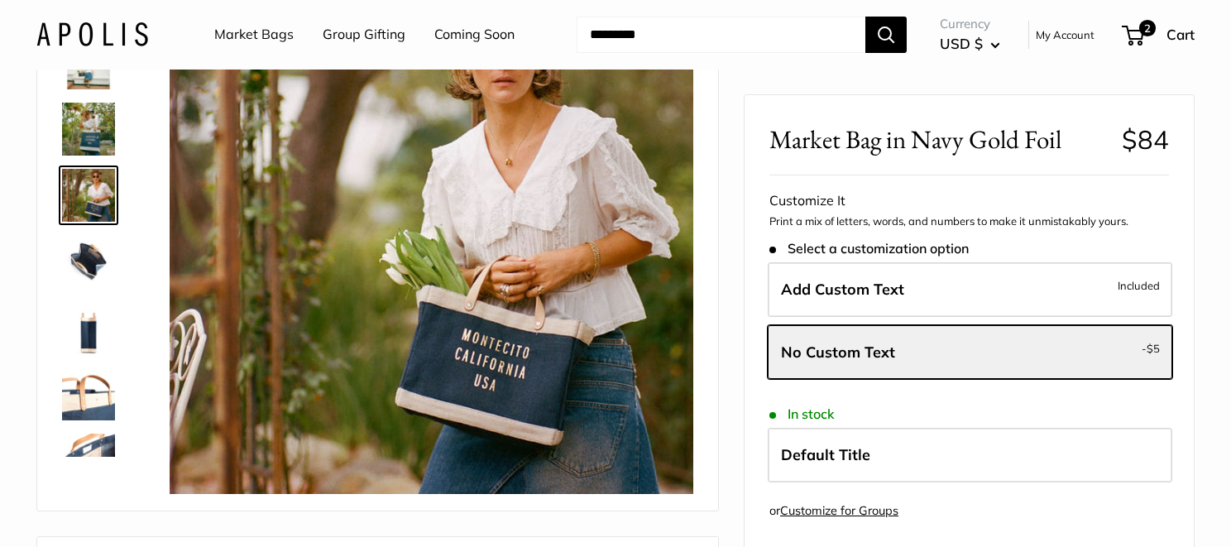
click at [98, 131] on img at bounding box center [88, 129] width 53 height 53
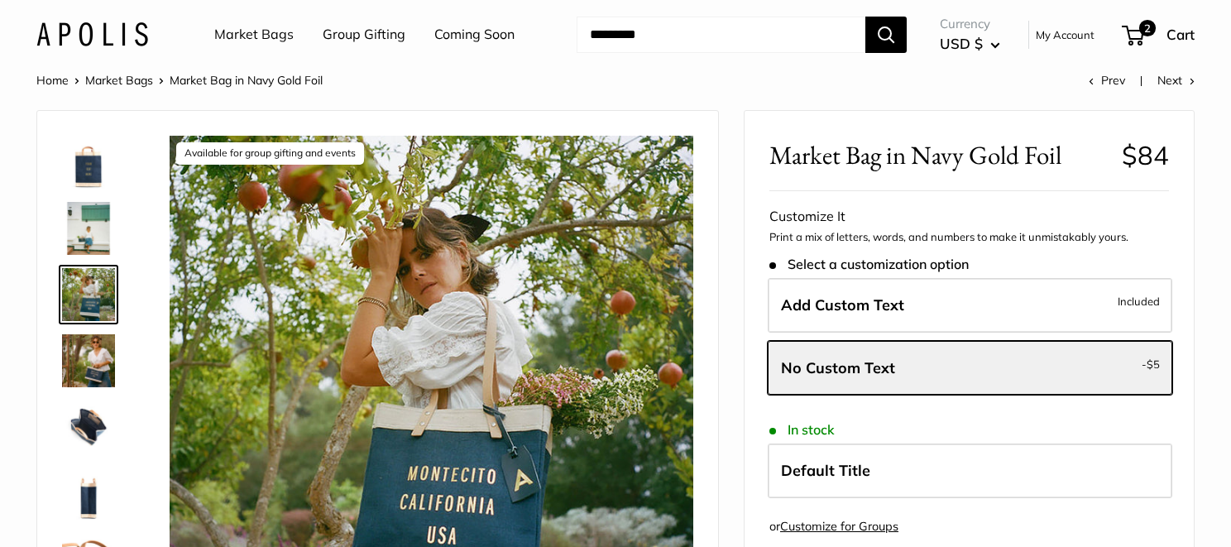
click at [91, 225] on img at bounding box center [88, 228] width 53 height 53
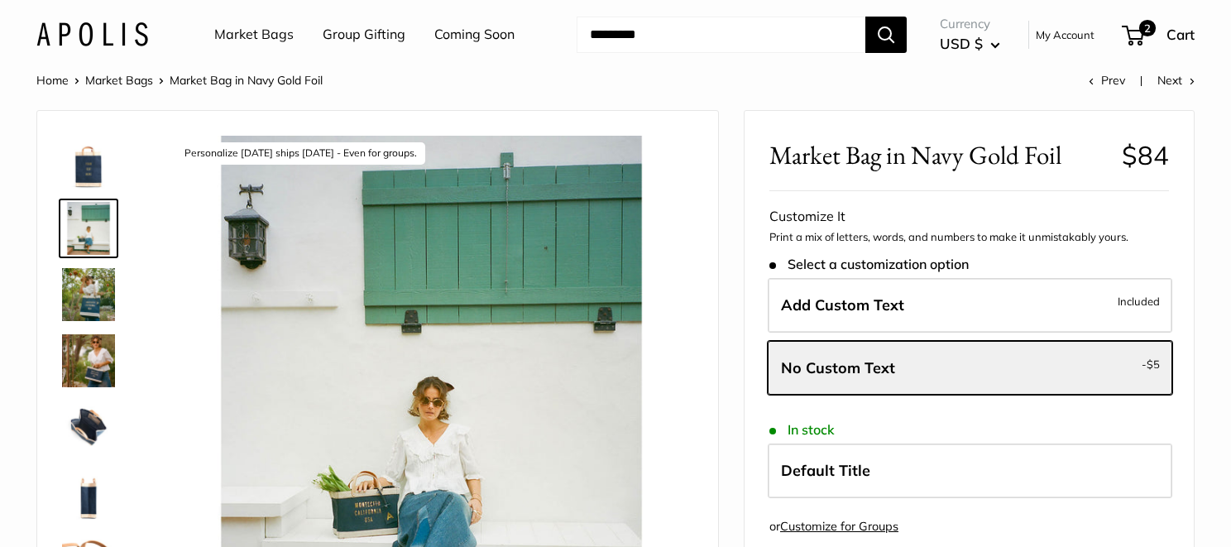
click at [98, 183] on img at bounding box center [88, 162] width 53 height 53
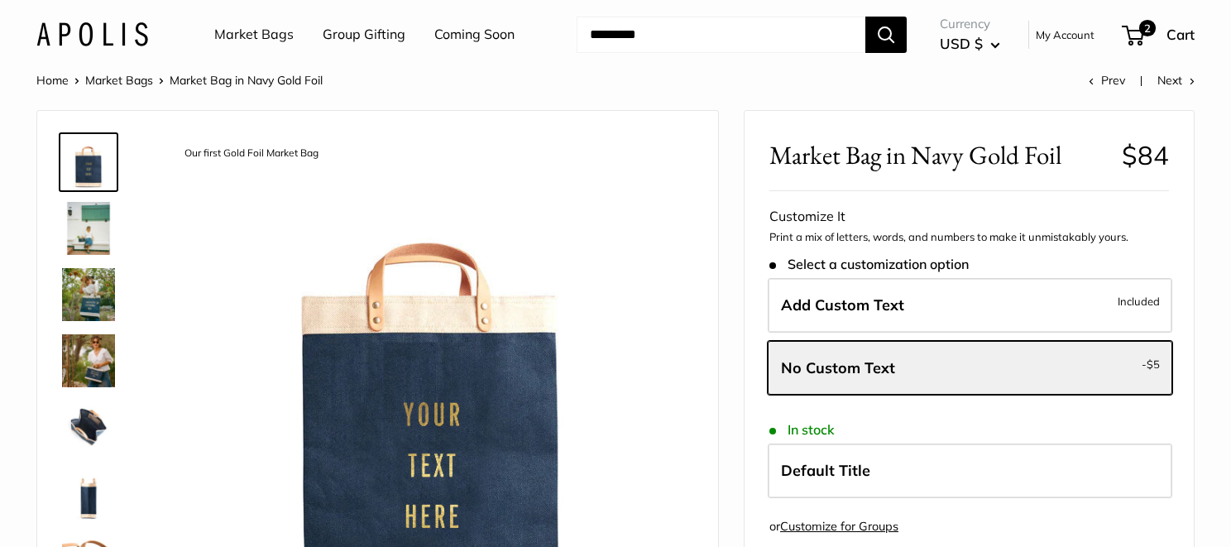
click at [88, 370] on img at bounding box center [88, 360] width 53 height 53
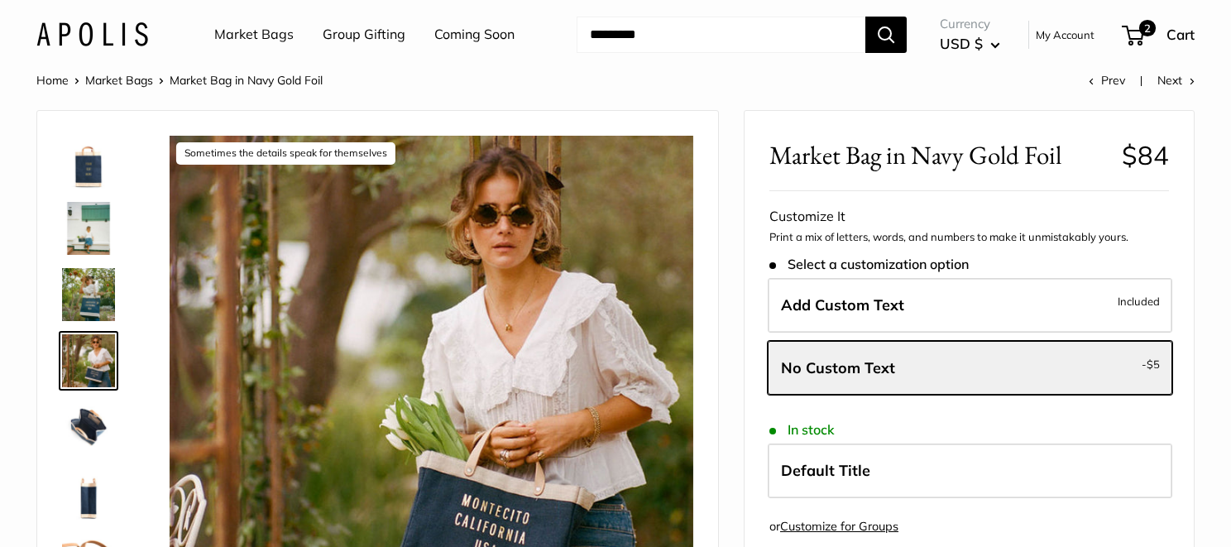
click at [88, 292] on img at bounding box center [88, 294] width 53 height 53
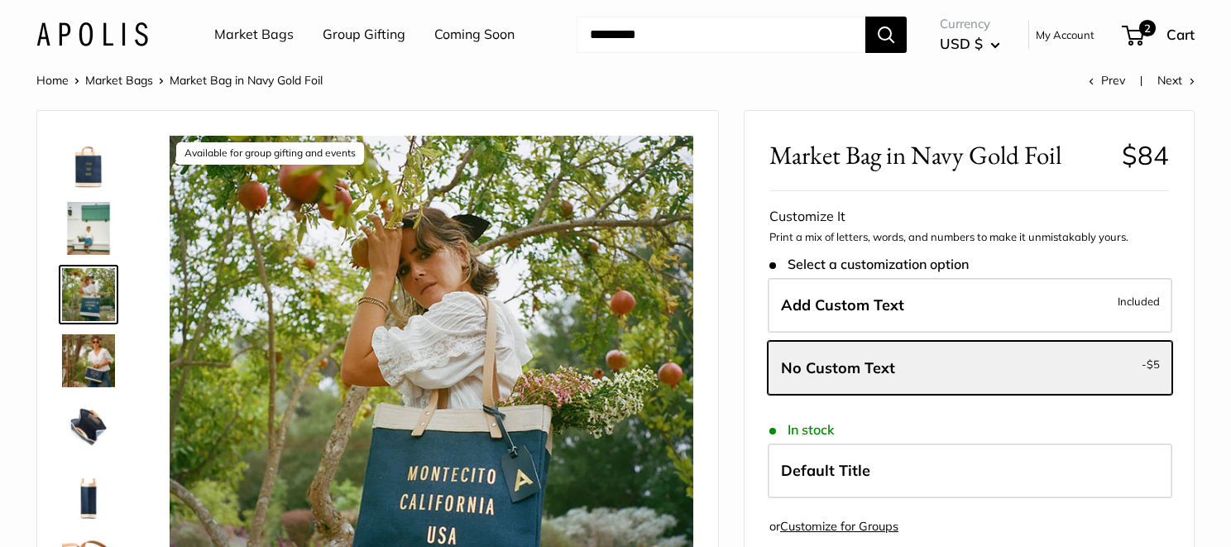
click at [130, 79] on link "Market Bags" at bounding box center [119, 80] width 68 height 15
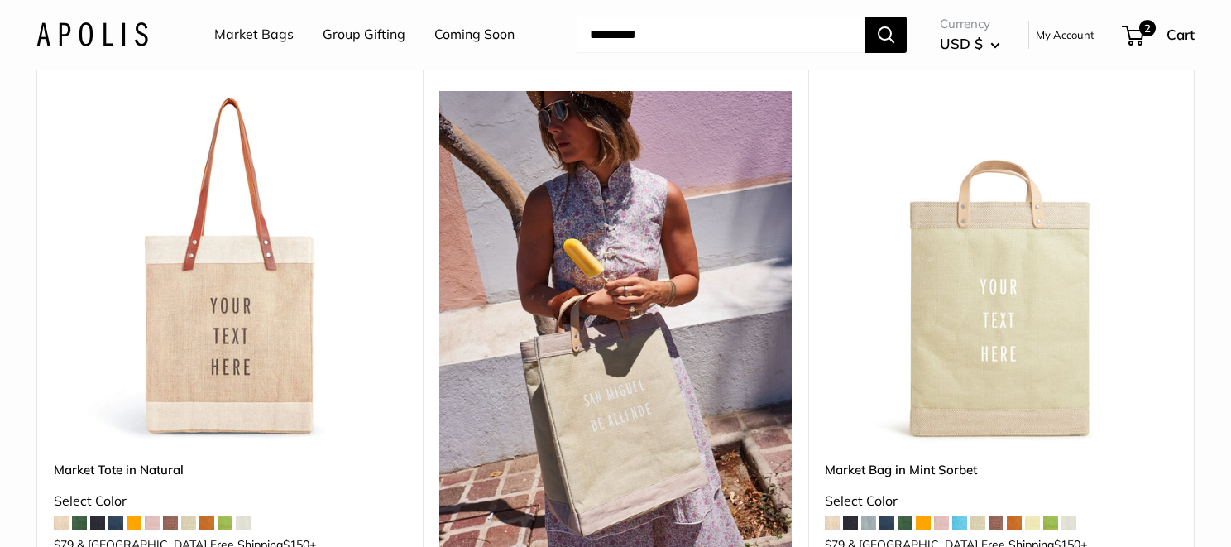
scroll to position [1075, 0]
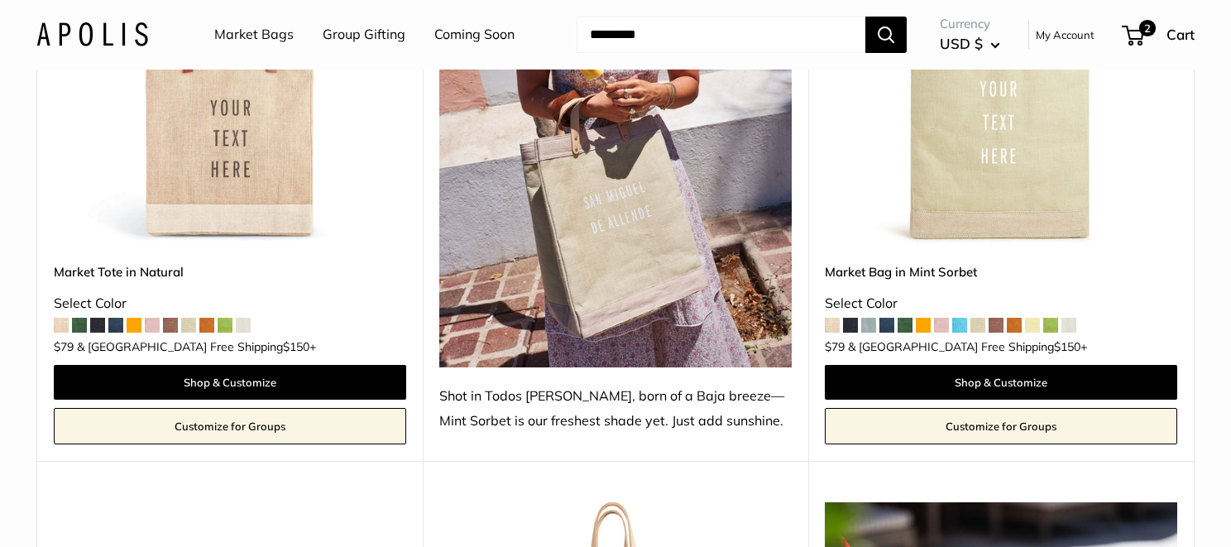
click at [117, 318] on span at bounding box center [115, 325] width 15 height 15
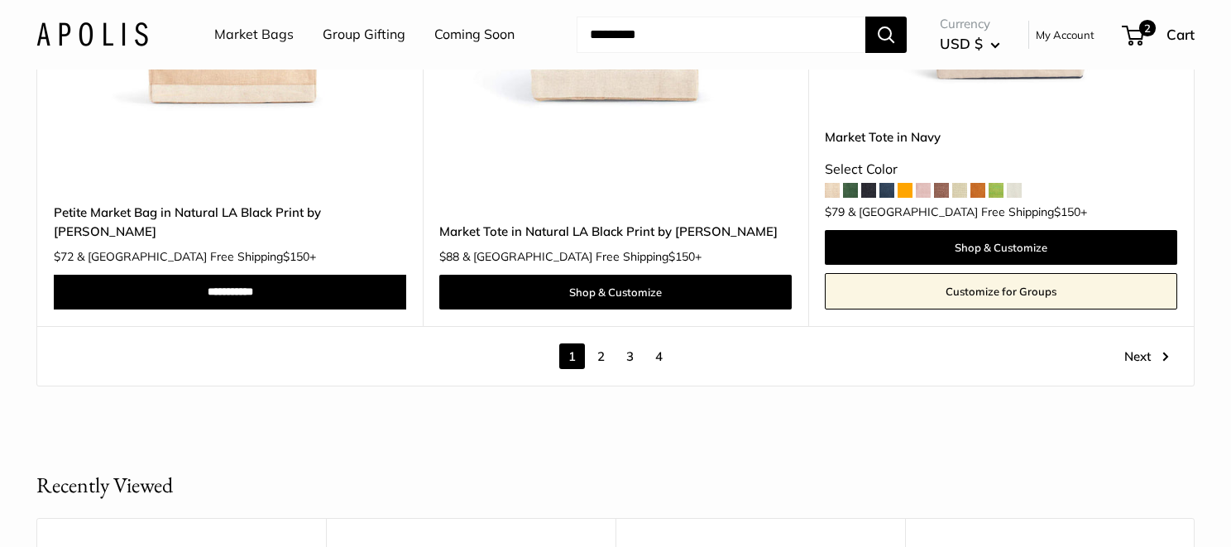
scroll to position [9759, 0]
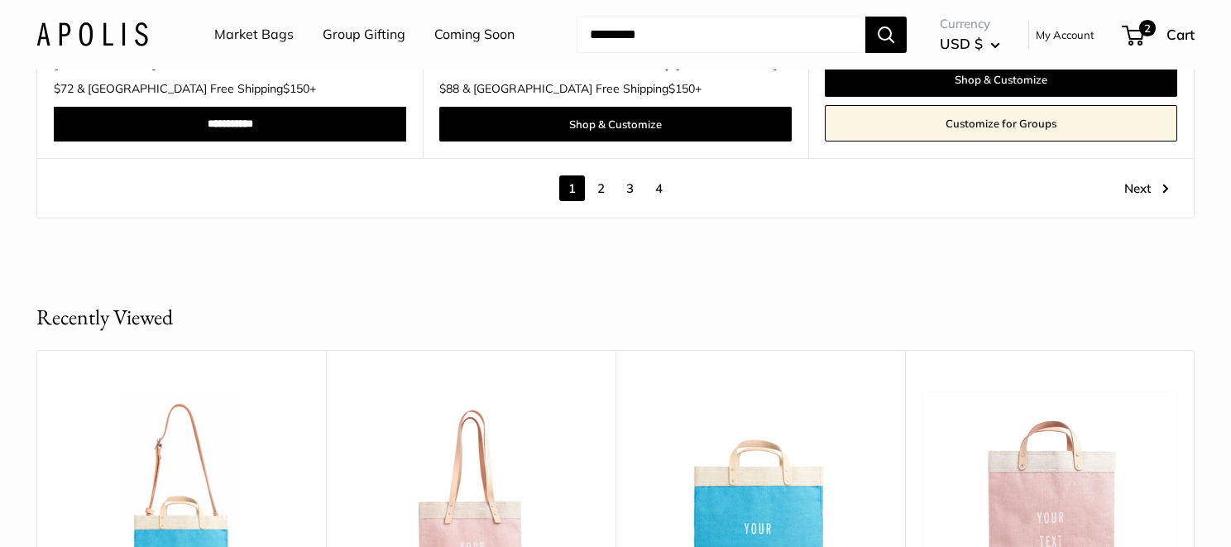
click at [599, 175] on link "2" at bounding box center [601, 188] width 26 height 26
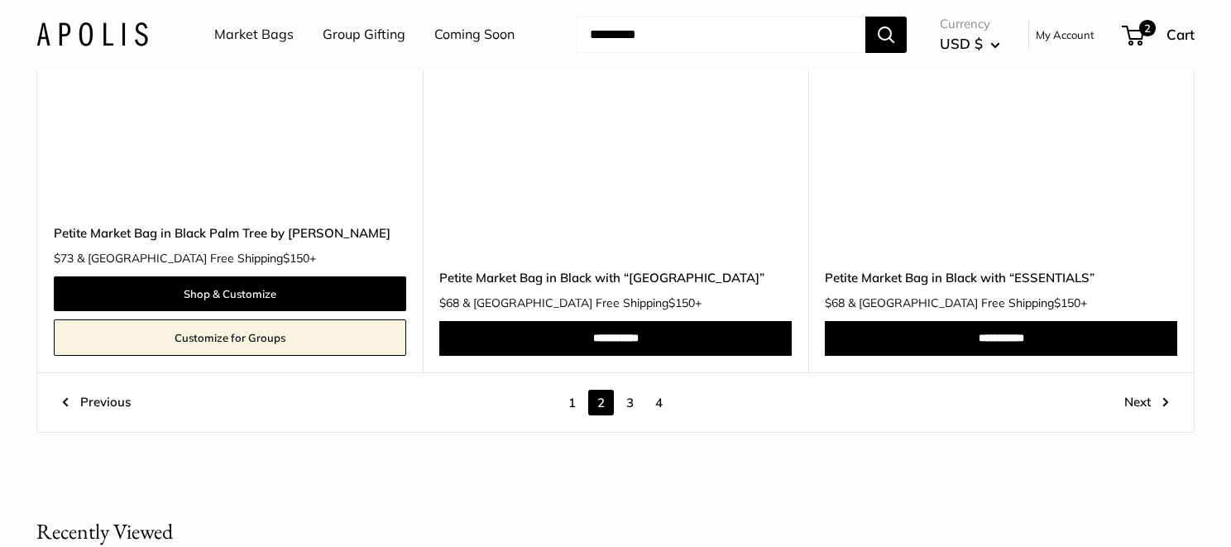
scroll to position [9282, 0]
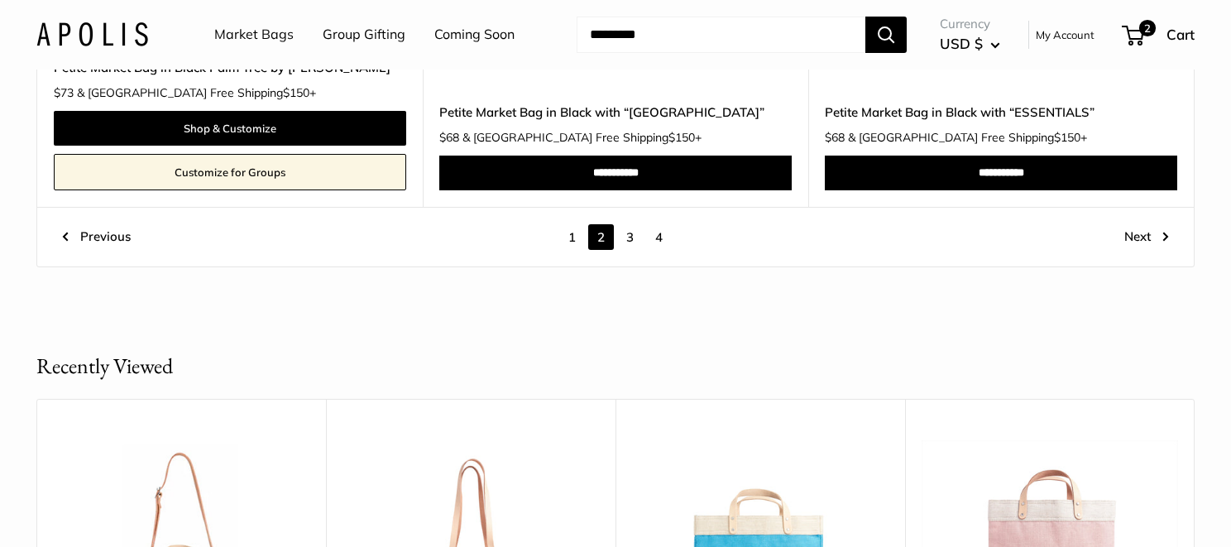
click at [629, 232] on link "3" at bounding box center [630, 237] width 26 height 26
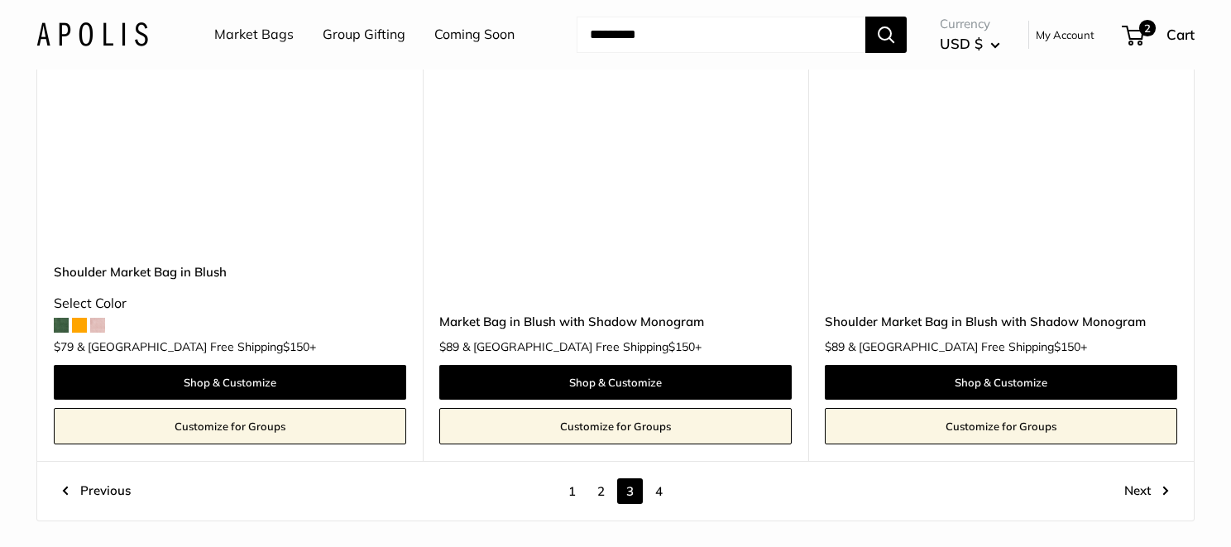
scroll to position [9365, 0]
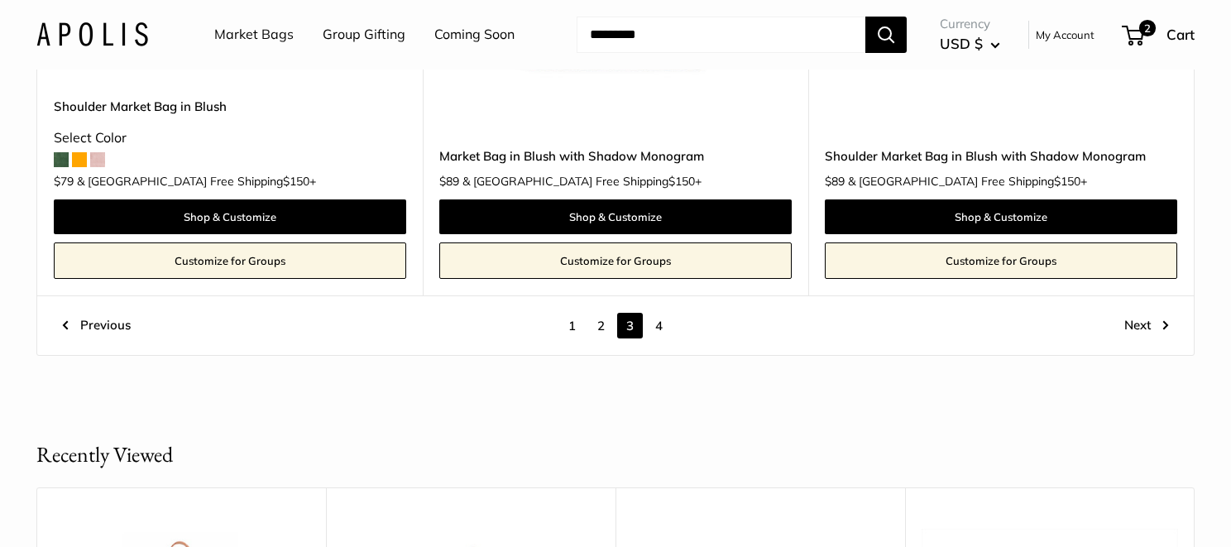
click at [662, 313] on link "4" at bounding box center [659, 326] width 26 height 26
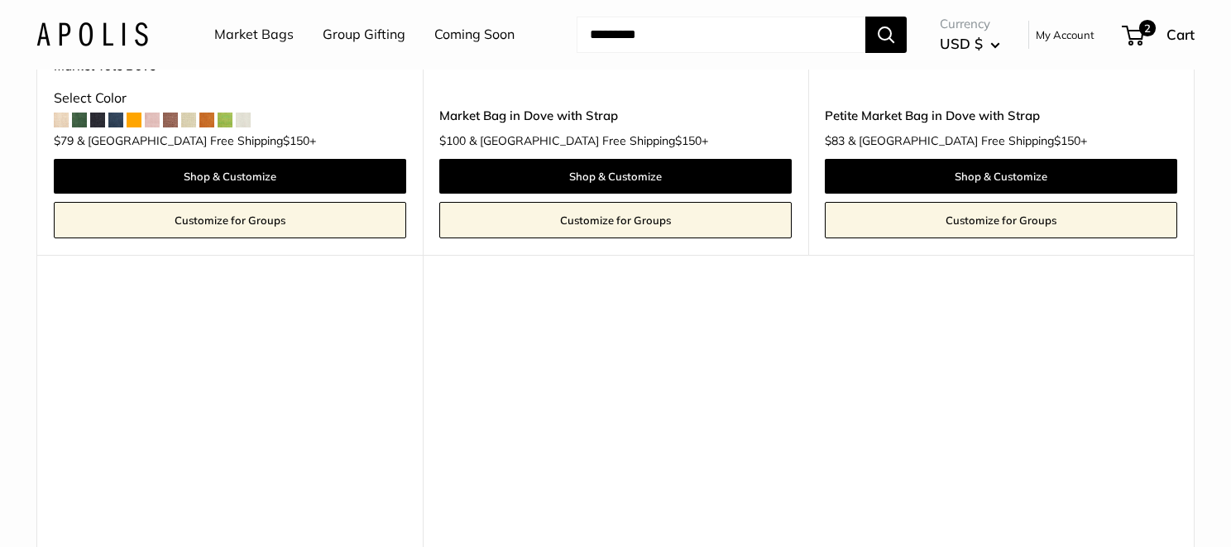
scroll to position [2335, 0]
